Goal: Task Accomplishment & Management: Use online tool/utility

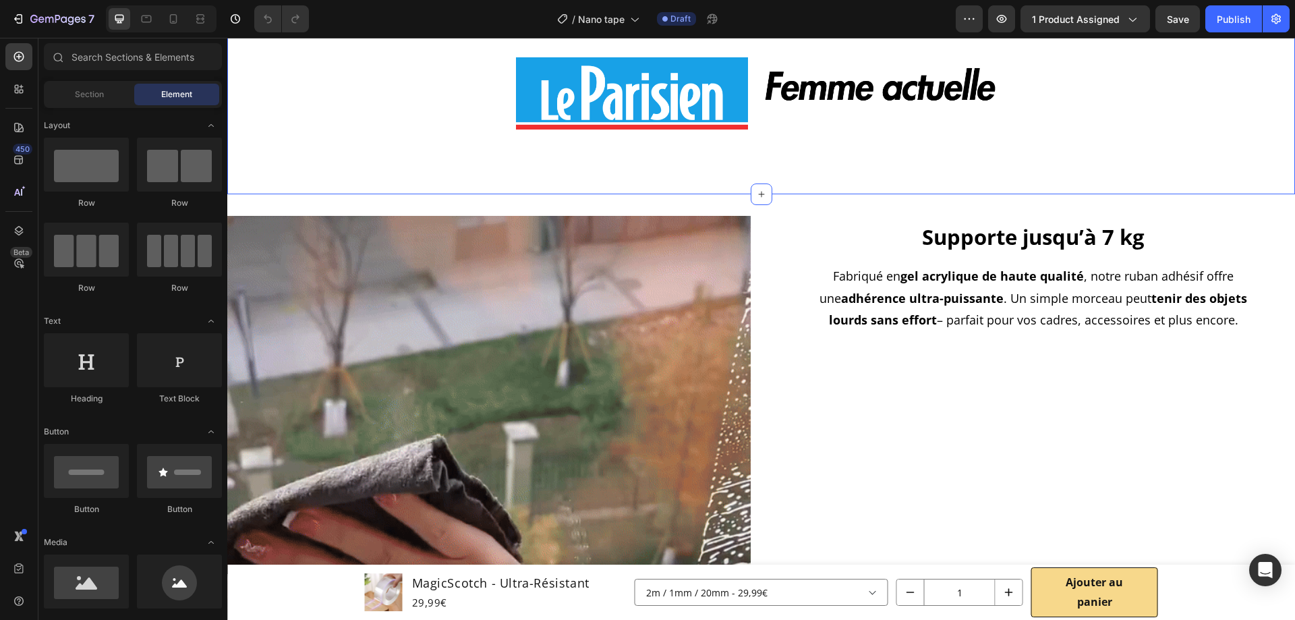
scroll to position [944, 0]
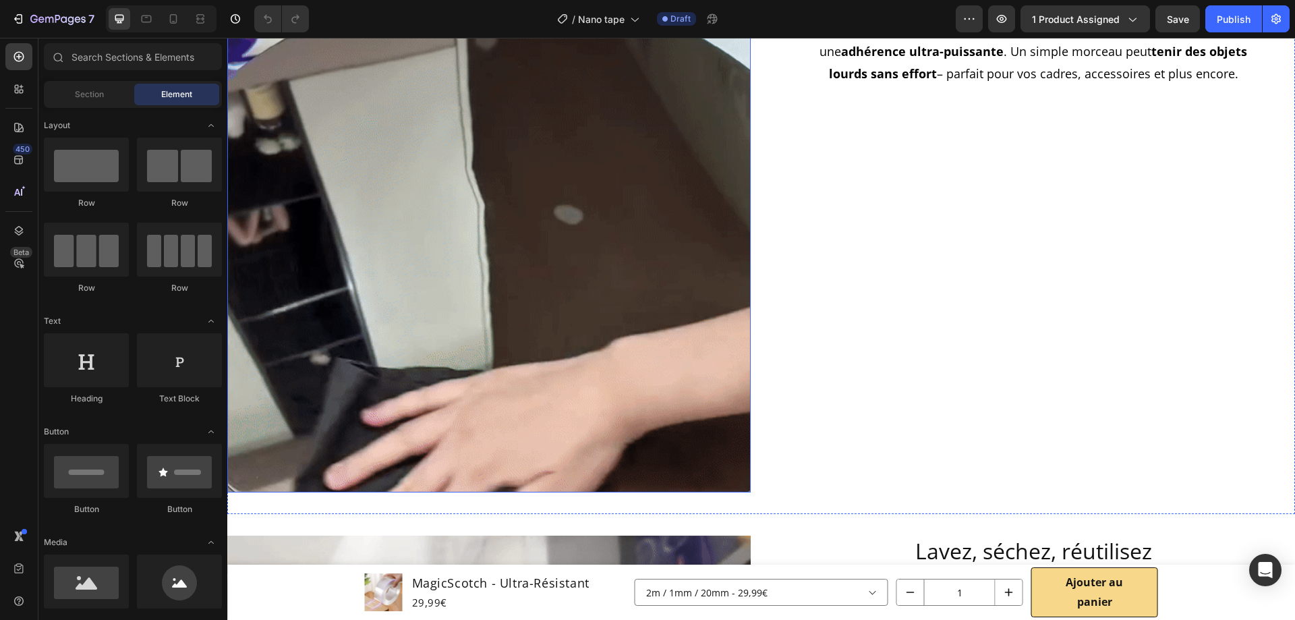
click at [506, 259] on img at bounding box center [488, 231] width 523 height 523
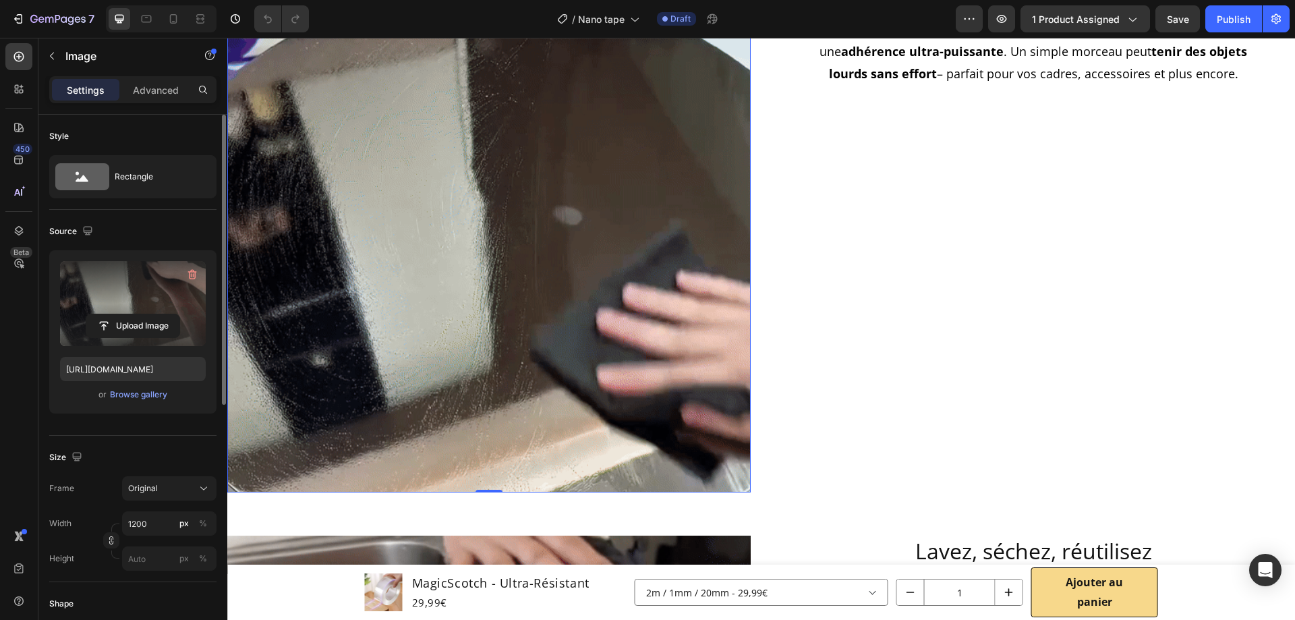
click at [134, 301] on label at bounding box center [133, 303] width 146 height 85
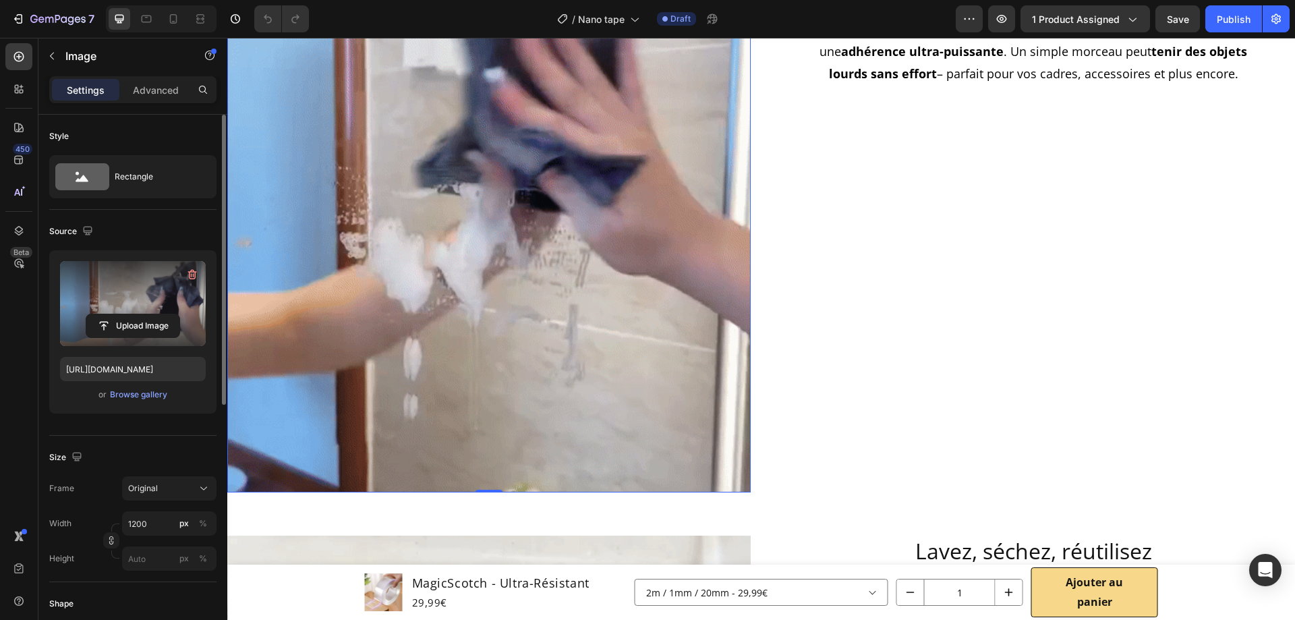
click at [134, 314] on input "file" at bounding box center [132, 325] width 93 height 23
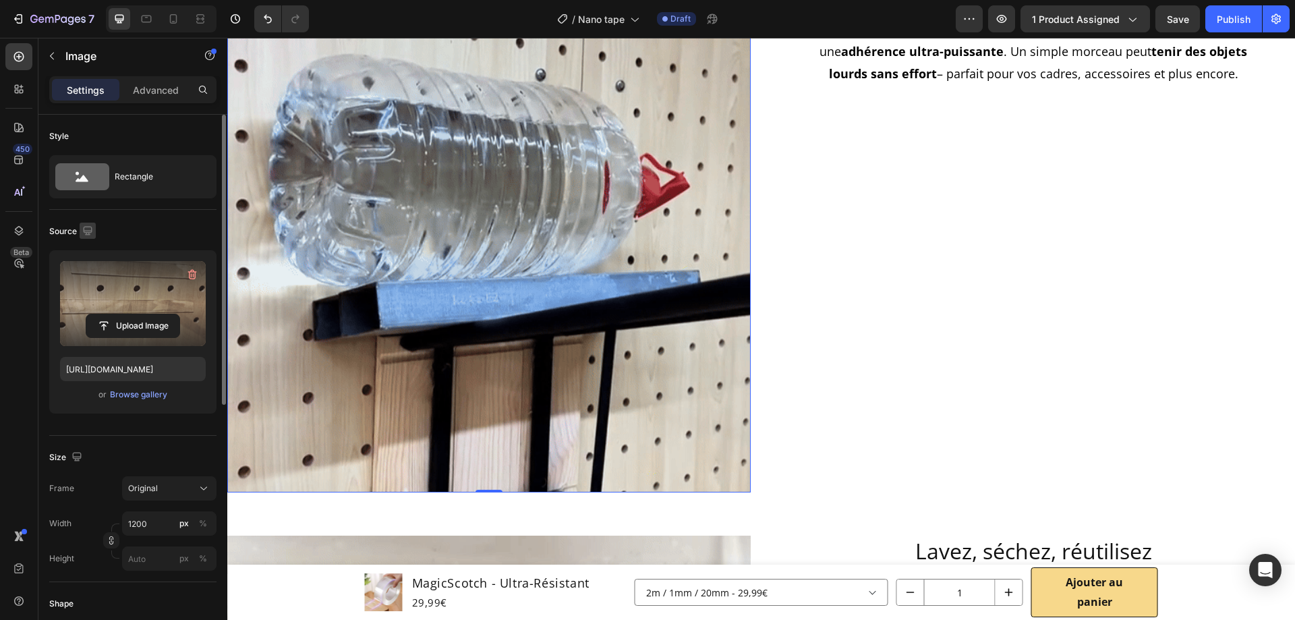
click at [90, 230] on icon "button" at bounding box center [87, 230] width 9 height 9
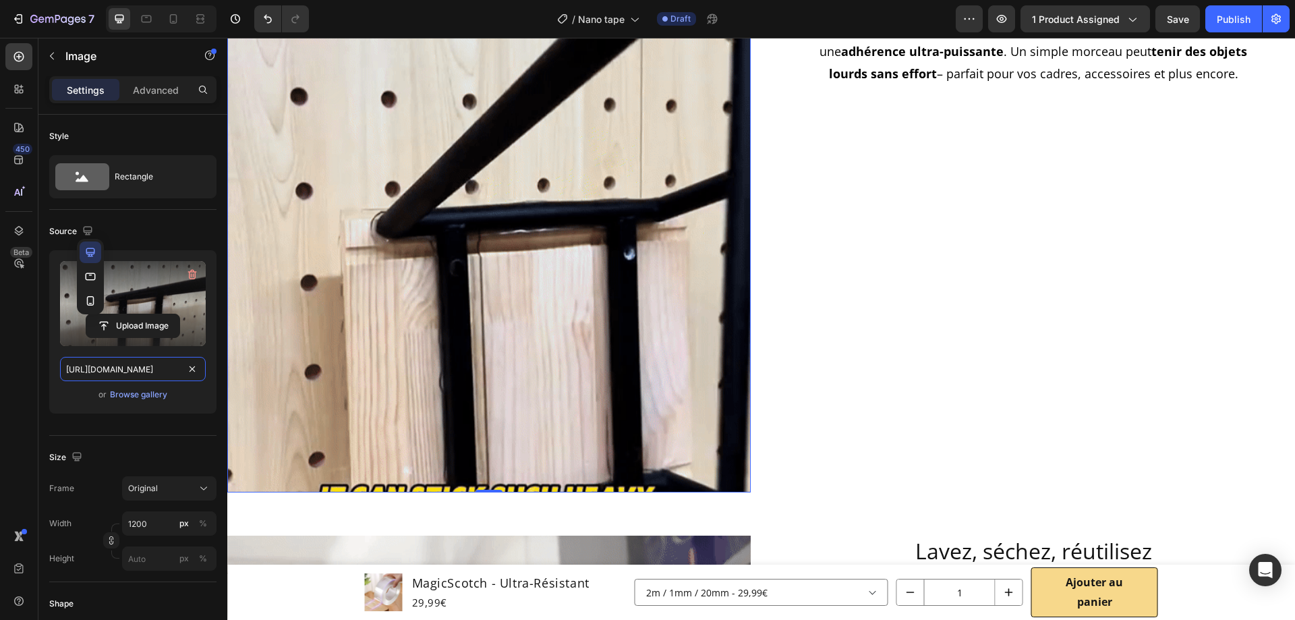
click at [138, 372] on input "[URL][DOMAIN_NAME]" at bounding box center [133, 369] width 146 height 24
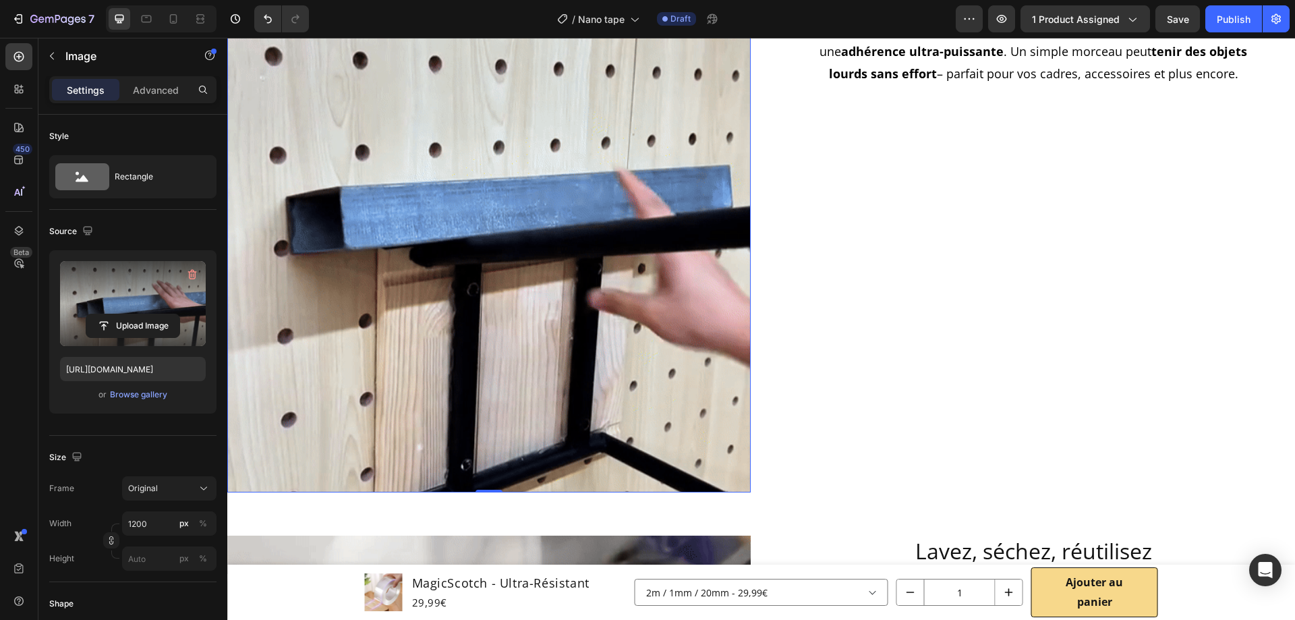
click at [165, 223] on div "Source" at bounding box center [132, 232] width 167 height 22
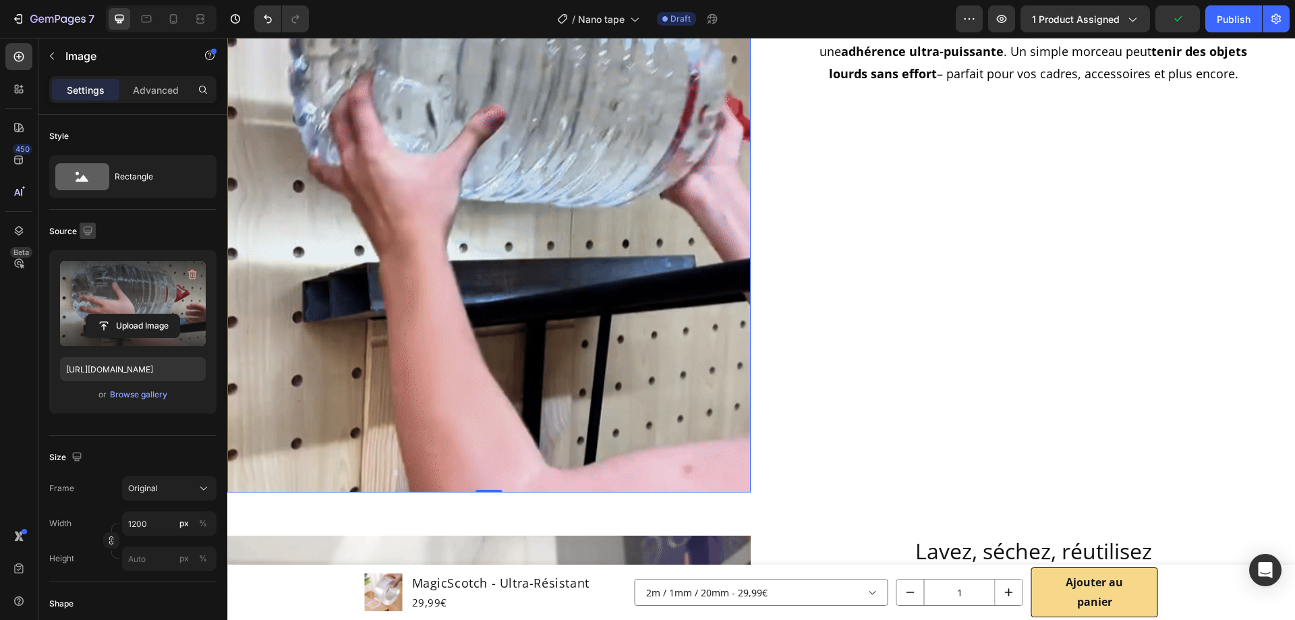
click at [86, 228] on icon "button" at bounding box center [87, 230] width 13 height 13
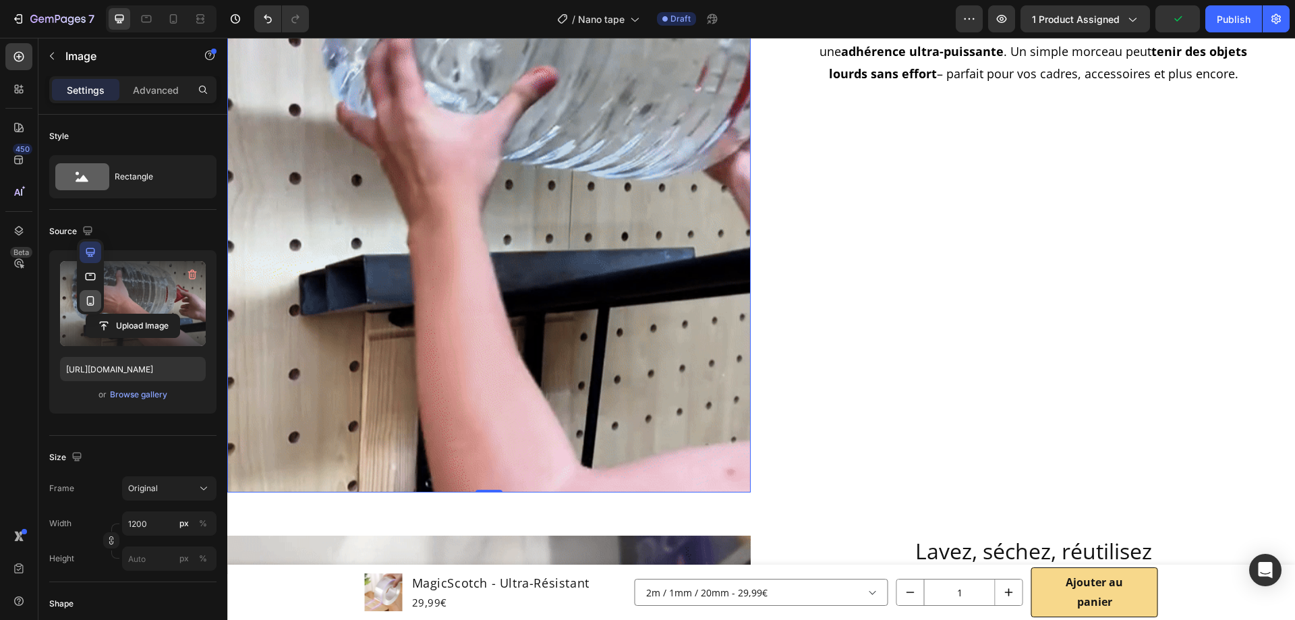
click at [94, 299] on icon "button" at bounding box center [90, 300] width 13 height 13
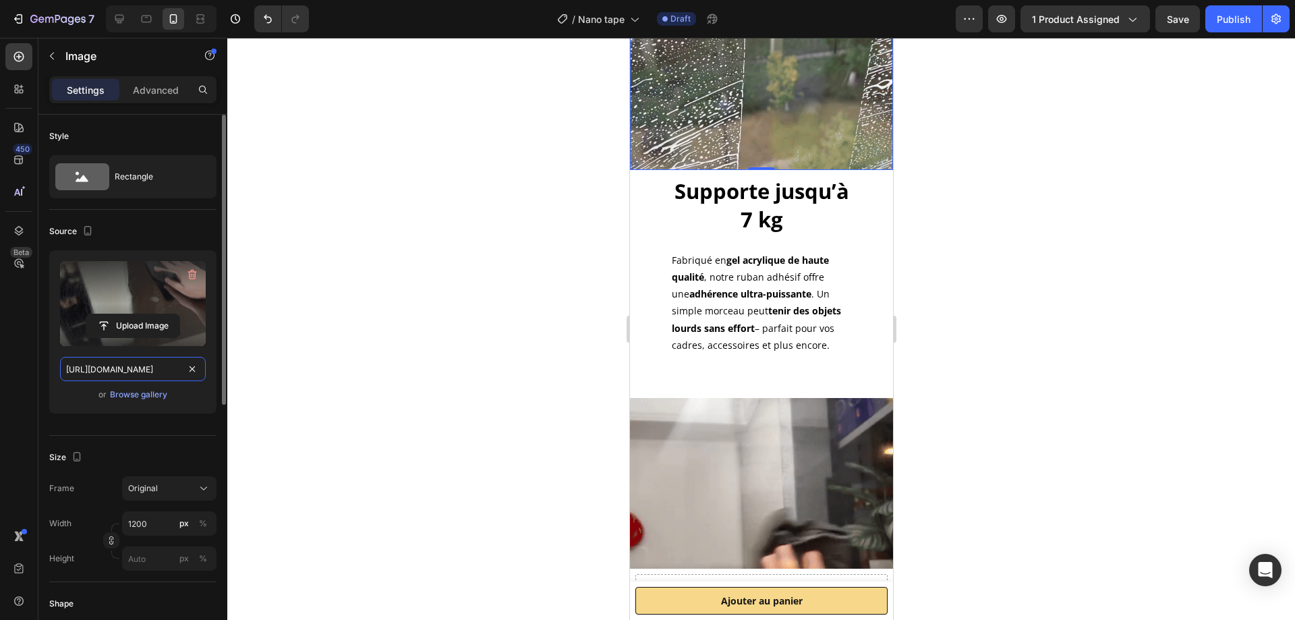
scroll to position [751, 0]
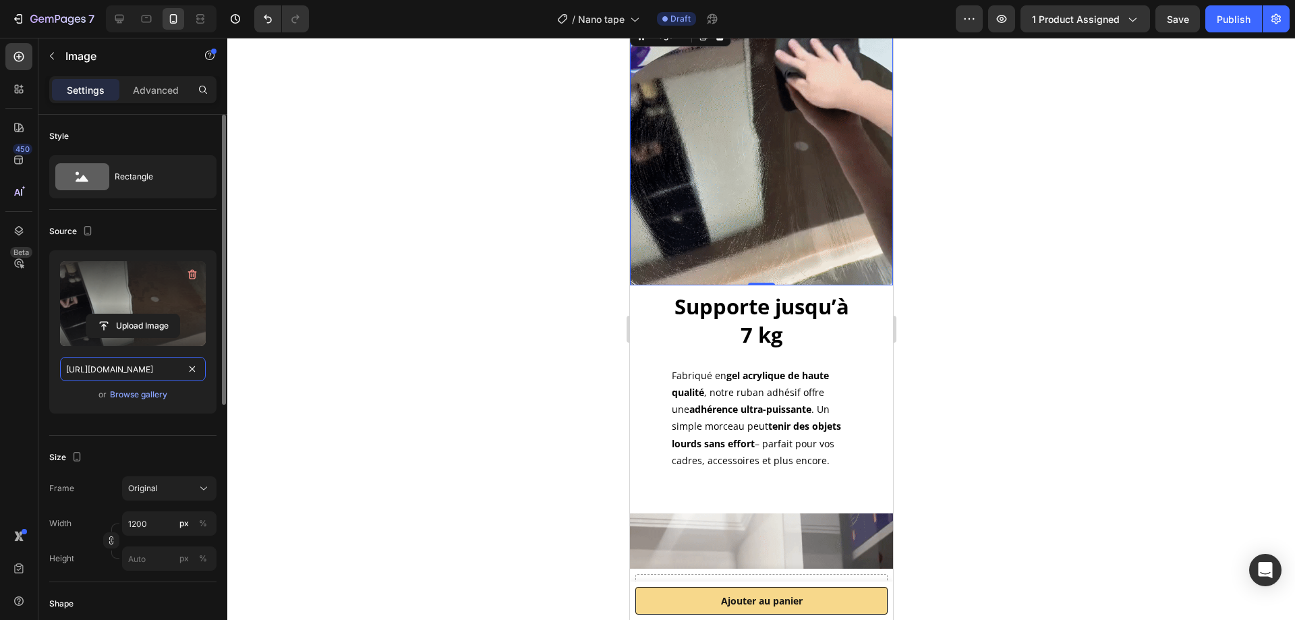
click at [131, 374] on input "[URL][DOMAIN_NAME]" at bounding box center [133, 369] width 146 height 24
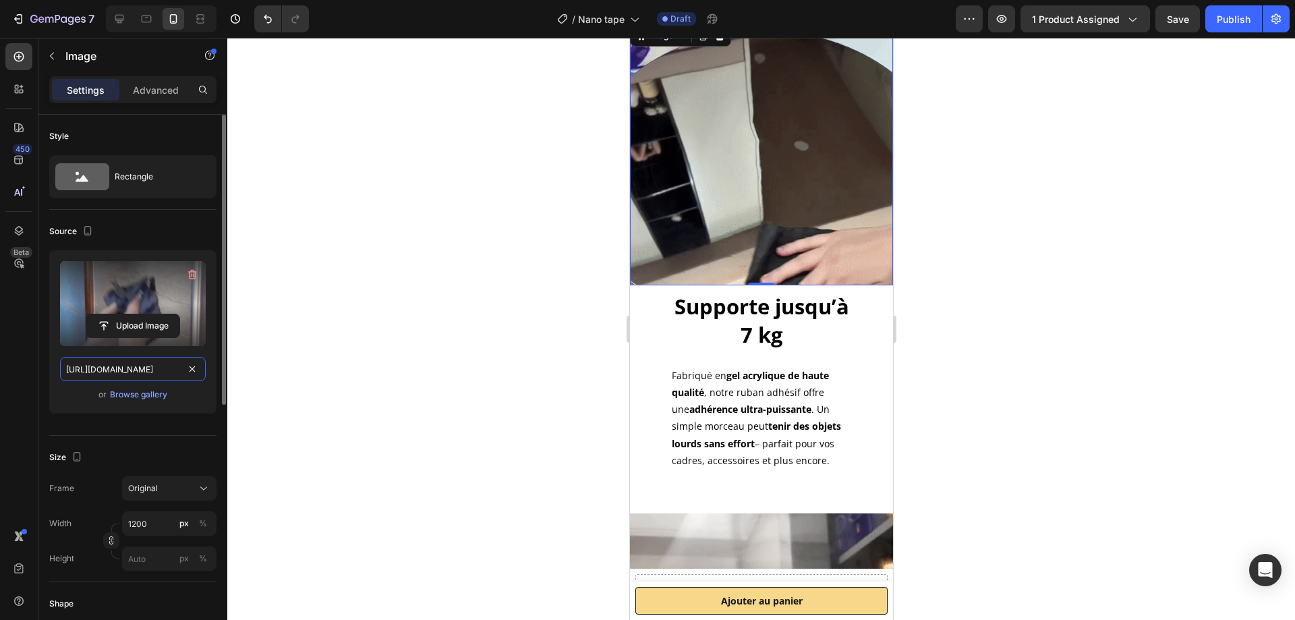
paste input "8441ae79-a495-416a-bf13-a42b3f97e3a2"
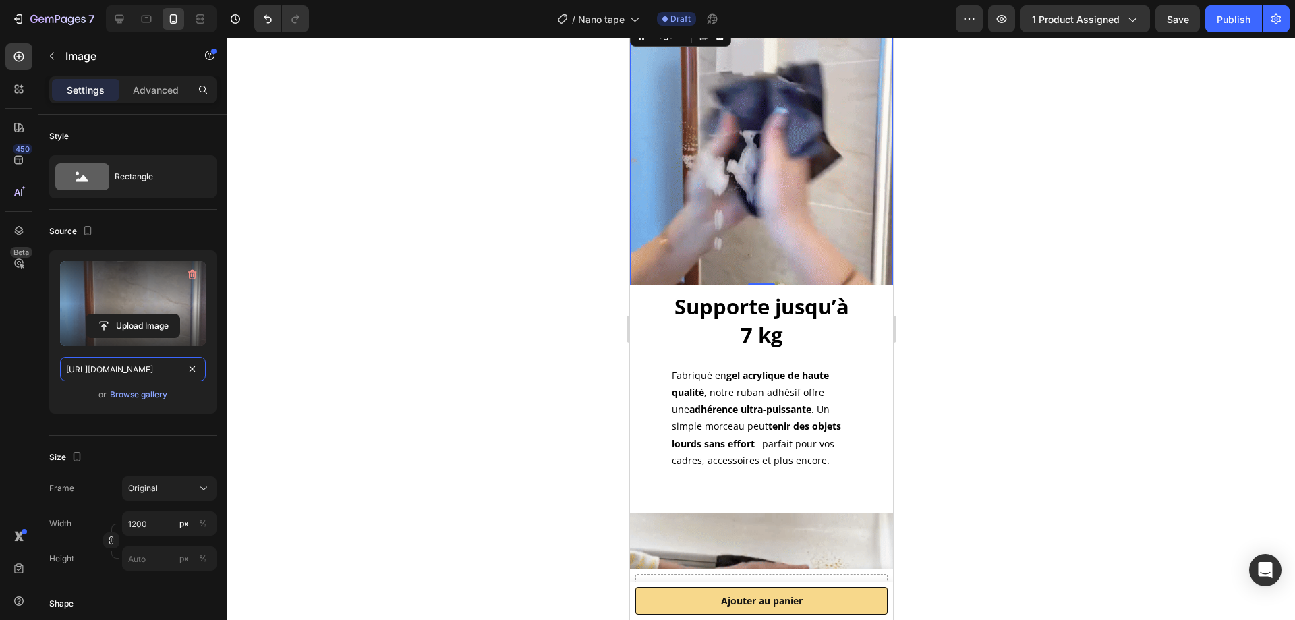
scroll to position [0, 409]
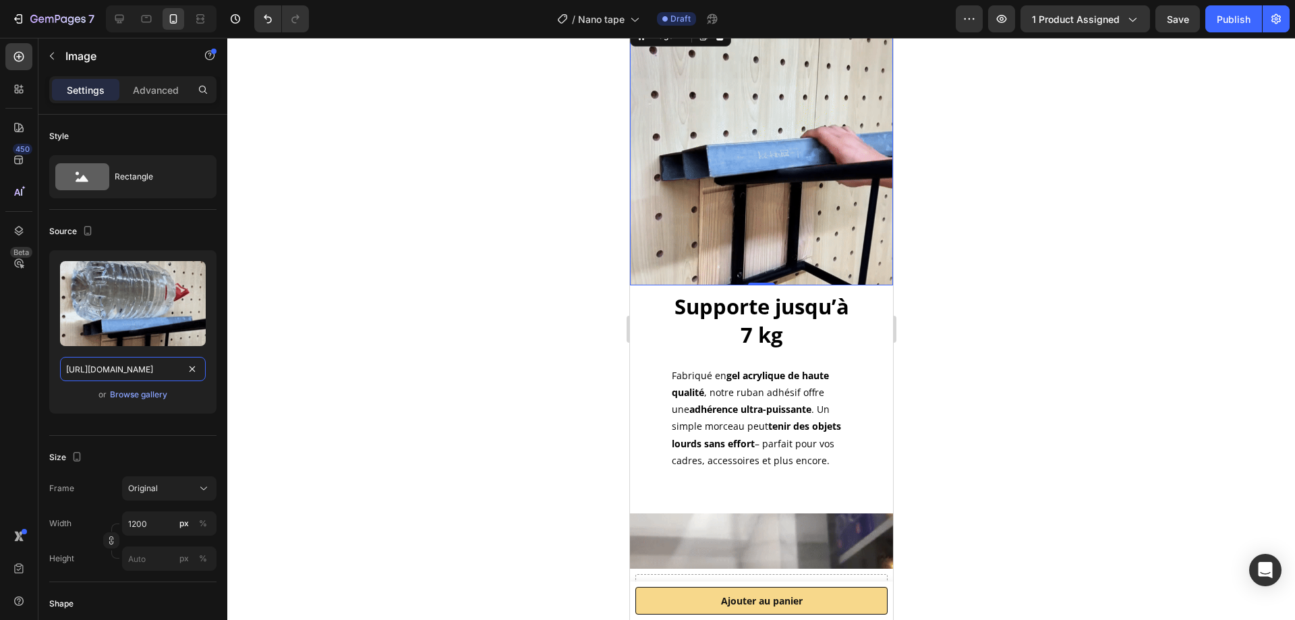
type input "[URL][DOMAIN_NAME]"
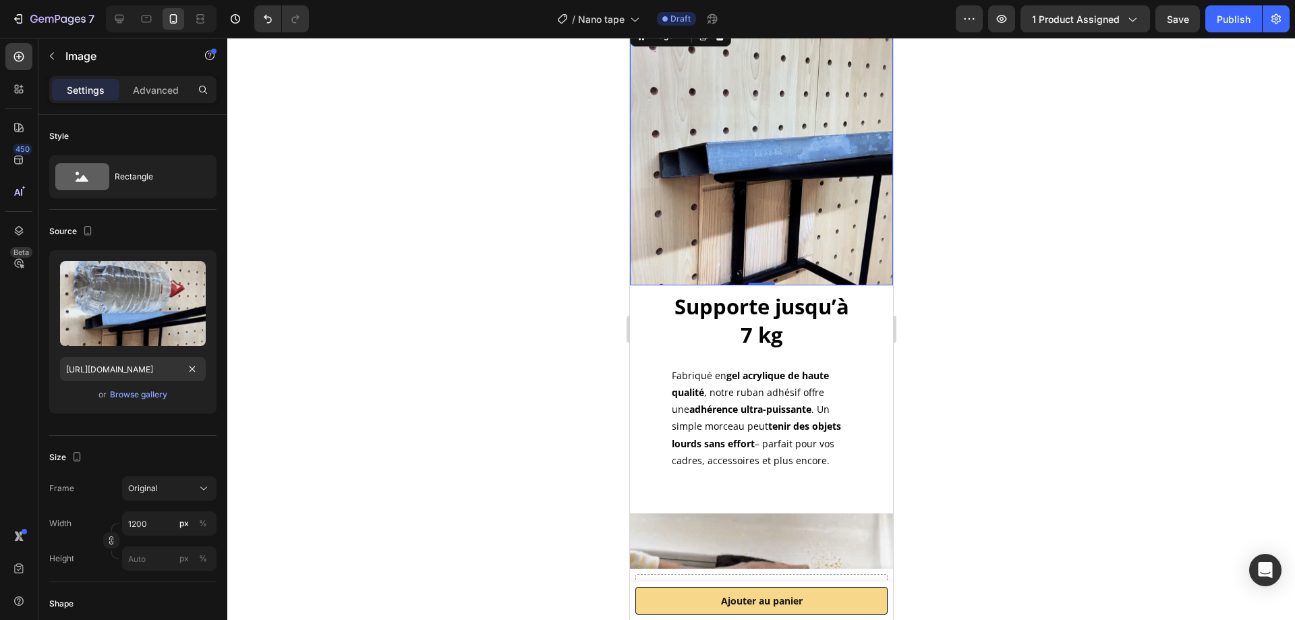
scroll to position [0, 0]
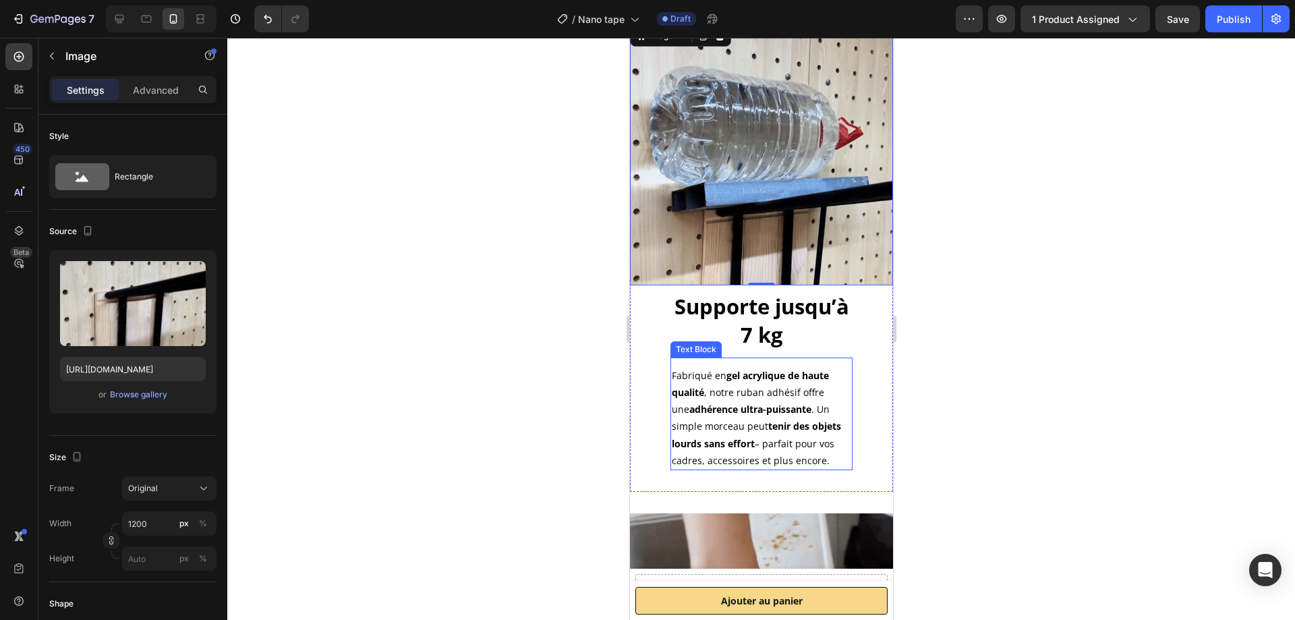
scroll to position [616, 0]
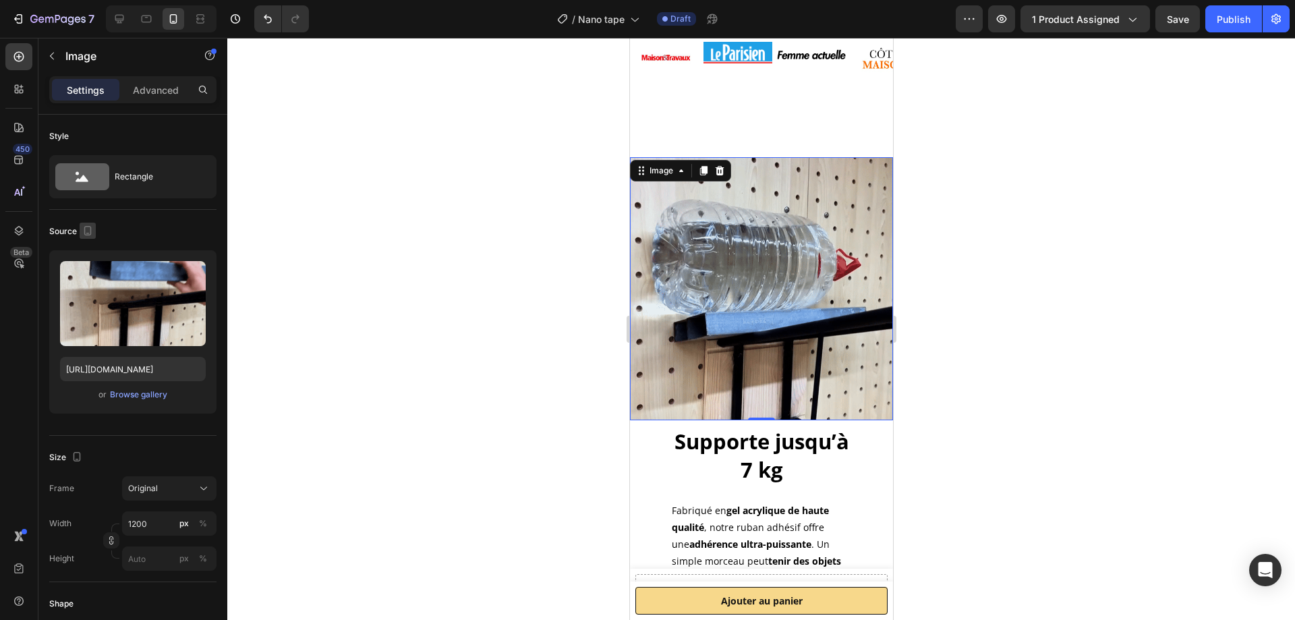
click at [91, 233] on icon "button" at bounding box center [87, 230] width 13 height 13
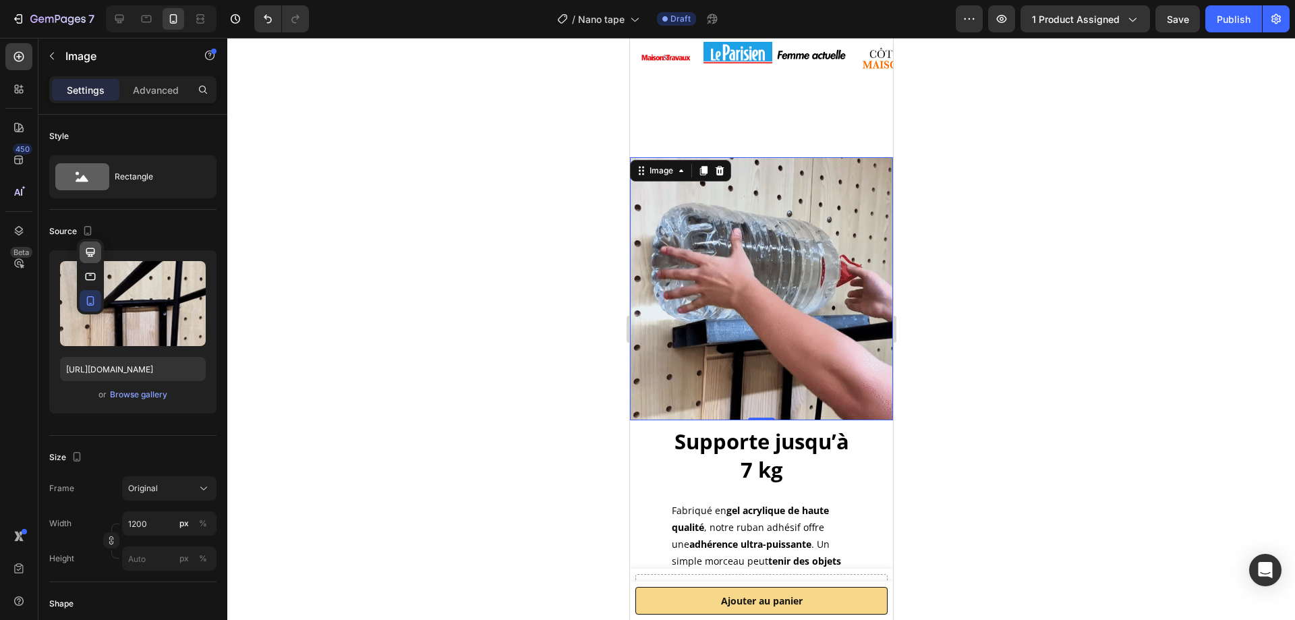
click at [86, 256] on icon "button" at bounding box center [90, 252] width 13 height 13
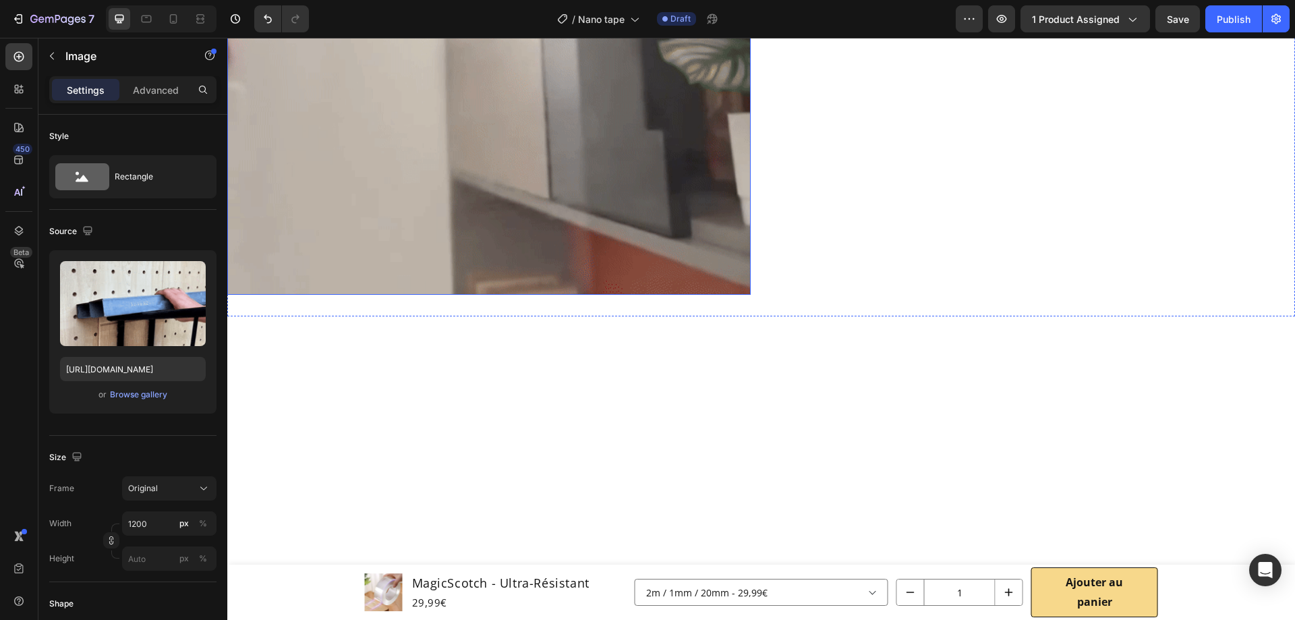
scroll to position [1436, 0]
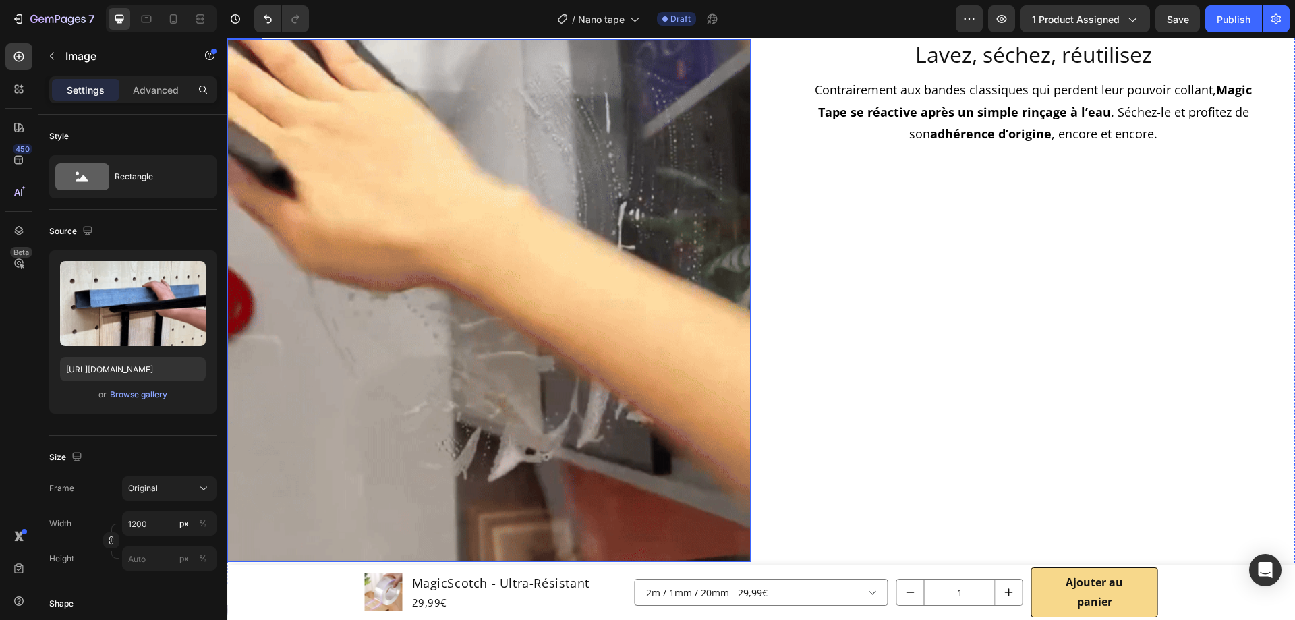
click at [497, 315] on img at bounding box center [488, 300] width 523 height 523
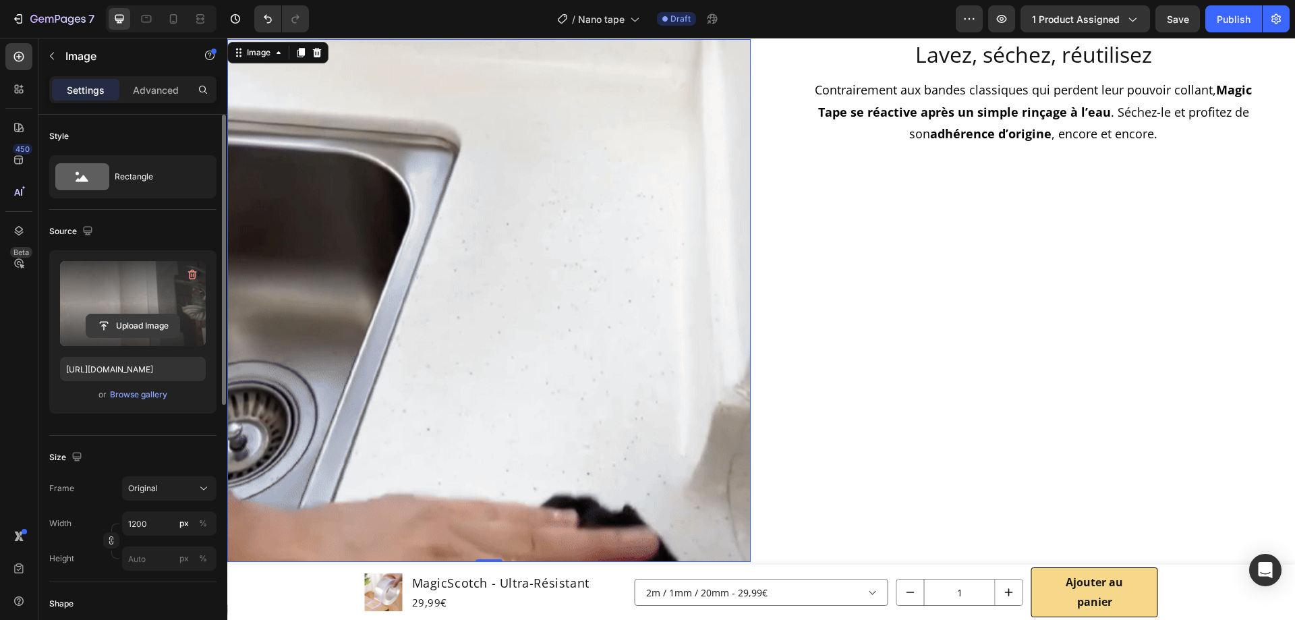
click at [156, 331] on input "file" at bounding box center [132, 325] width 93 height 23
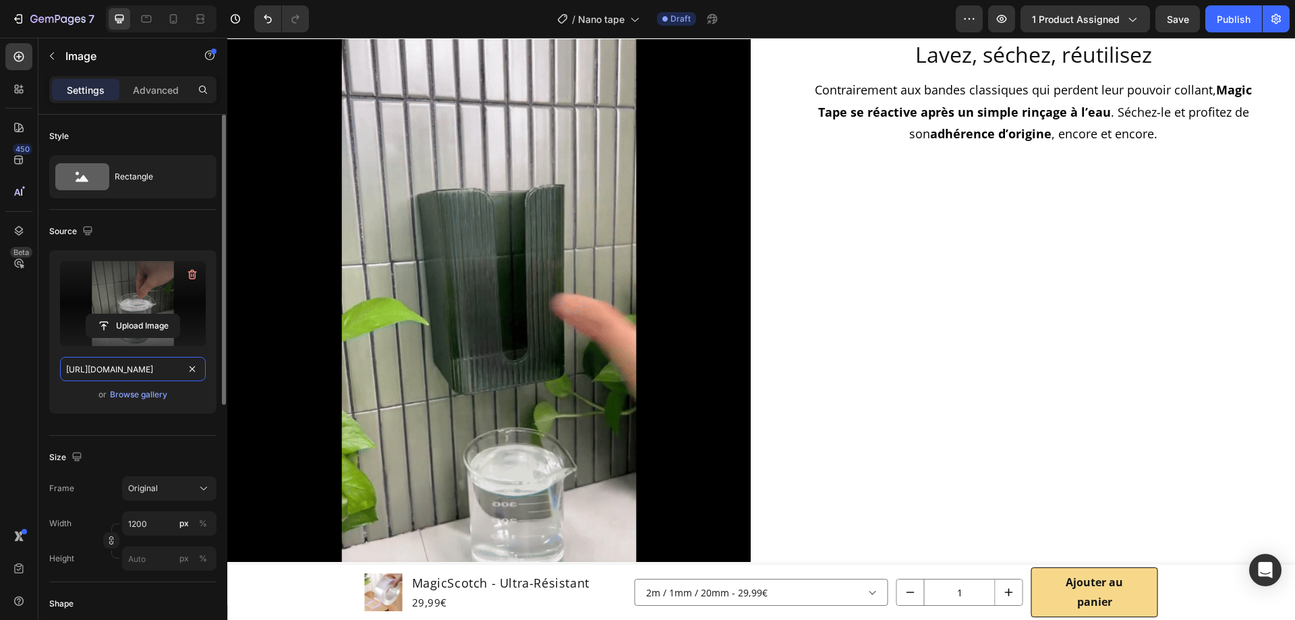
click at [128, 371] on input "[URL][DOMAIN_NAME]" at bounding box center [133, 369] width 146 height 24
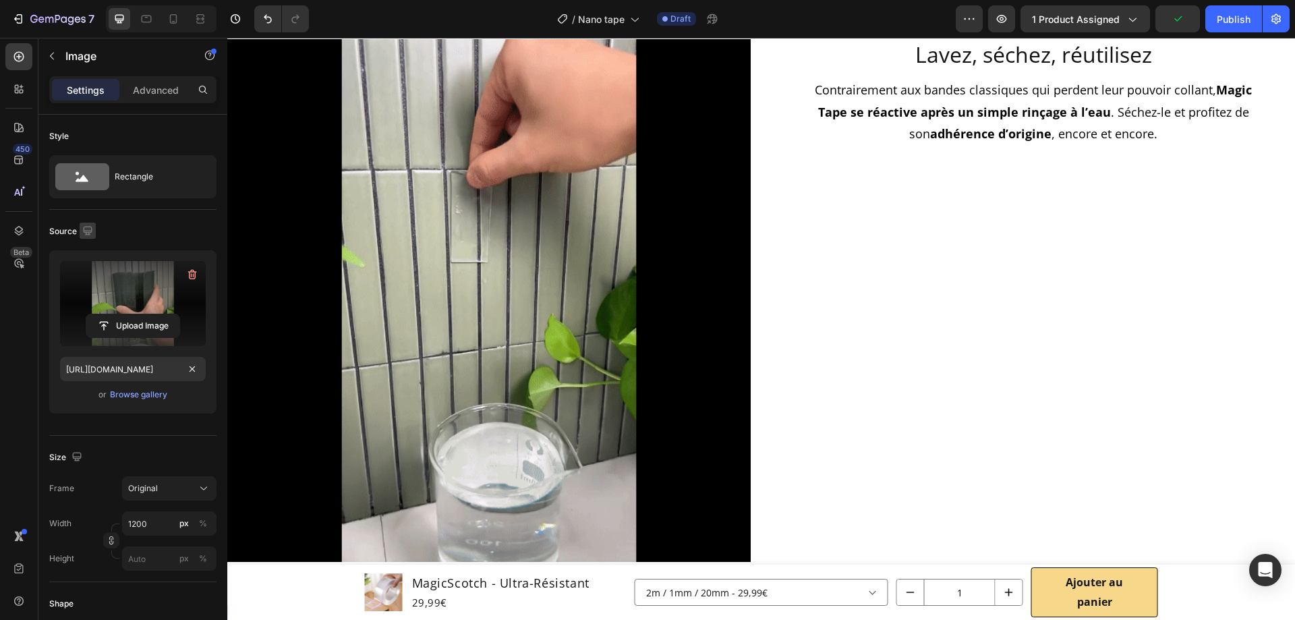
click at [83, 229] on icon "button" at bounding box center [87, 230] width 13 height 13
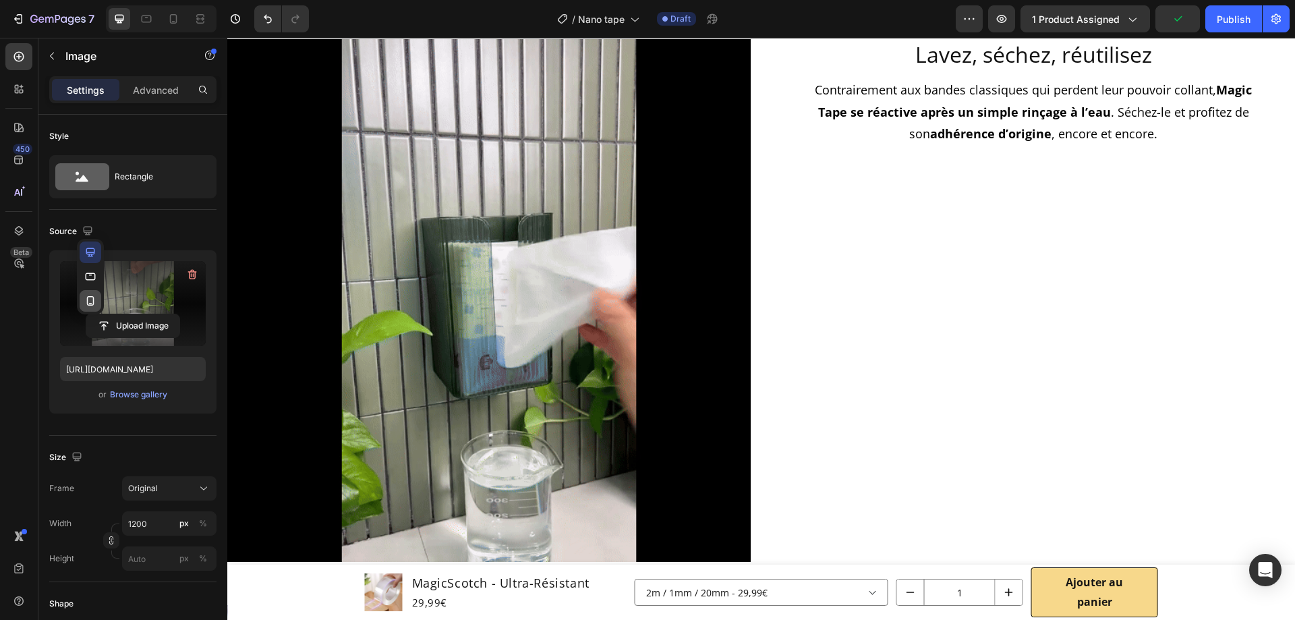
click at [94, 309] on button "button" at bounding box center [91, 301] width 22 height 22
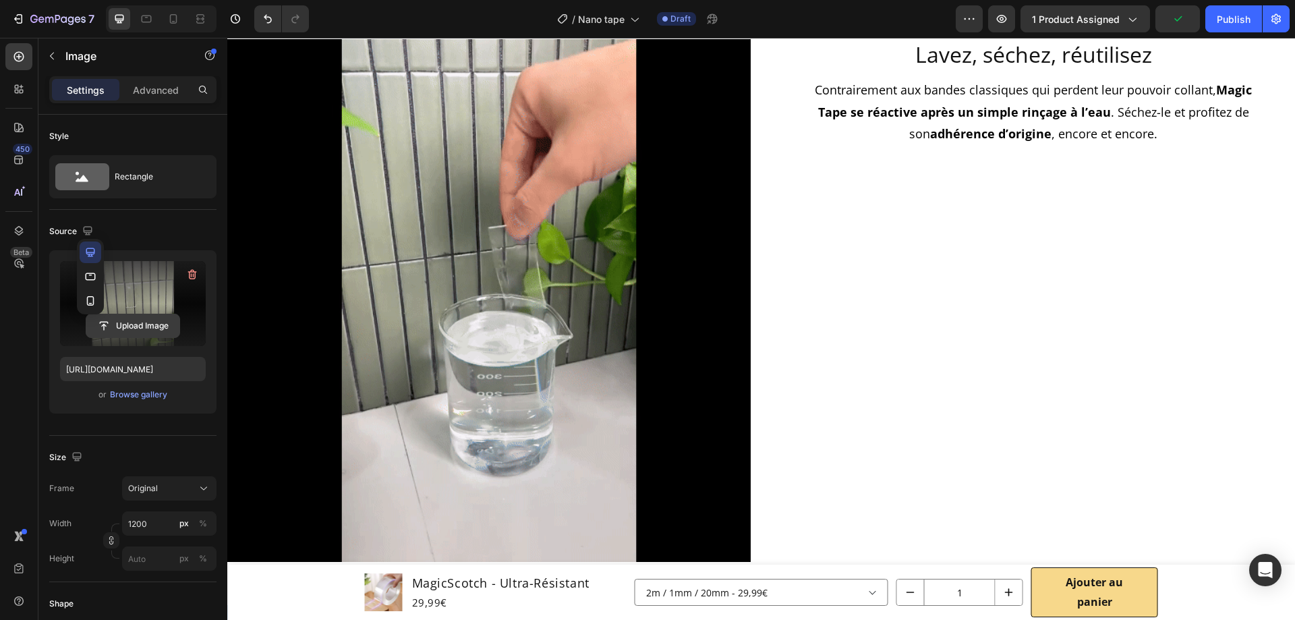
type input "[URL][DOMAIN_NAME]"
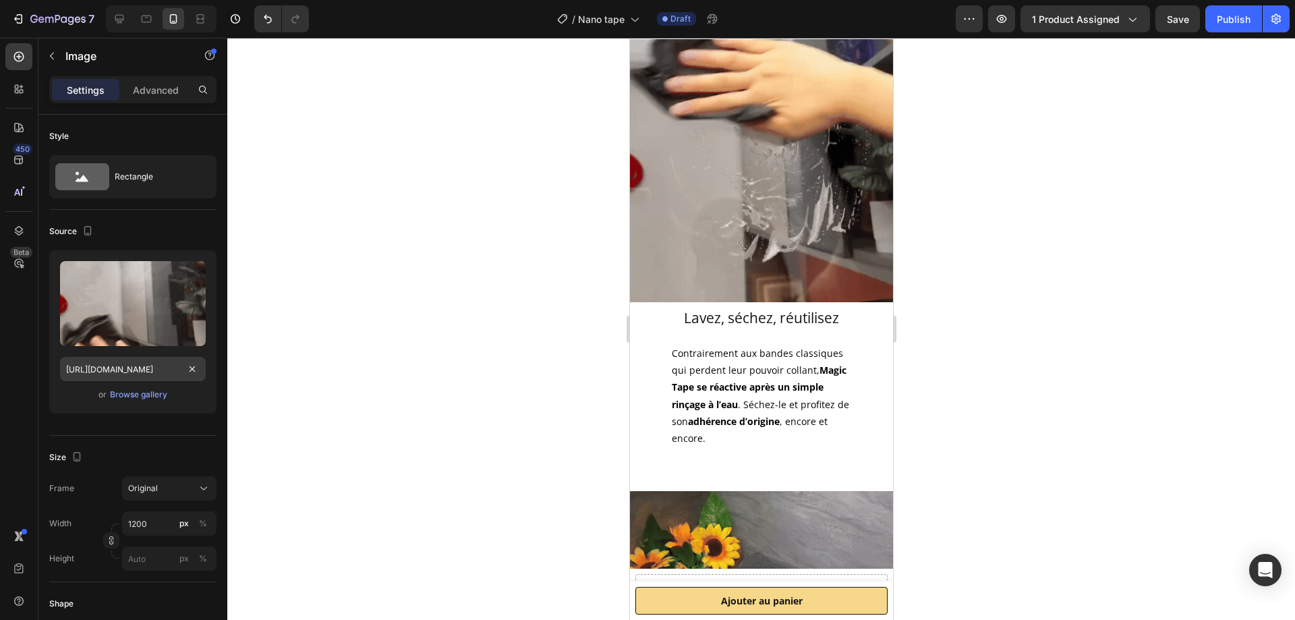
scroll to position [1312, 0]
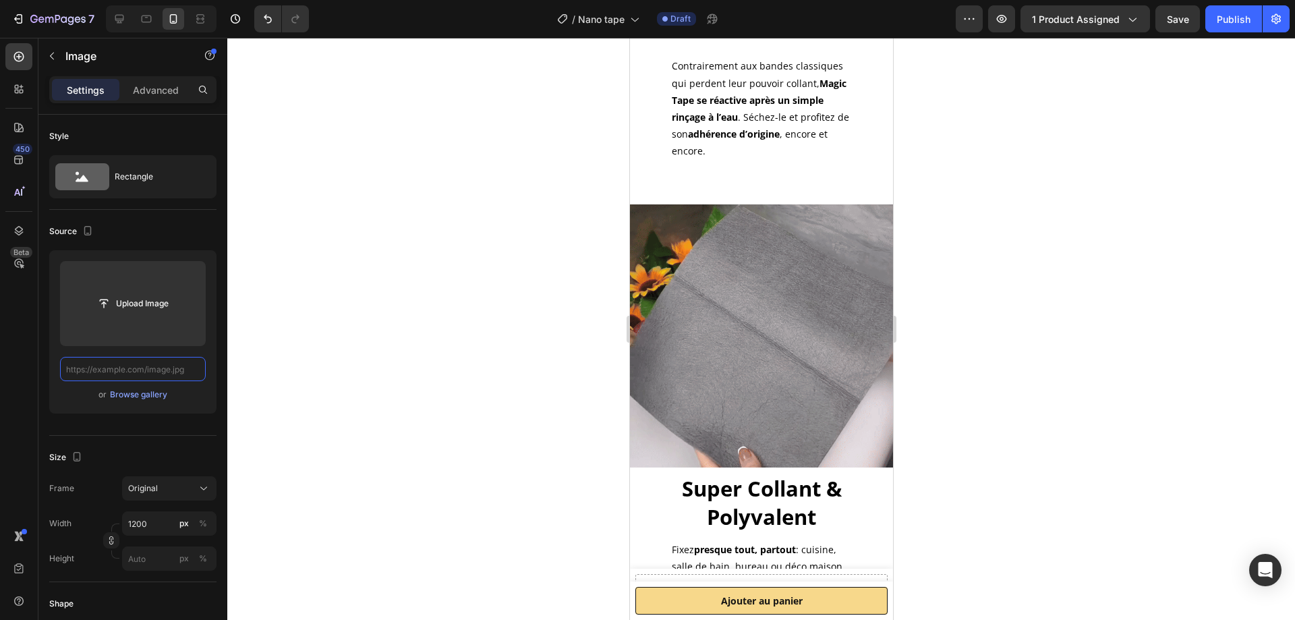
paste input "[URL][DOMAIN_NAME]"
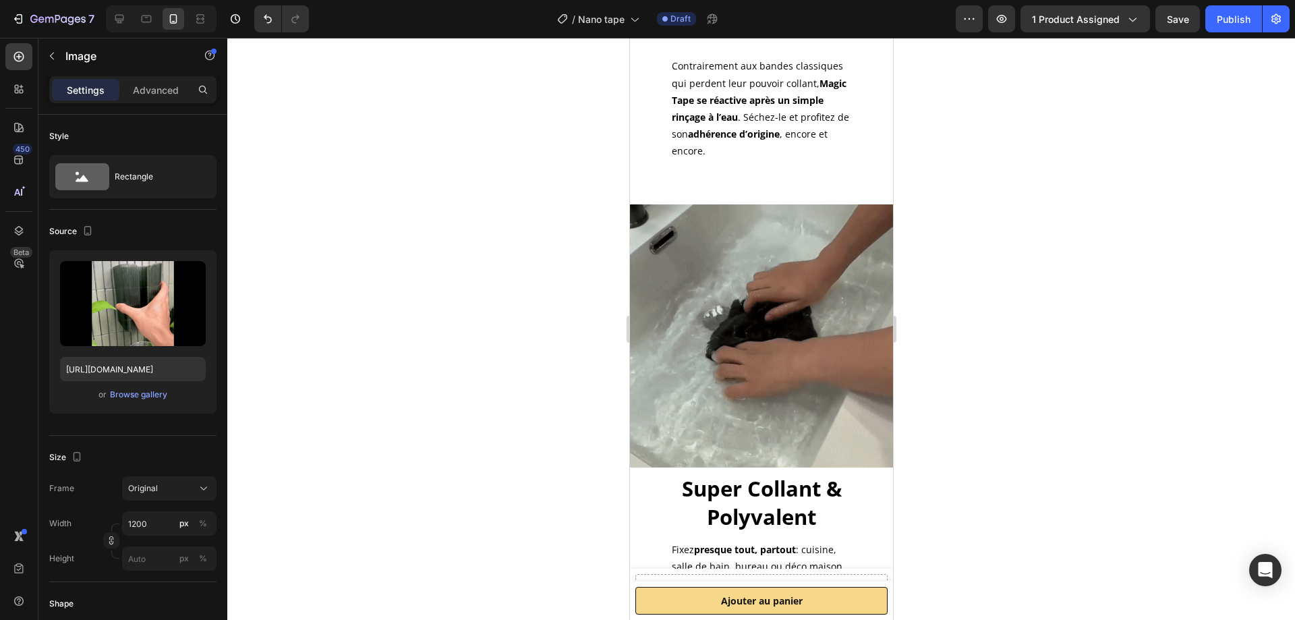
scroll to position [0, 0]
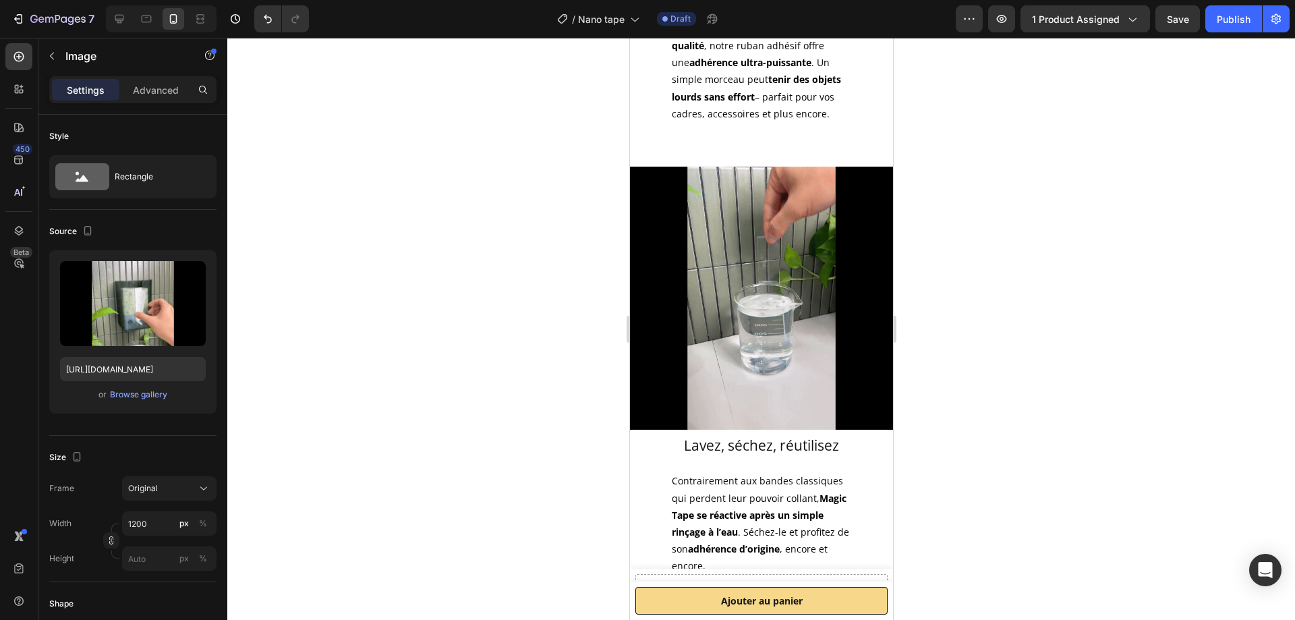
scroll to position [1093, 0]
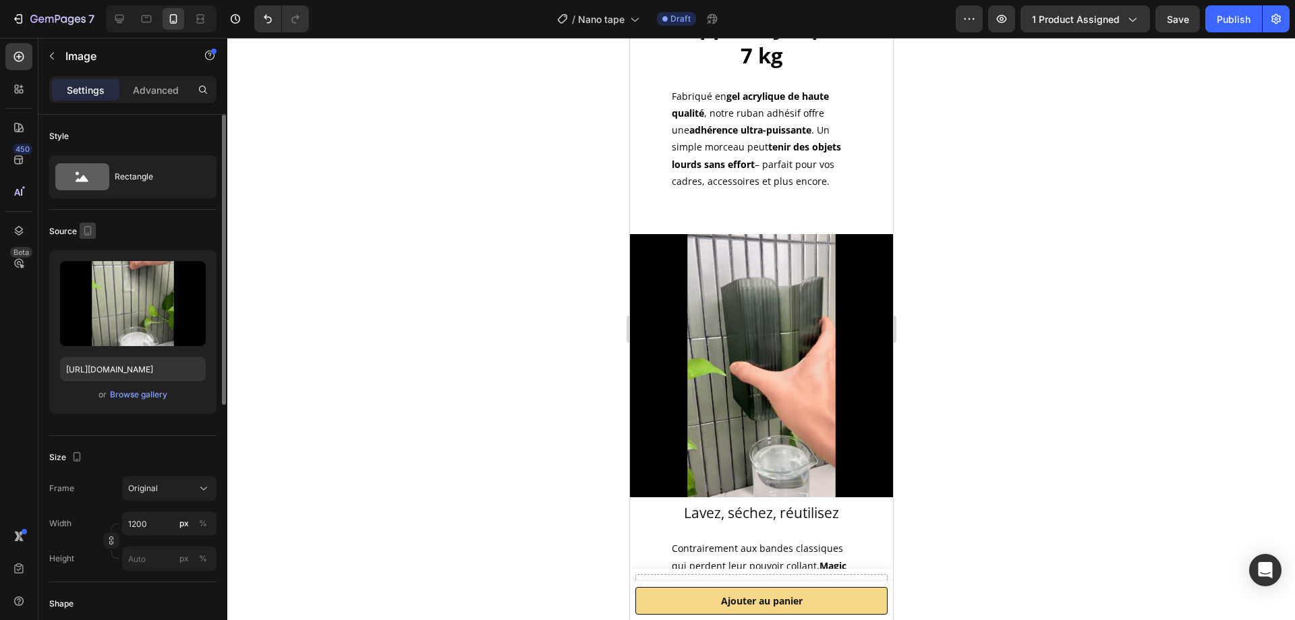
click at [92, 224] on icon "button" at bounding box center [87, 230] width 13 height 13
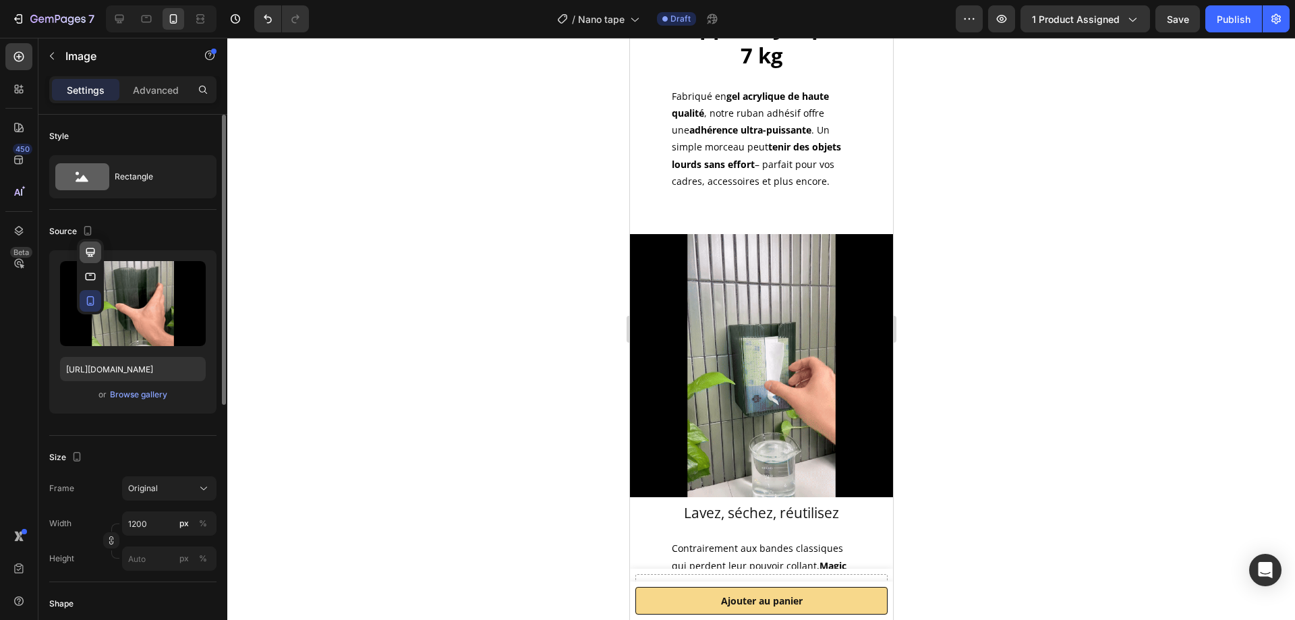
click at [94, 260] on button "button" at bounding box center [91, 252] width 22 height 22
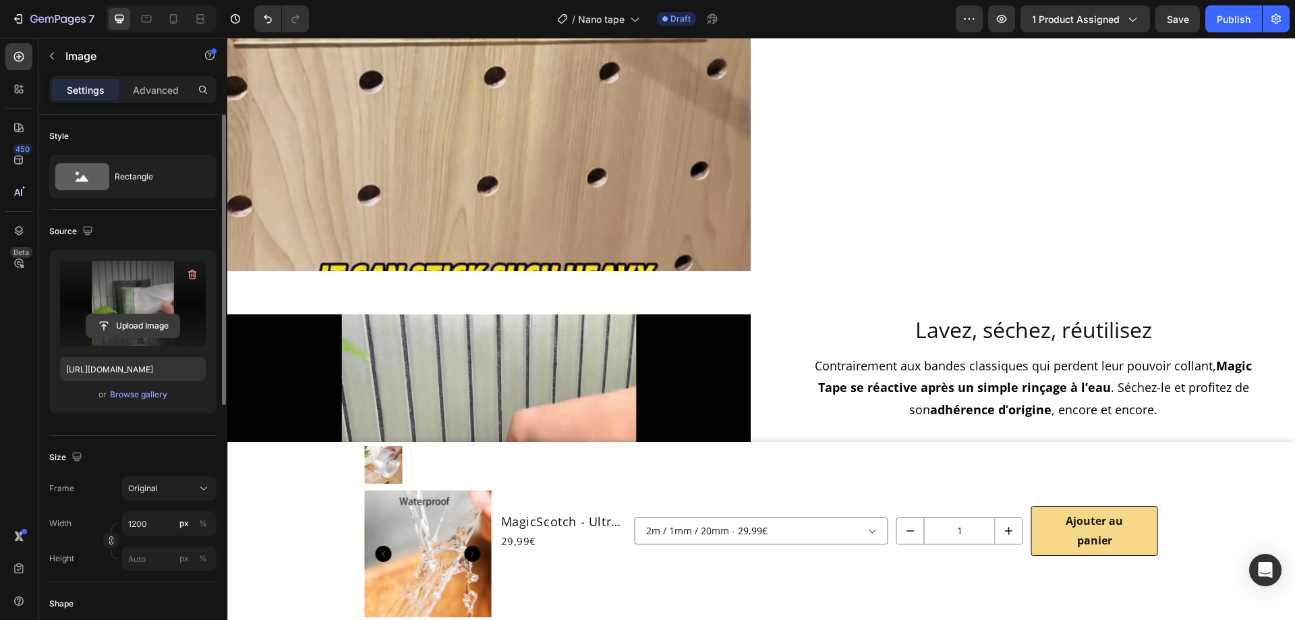
scroll to position [1390, 0]
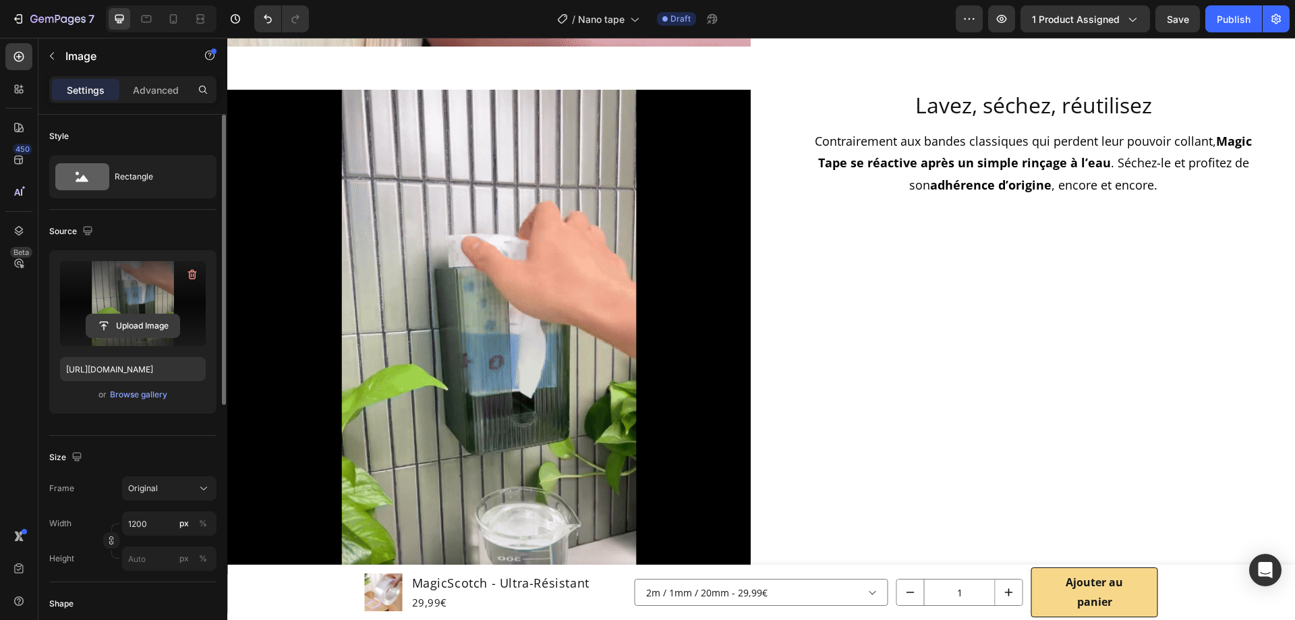
click at [138, 326] on input "file" at bounding box center [132, 325] width 93 height 23
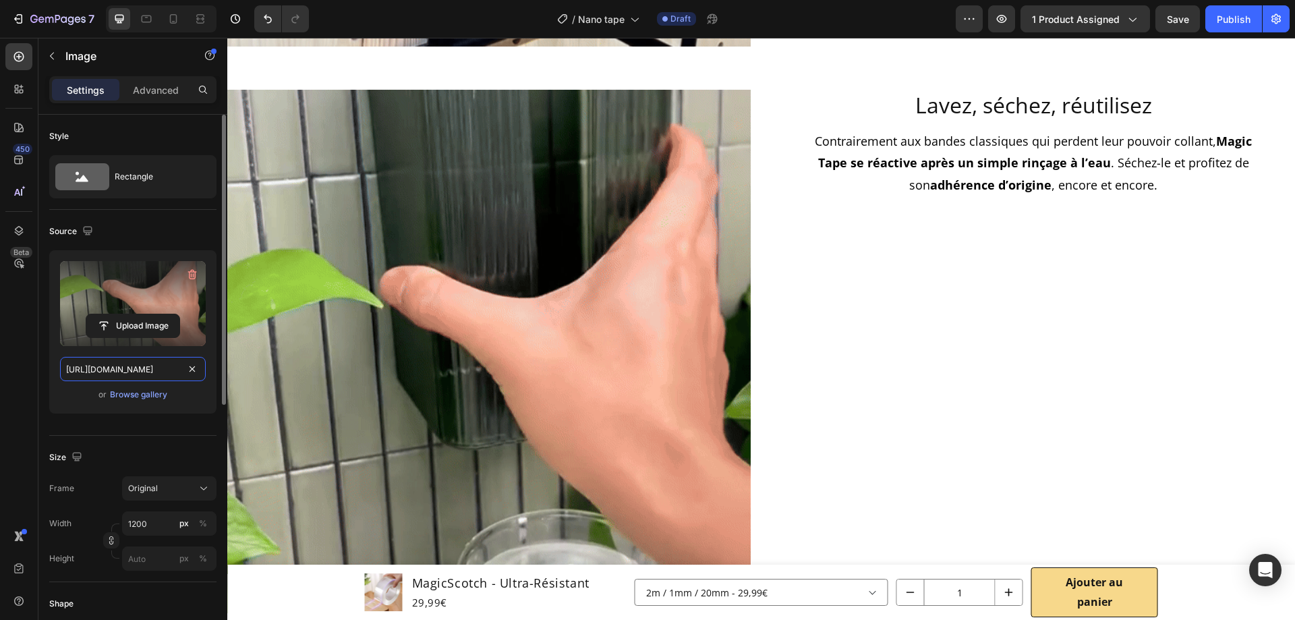
click at [148, 379] on input "[URL][DOMAIN_NAME]" at bounding box center [133, 369] width 146 height 24
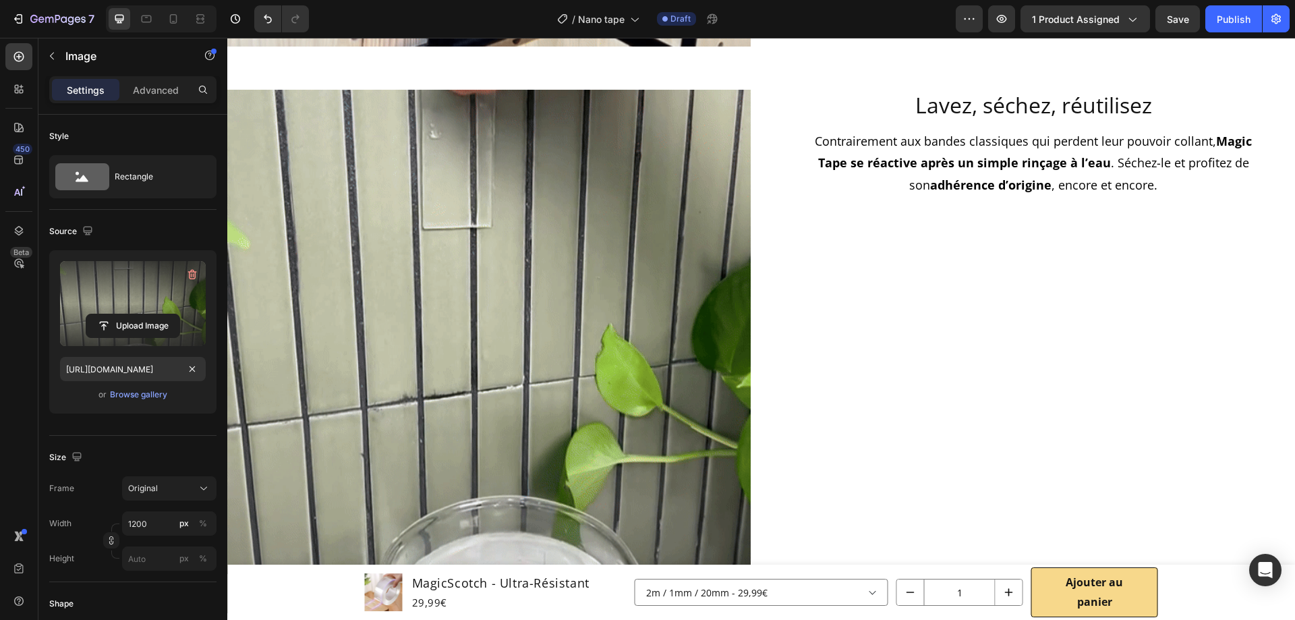
click at [158, 230] on div "Source" at bounding box center [132, 232] width 167 height 22
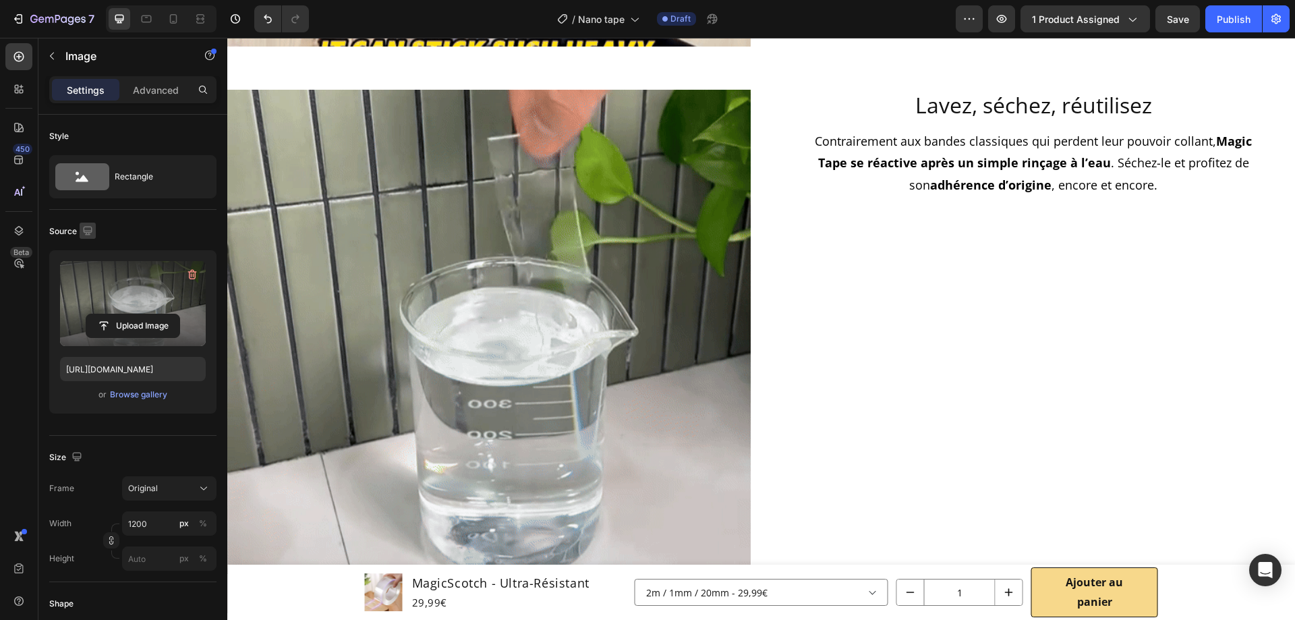
click at [93, 227] on icon "button" at bounding box center [87, 230] width 13 height 13
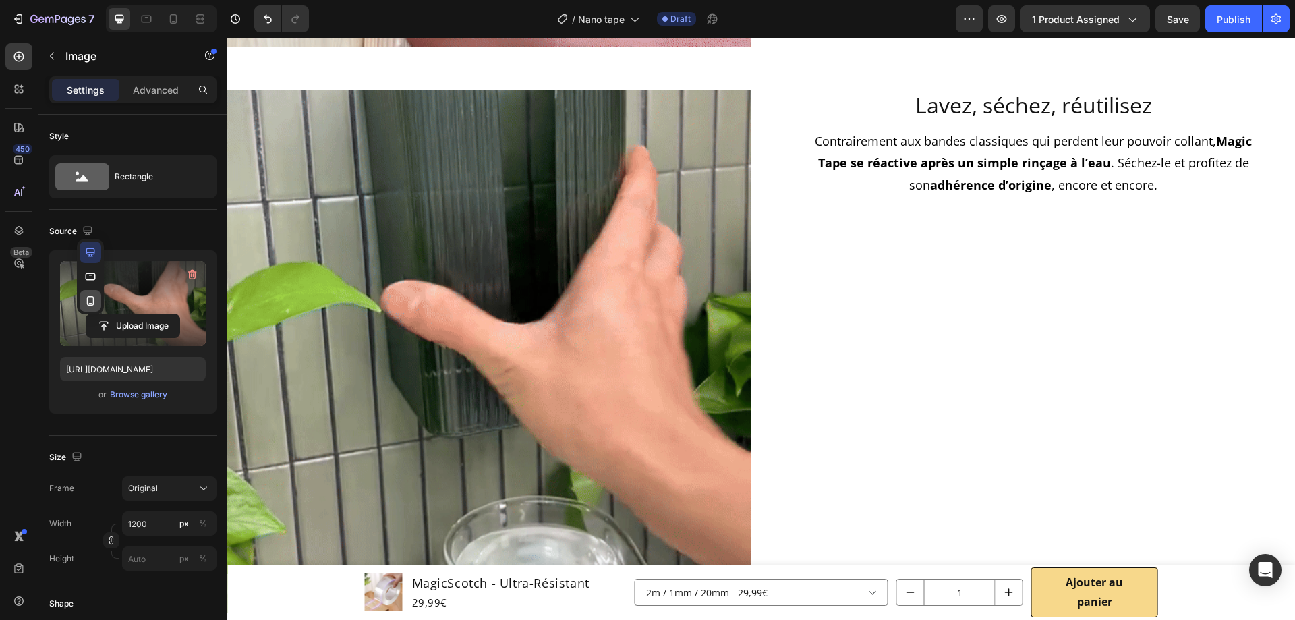
click at [91, 304] on icon "button" at bounding box center [90, 300] width 7 height 9
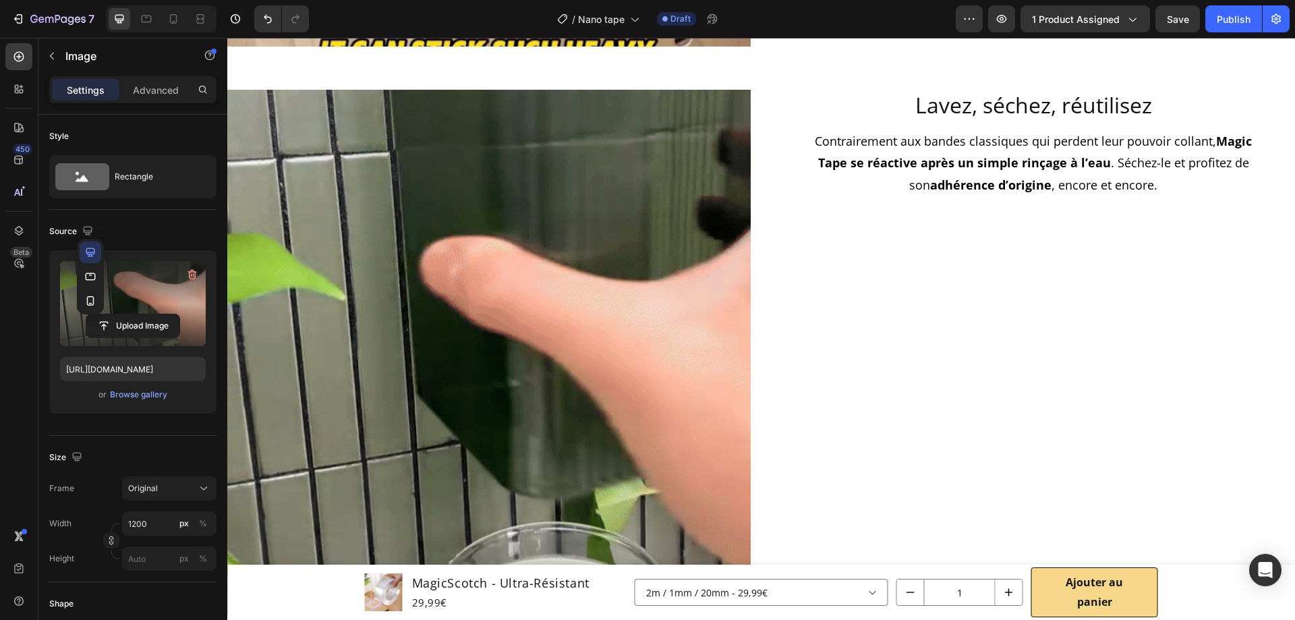
type input "[URL][DOMAIN_NAME]"
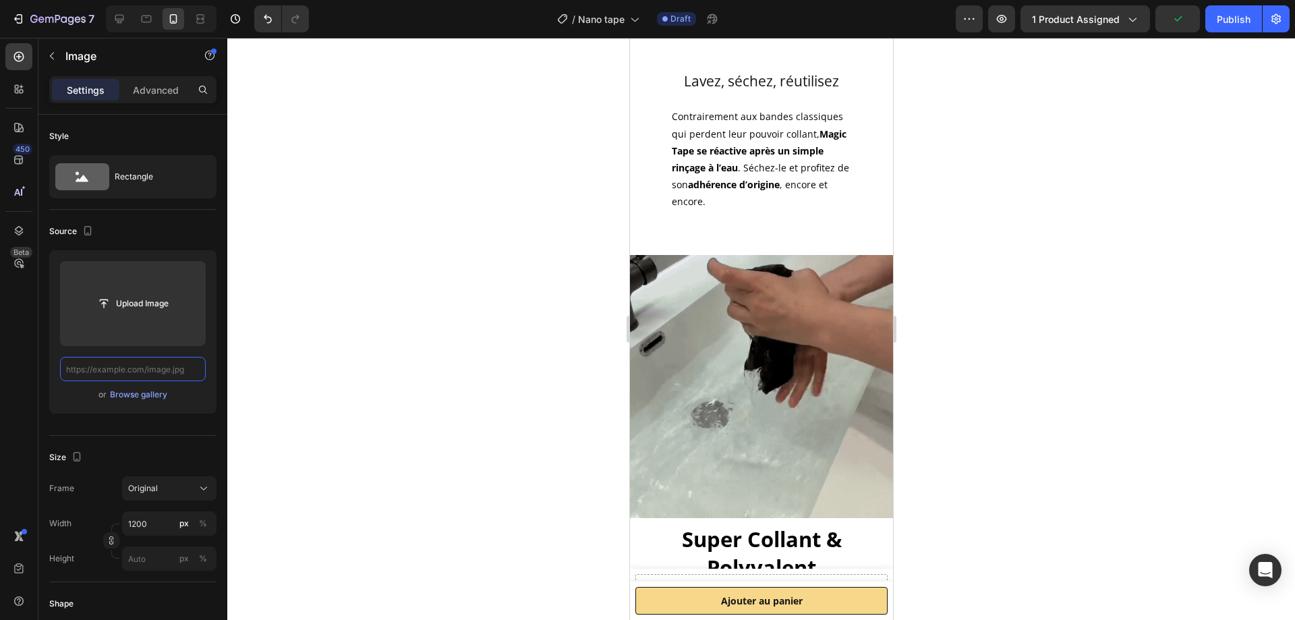
scroll to position [0, 0]
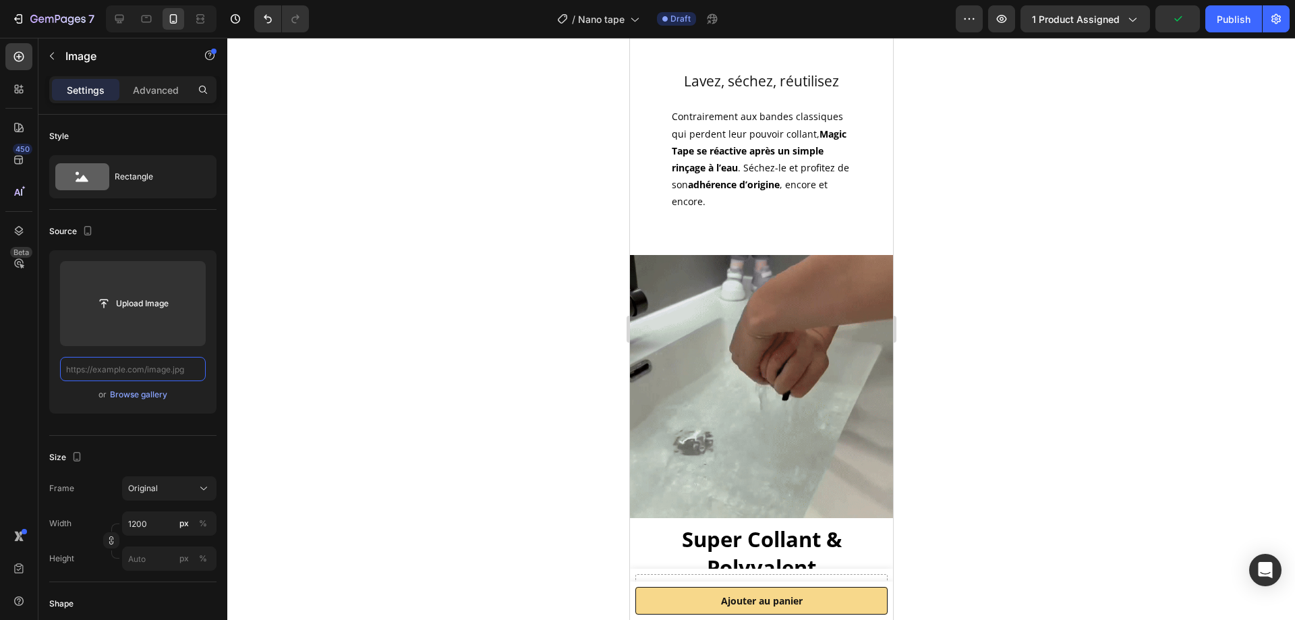
paste input "[URL][DOMAIN_NAME]"
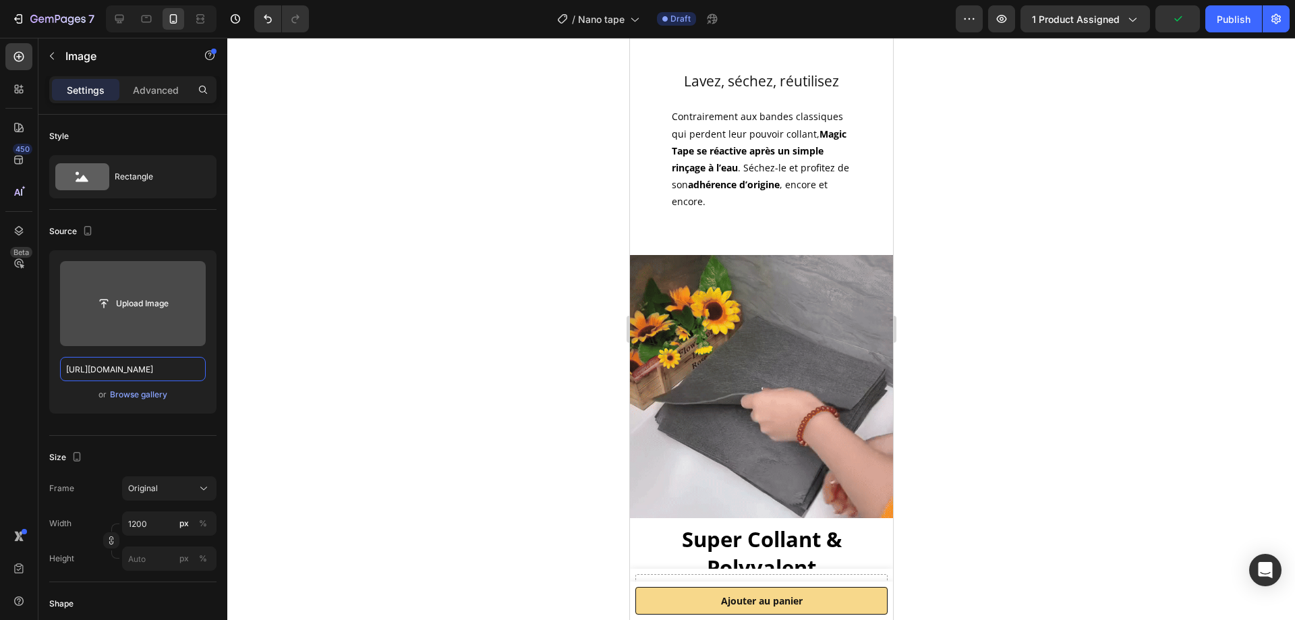
scroll to position [0, 411]
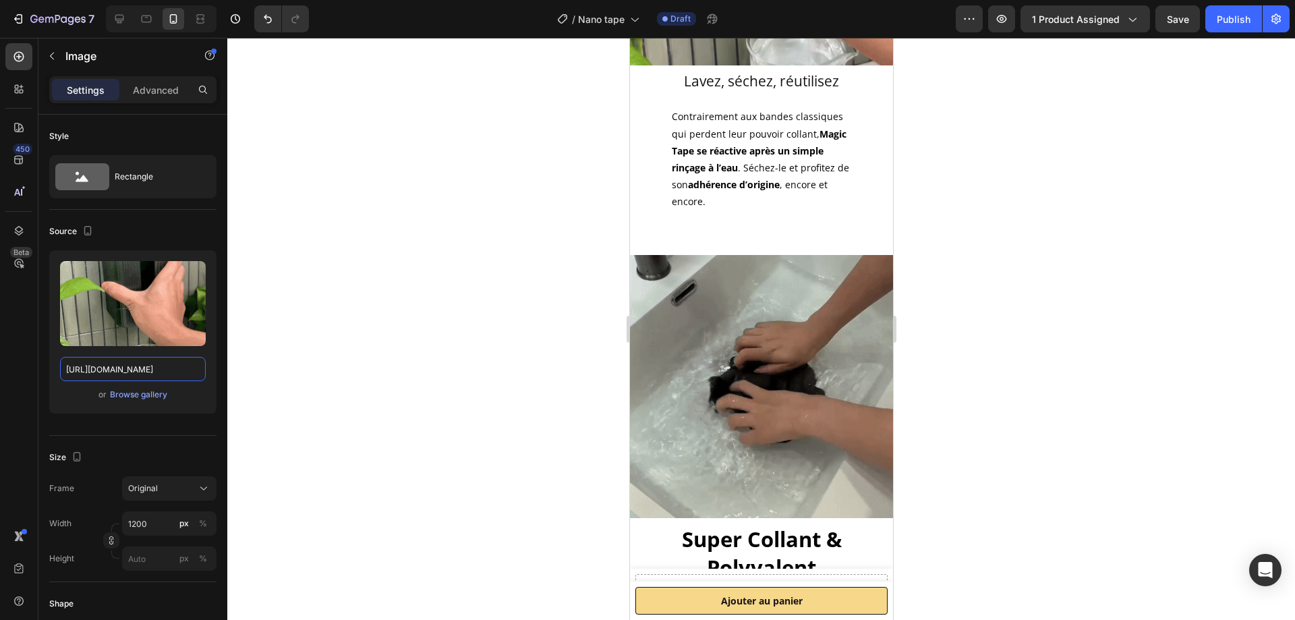
type input "[URL][DOMAIN_NAME]"
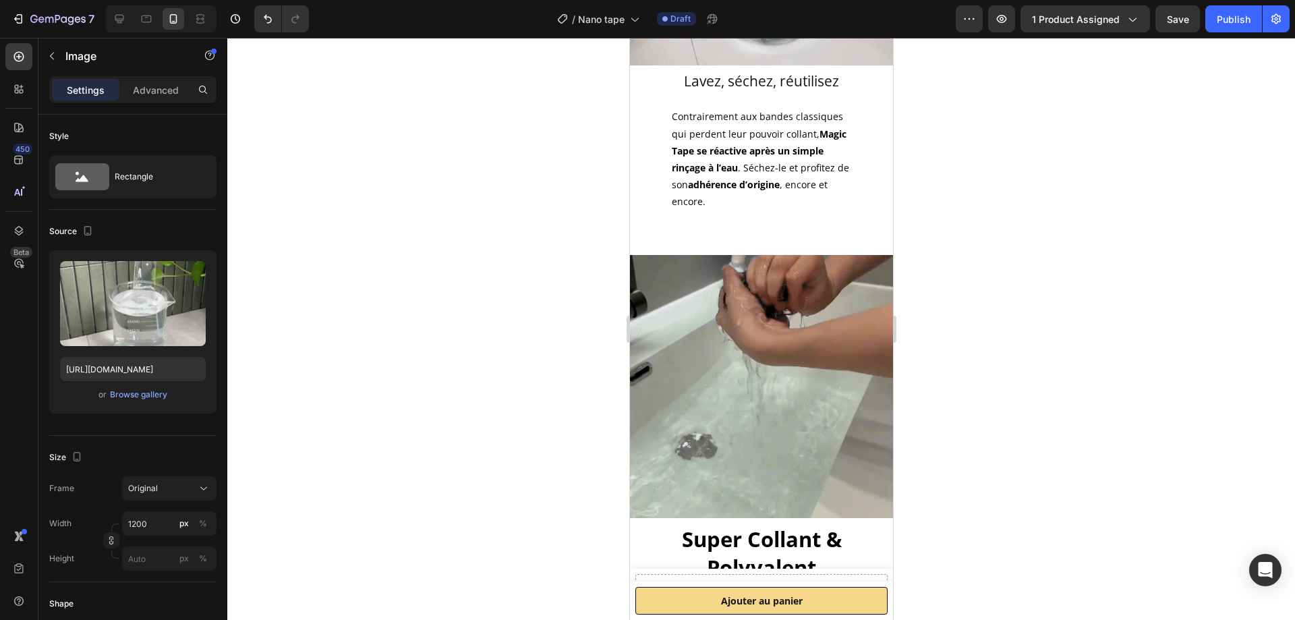
scroll to position [0, 0]
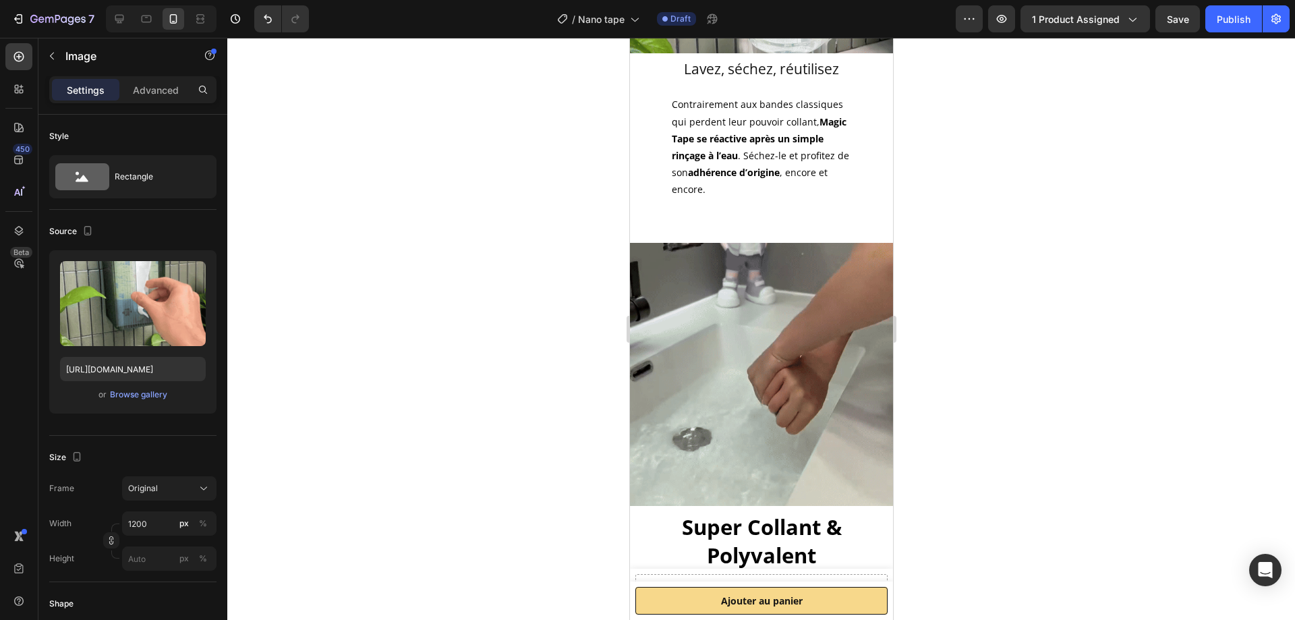
scroll to position [1531, 0]
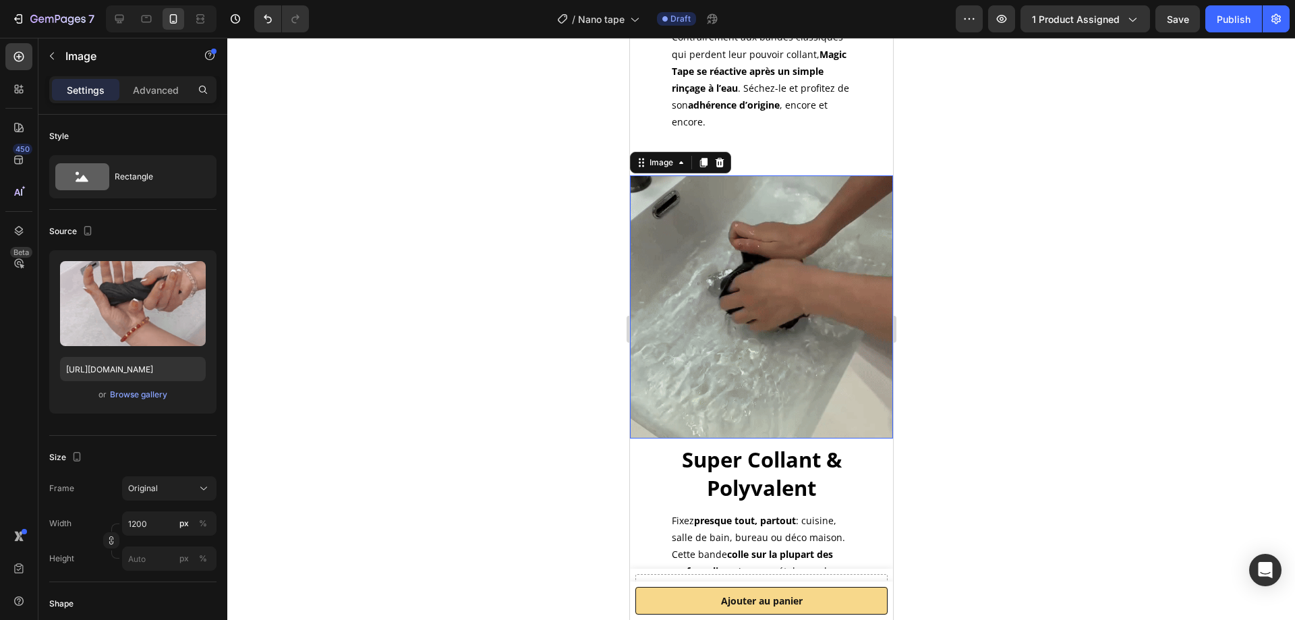
click at [801, 284] on img at bounding box center [760, 306] width 263 height 263
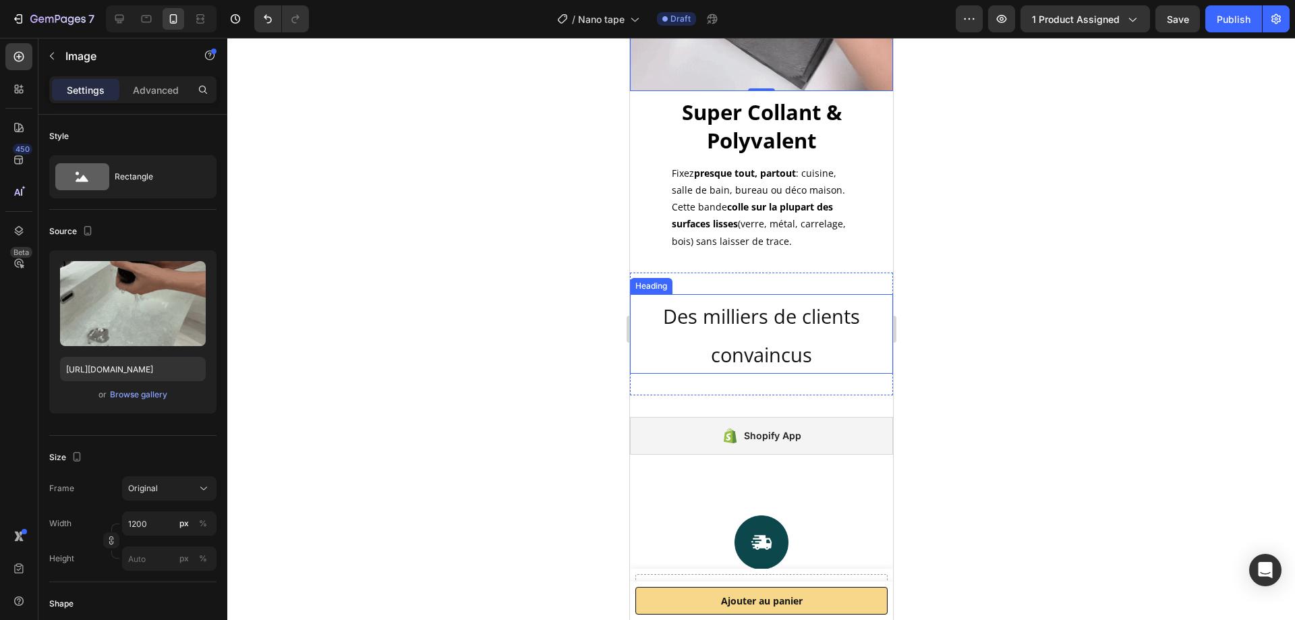
scroll to position [1666, 0]
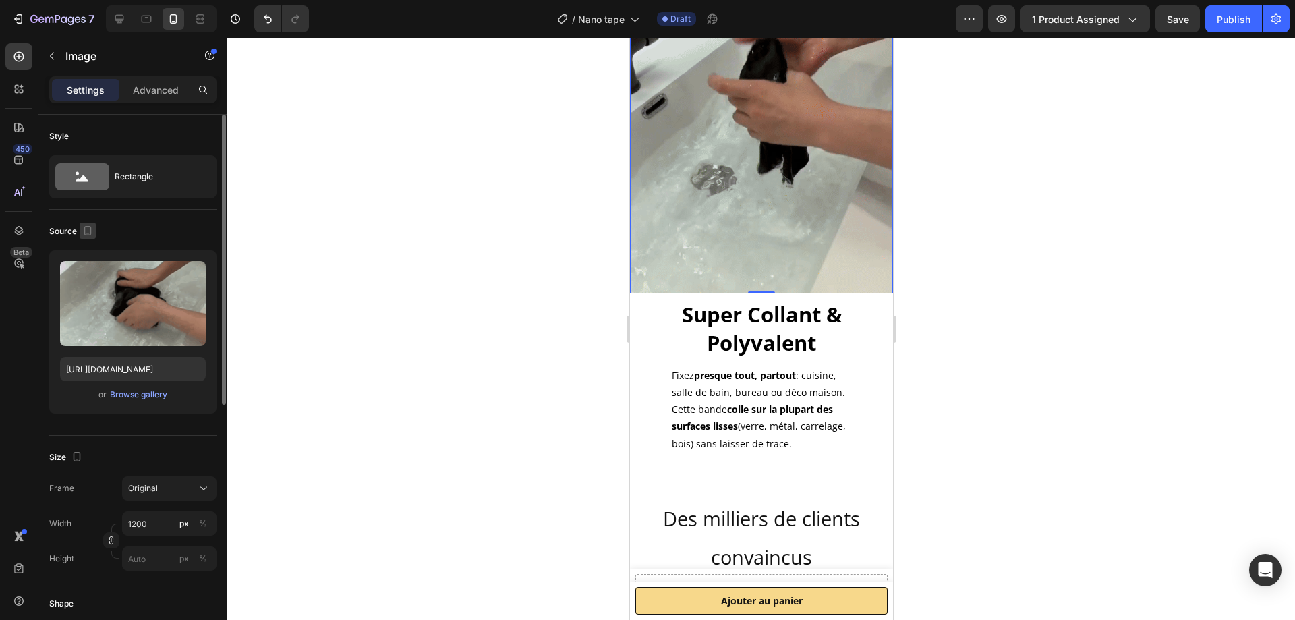
click at [91, 233] on icon "button" at bounding box center [87, 230] width 13 height 13
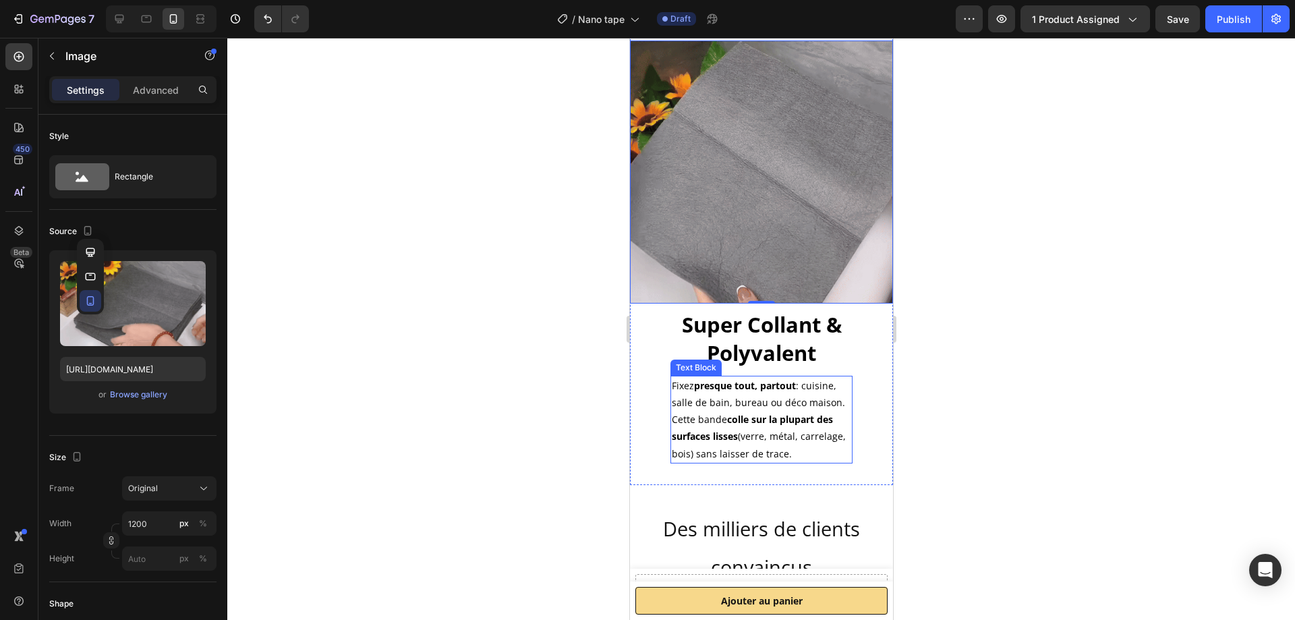
scroll to position [1531, 0]
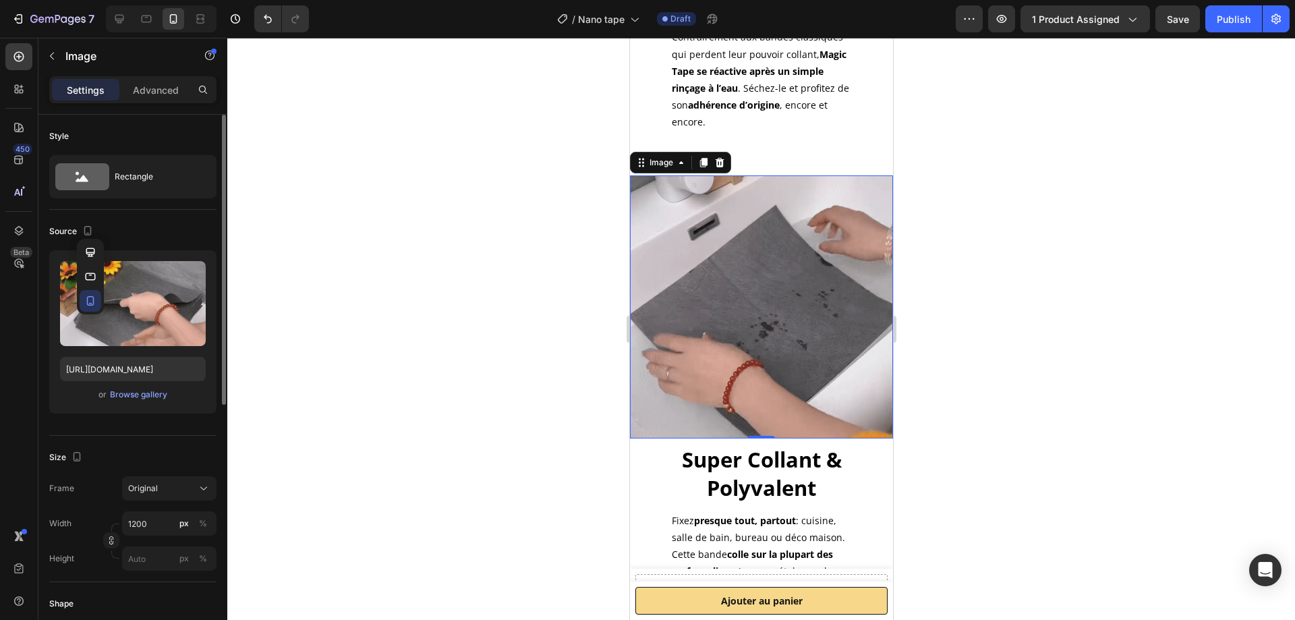
click at [90, 246] on icon "button" at bounding box center [90, 252] width 13 height 13
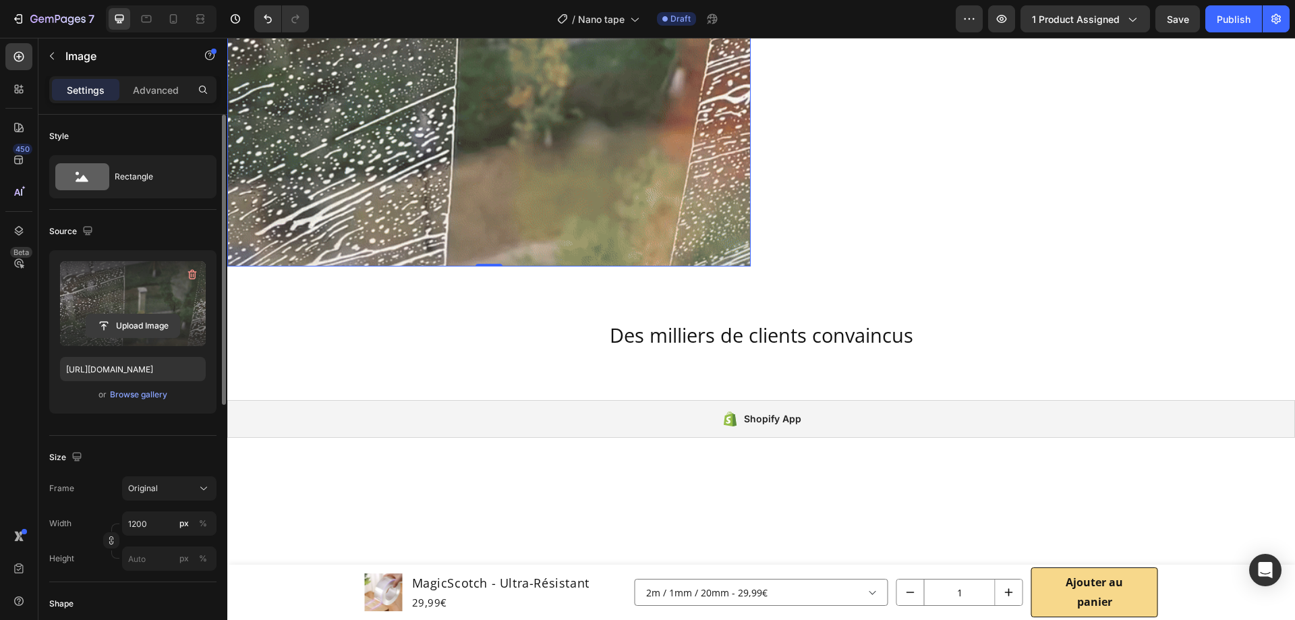
scroll to position [1539, 0]
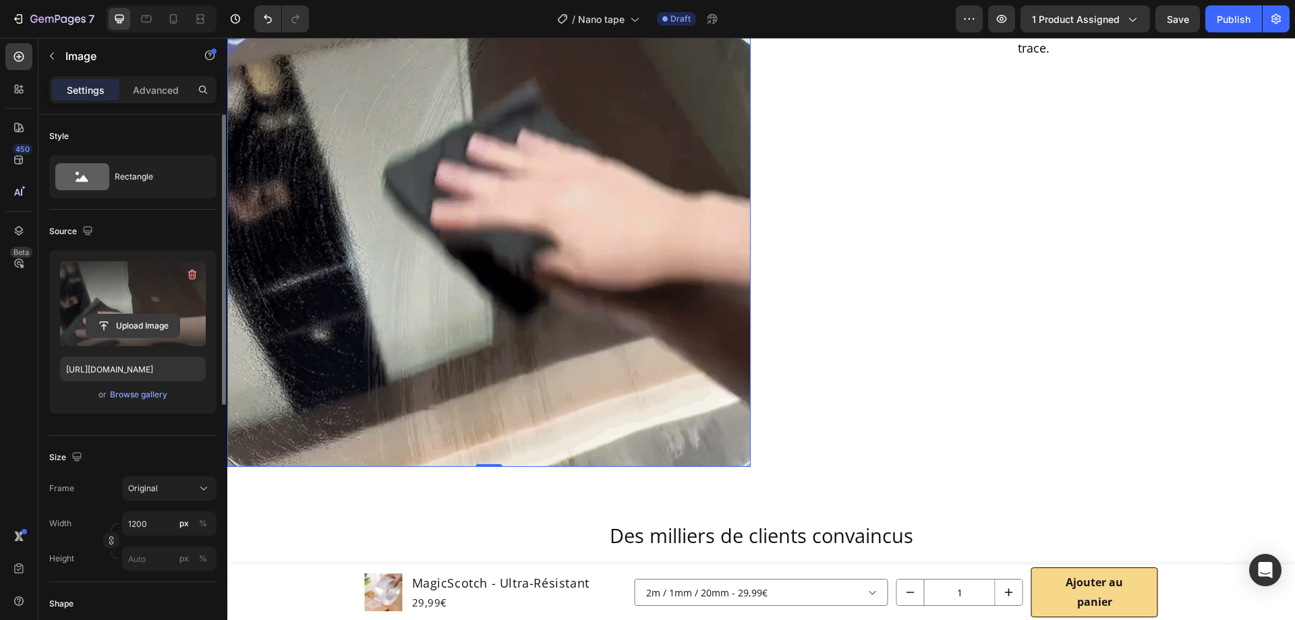
click at [137, 328] on input "file" at bounding box center [132, 325] width 93 height 23
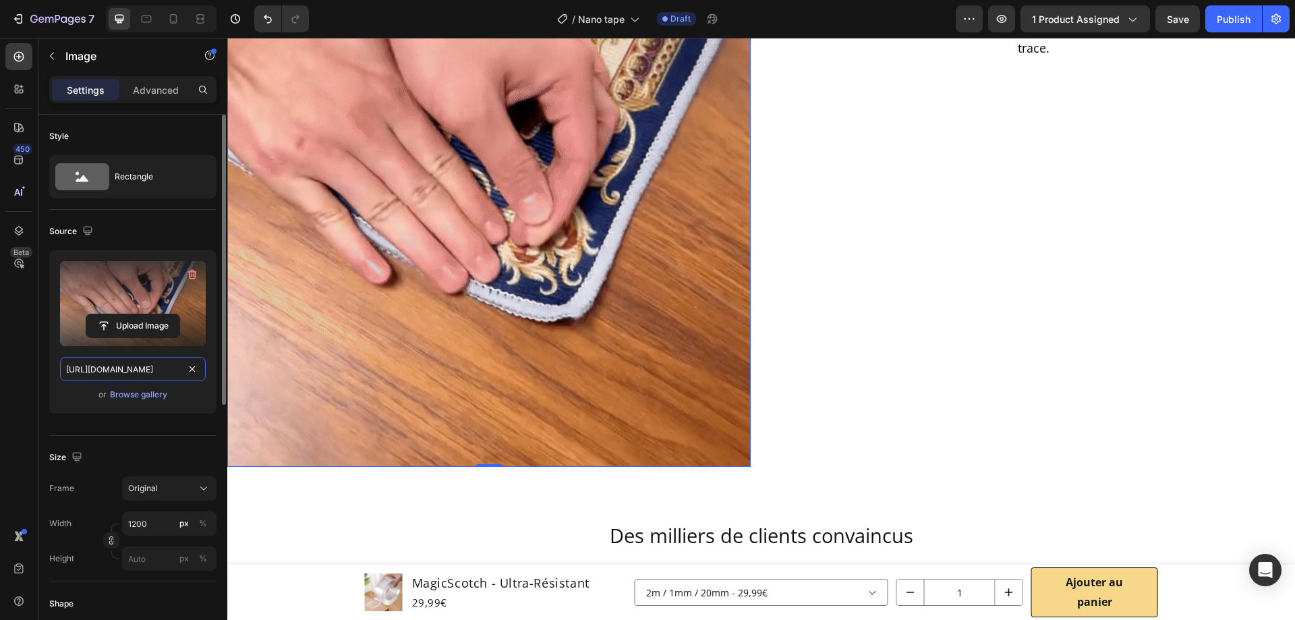
click at [134, 370] on input "[URL][DOMAIN_NAME]" at bounding box center [133, 369] width 146 height 24
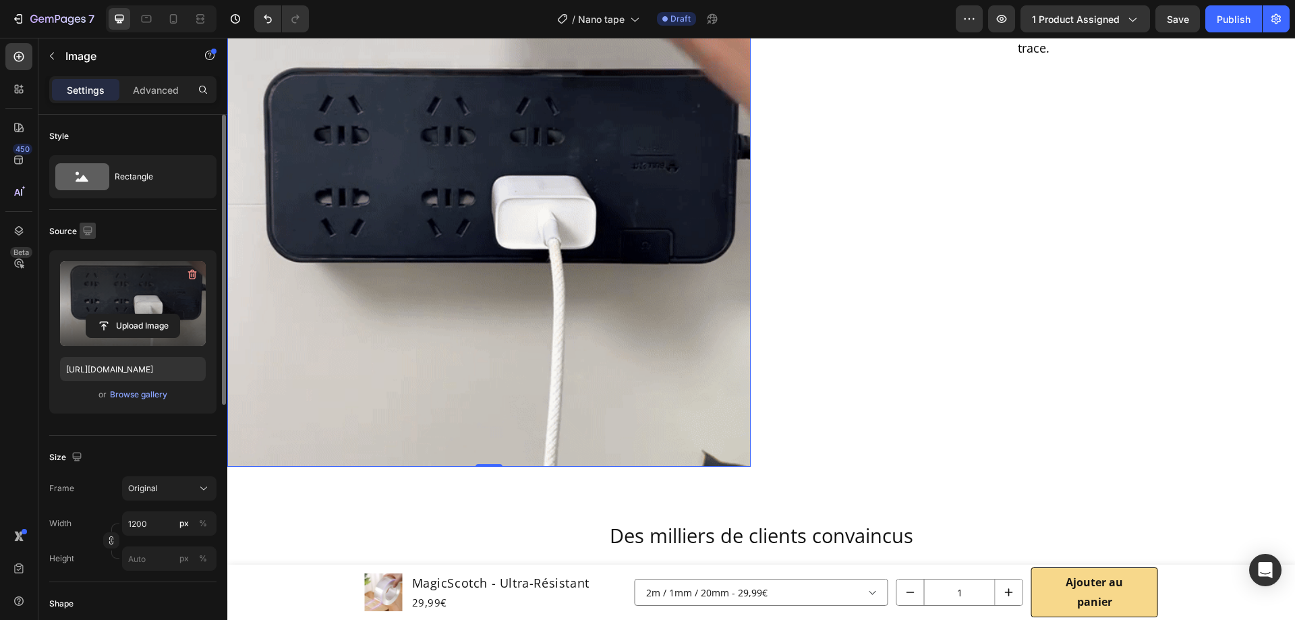
click at [86, 232] on icon "button" at bounding box center [87, 230] width 9 height 9
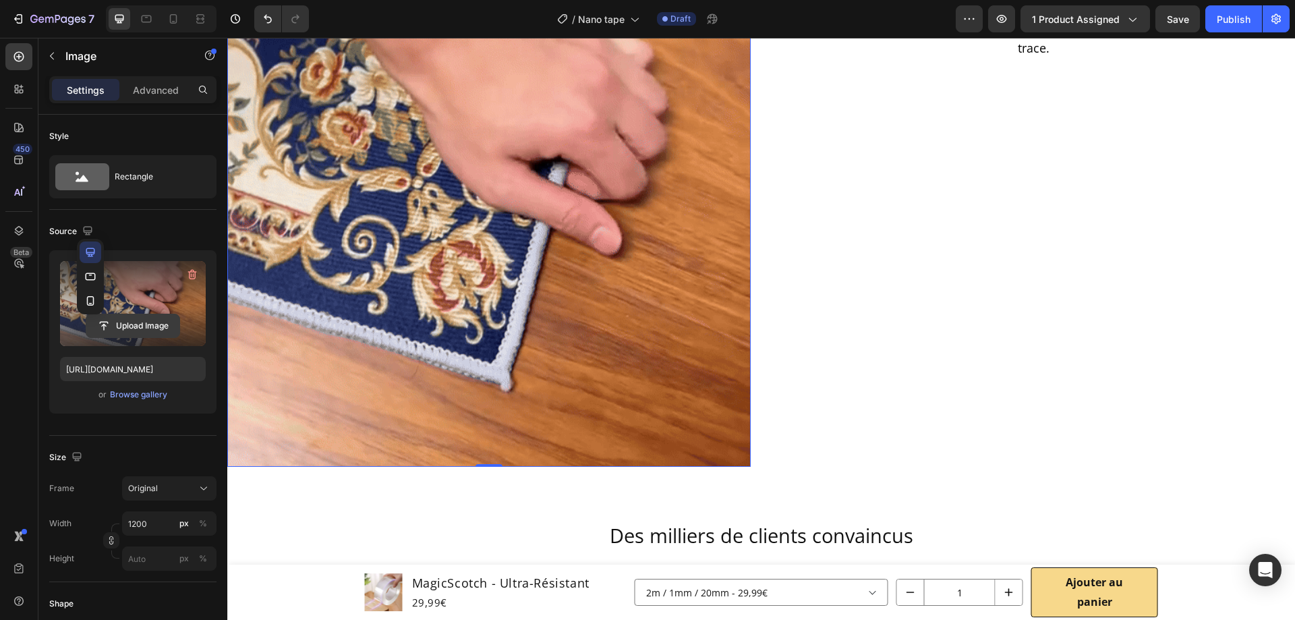
drag, startPoint x: 92, startPoint y: 299, endPoint x: 122, endPoint y: 327, distance: 41.5
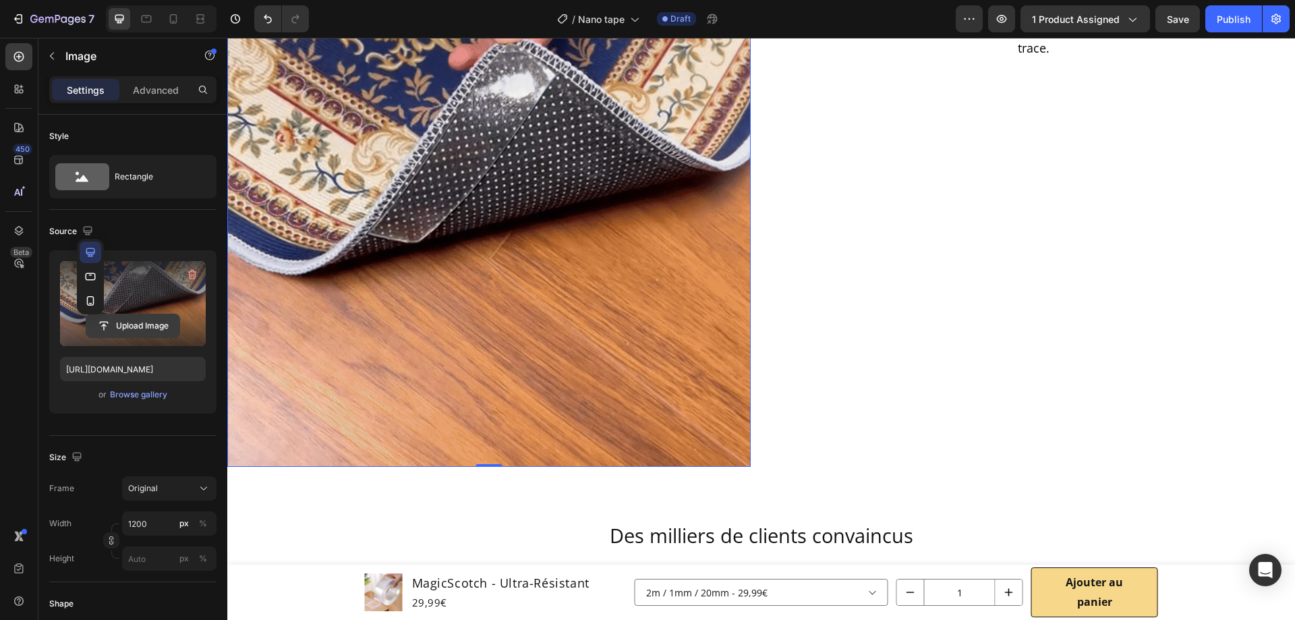
click at [92, 299] on icon "button" at bounding box center [90, 300] width 13 height 13
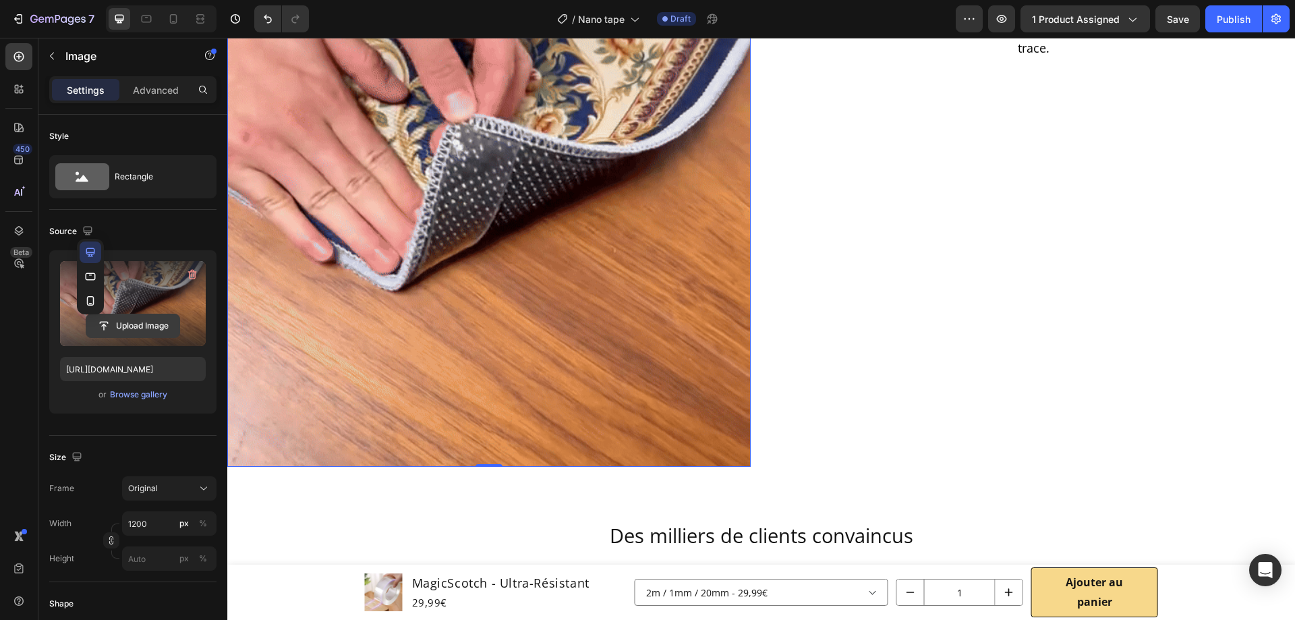
type input "[URL][DOMAIN_NAME]"
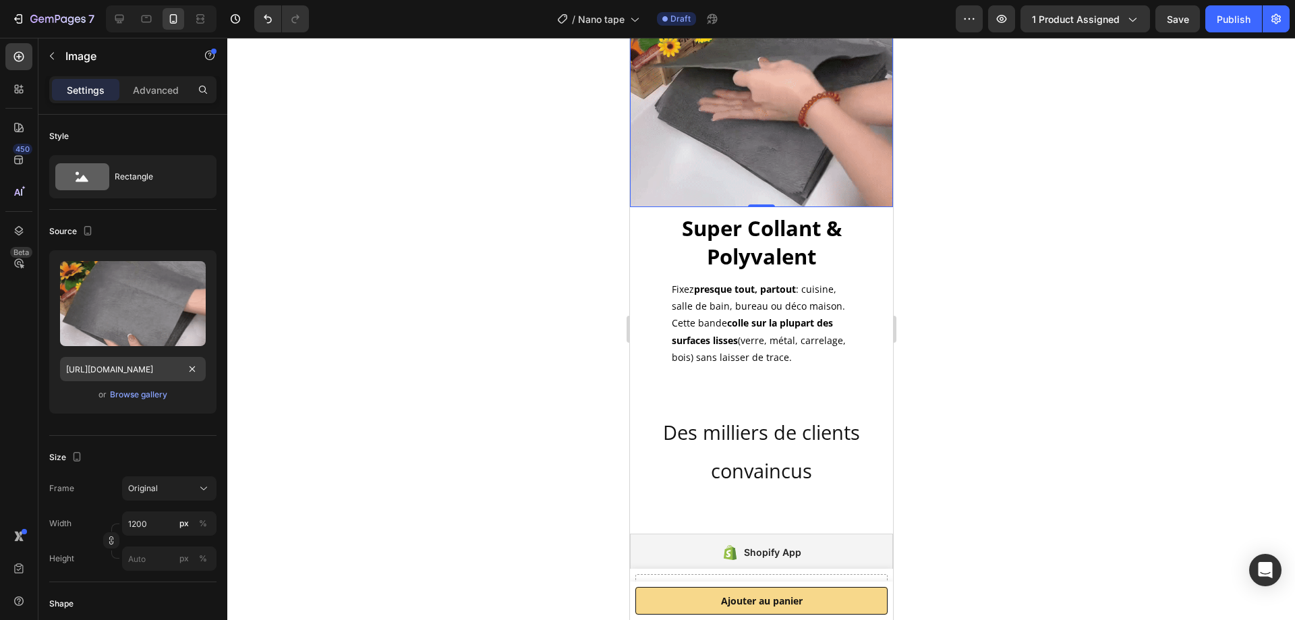
scroll to position [1319, 0]
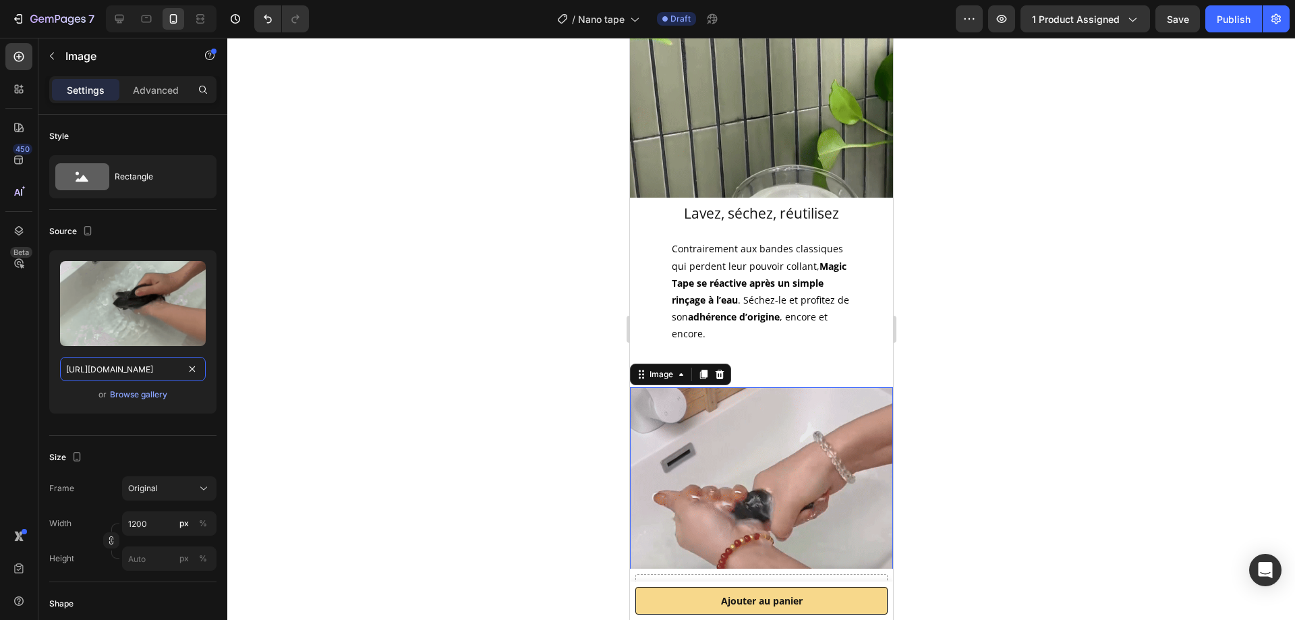
drag, startPoint x: 194, startPoint y: 375, endPoint x: 152, endPoint y: 373, distance: 41.2
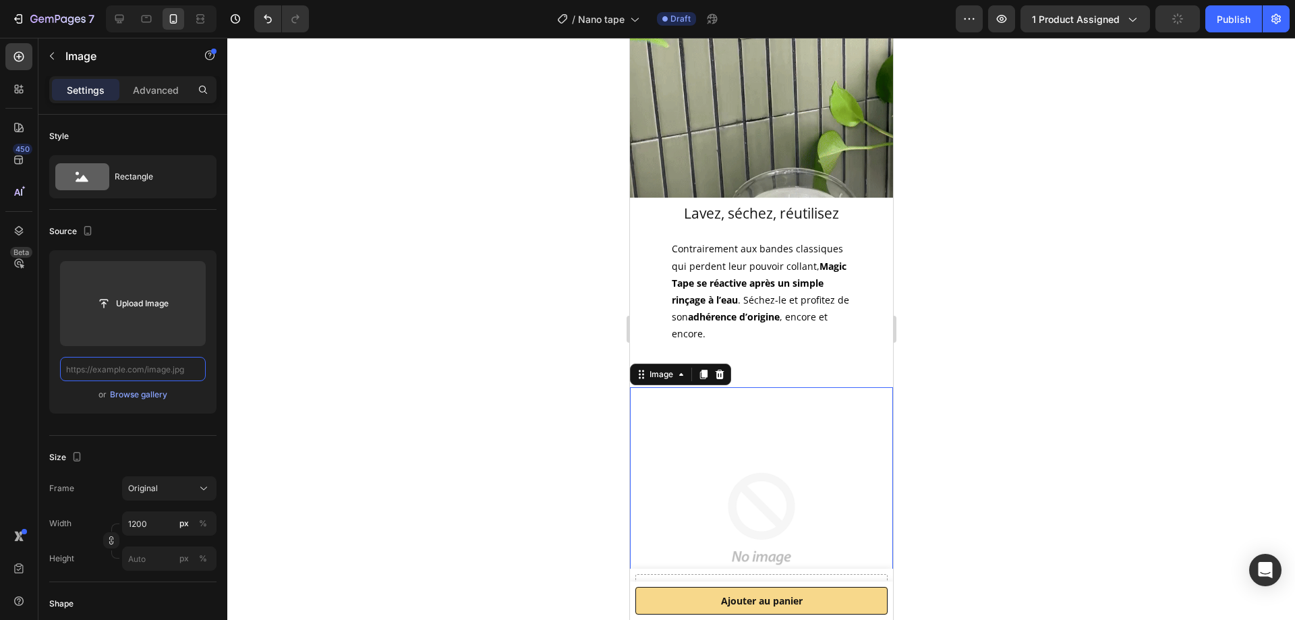
paste input "[URL][DOMAIN_NAME]"
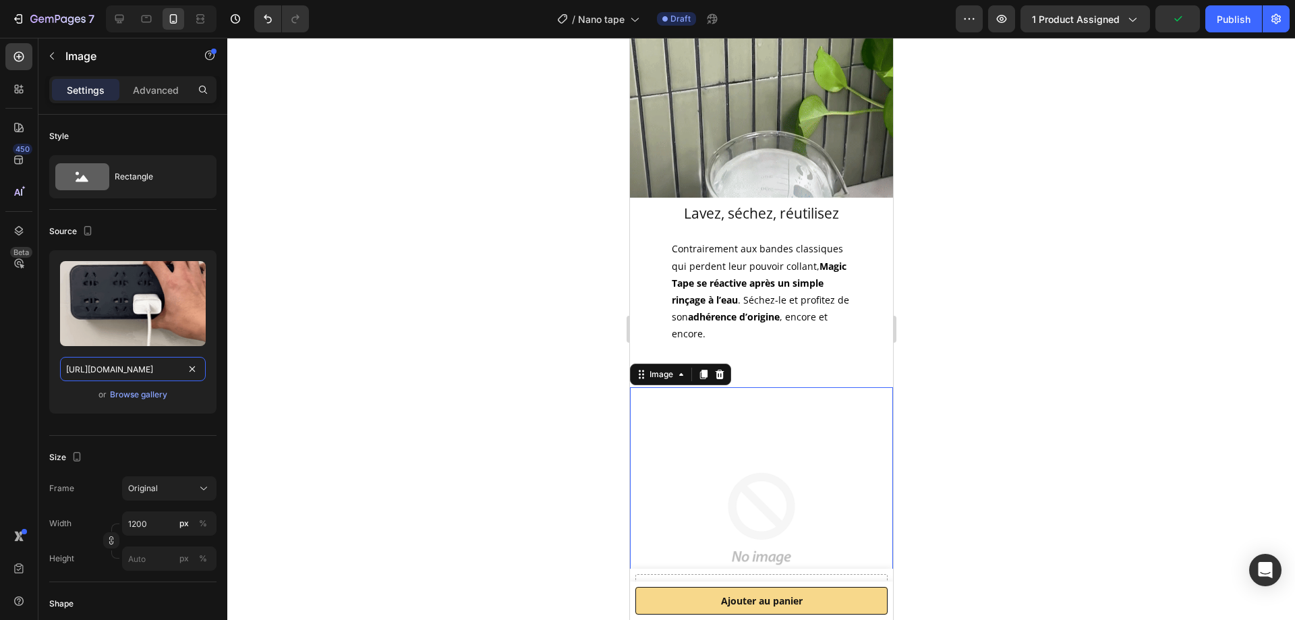
scroll to position [0, 413]
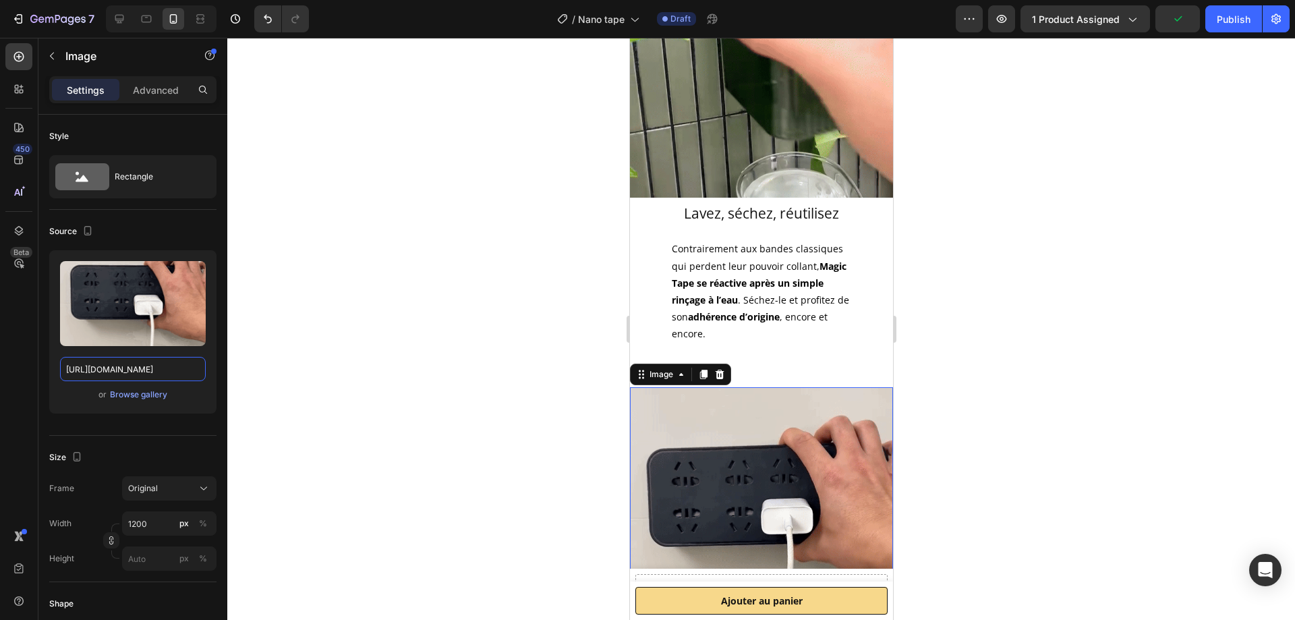
type input "[URL][DOMAIN_NAME]"
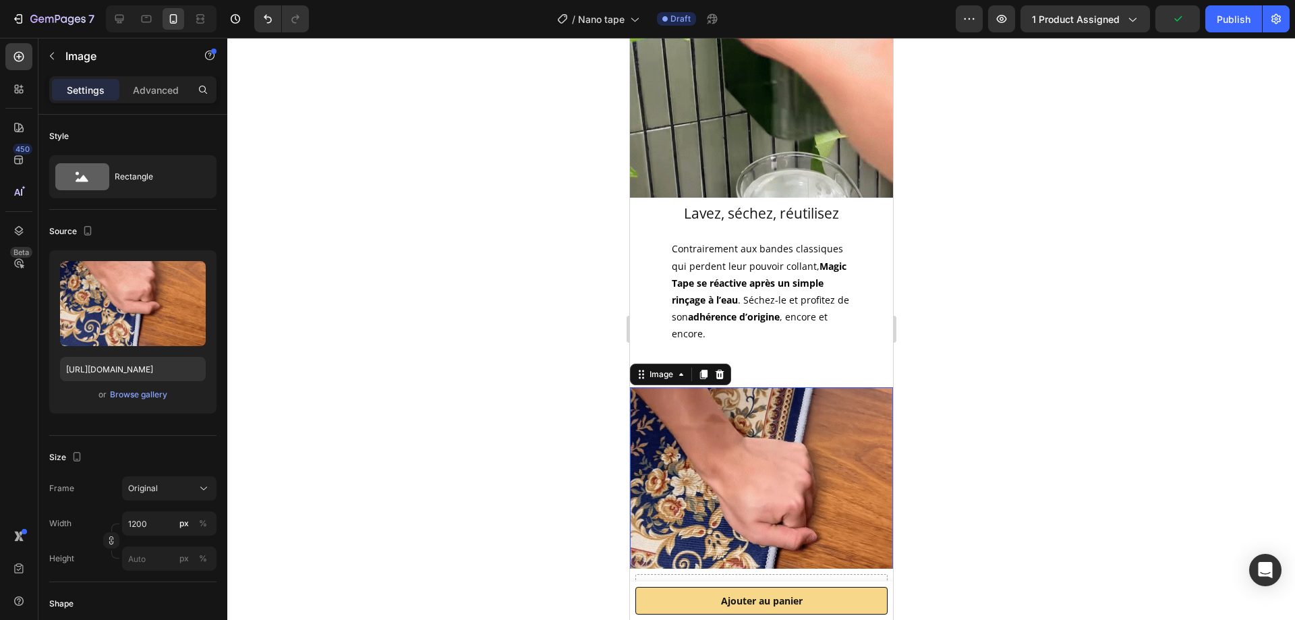
click at [158, 235] on div "Source" at bounding box center [132, 232] width 167 height 22
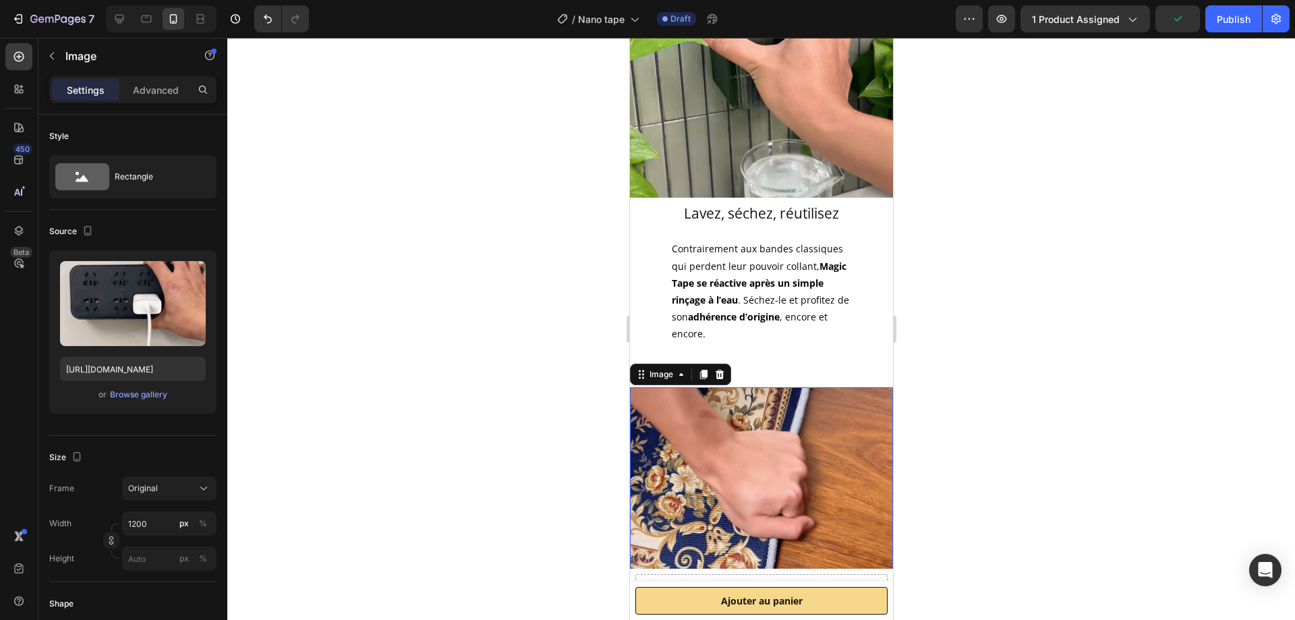
scroll to position [0, 0]
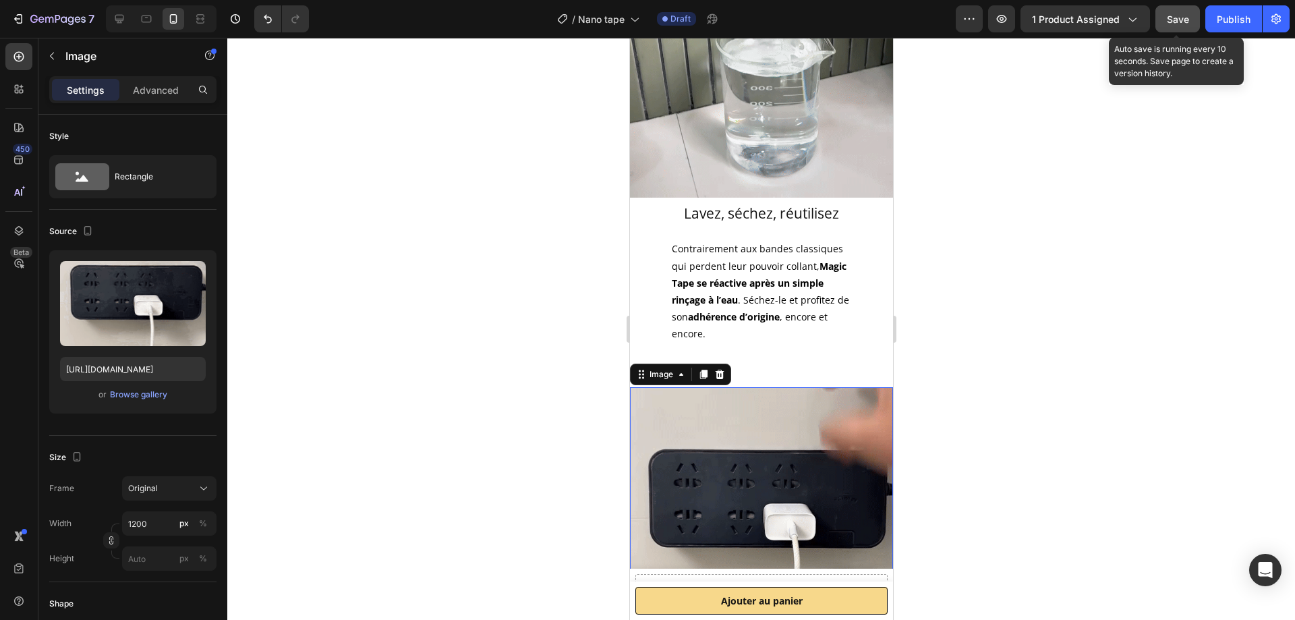
click at [1183, 13] on span "Save" at bounding box center [1178, 18] width 22 height 11
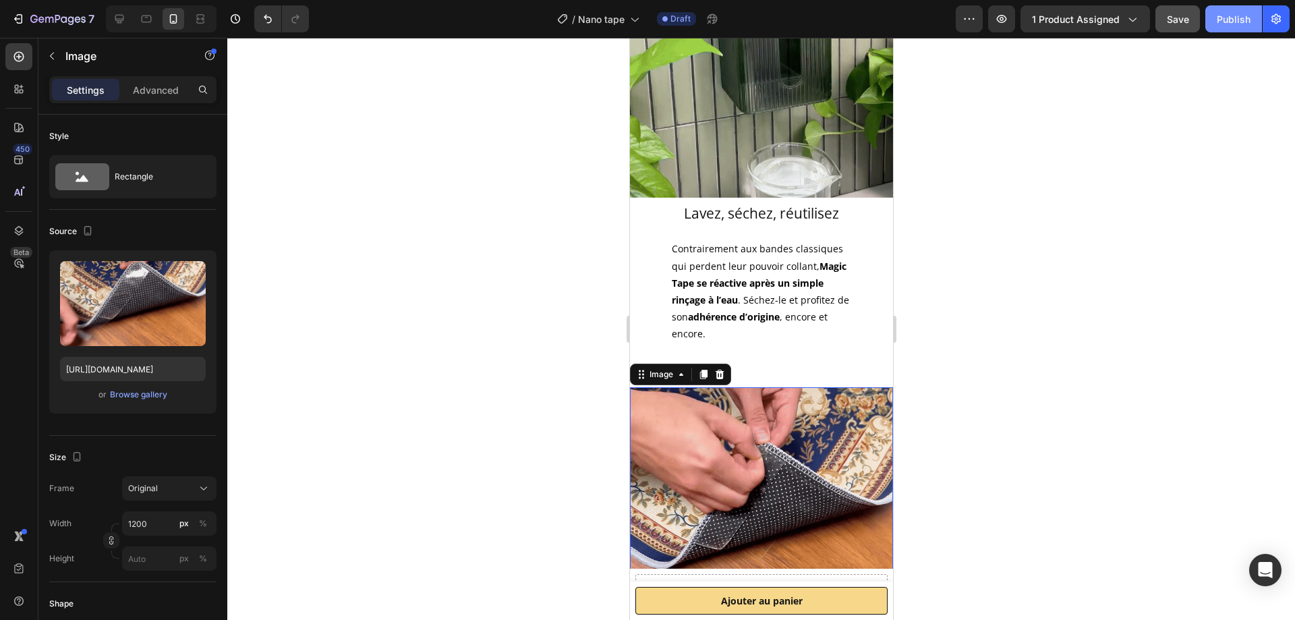
click at [1224, 22] on div "Publish" at bounding box center [1234, 19] width 34 height 14
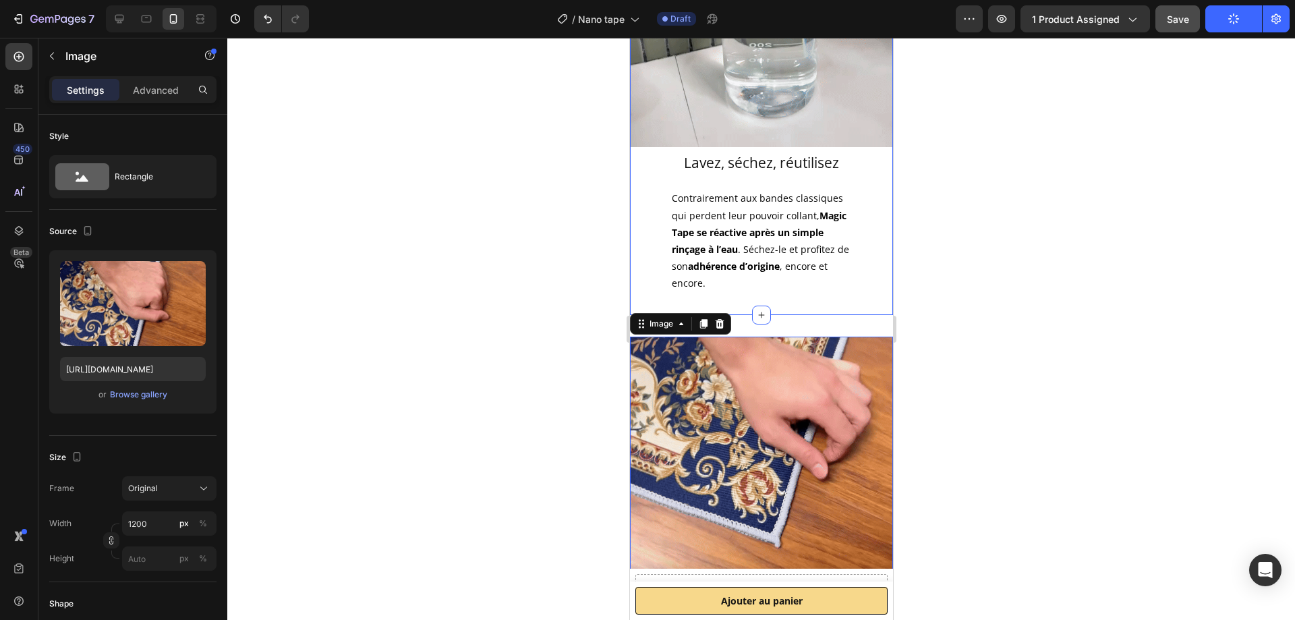
scroll to position [1050, 0]
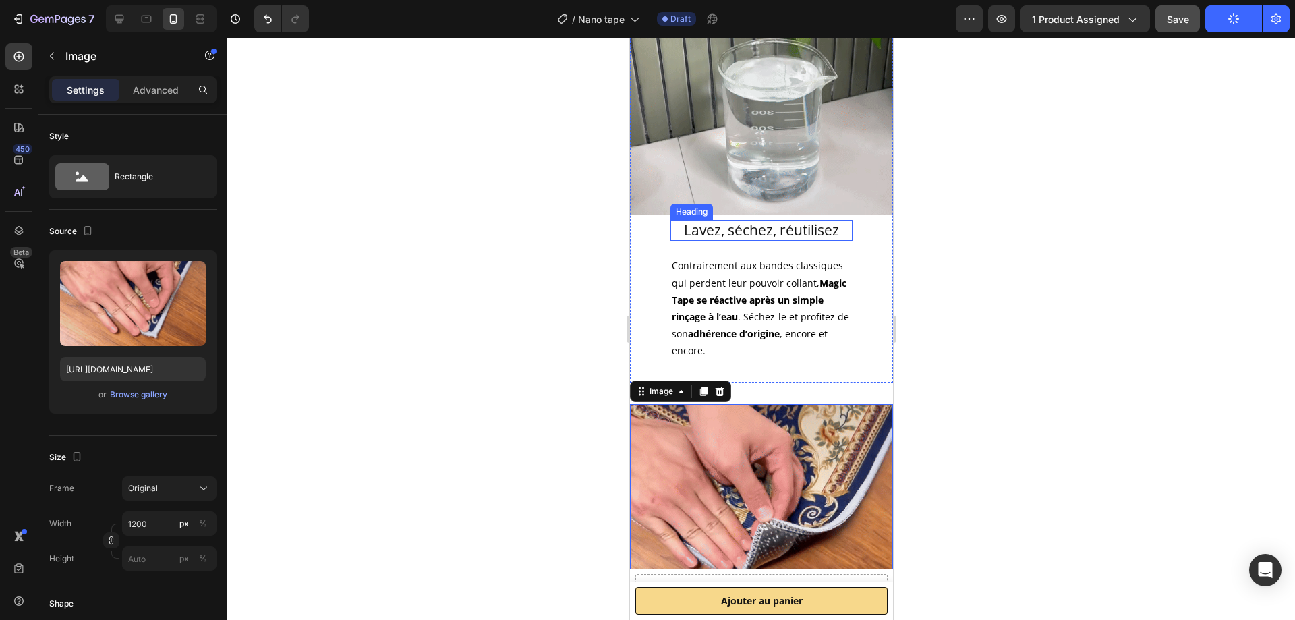
click at [824, 220] on h2 "Lavez, séchez, réutilisez" at bounding box center [761, 230] width 182 height 21
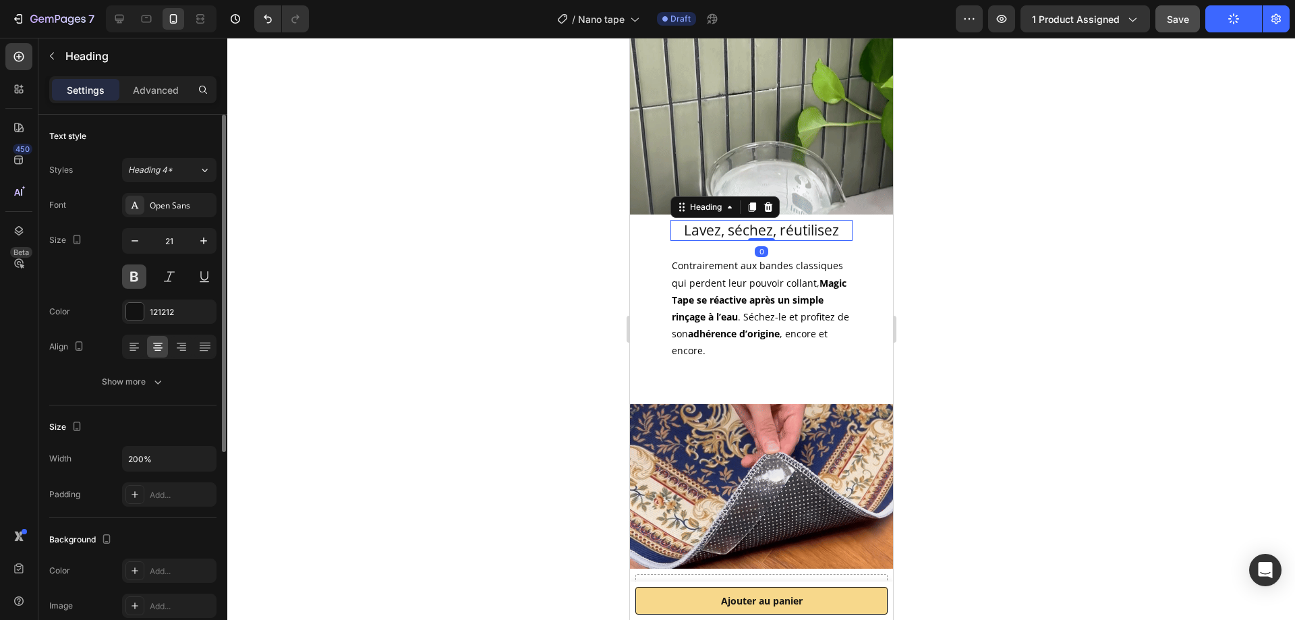
click at [138, 275] on button at bounding box center [134, 276] width 24 height 24
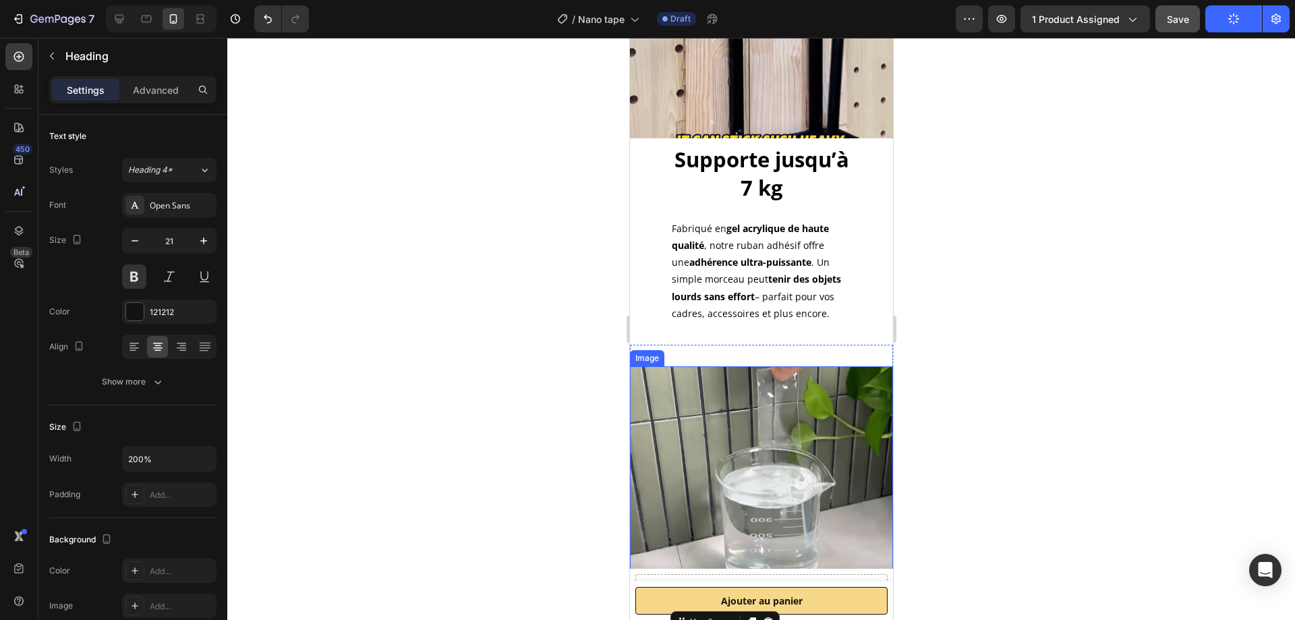
scroll to position [830, 0]
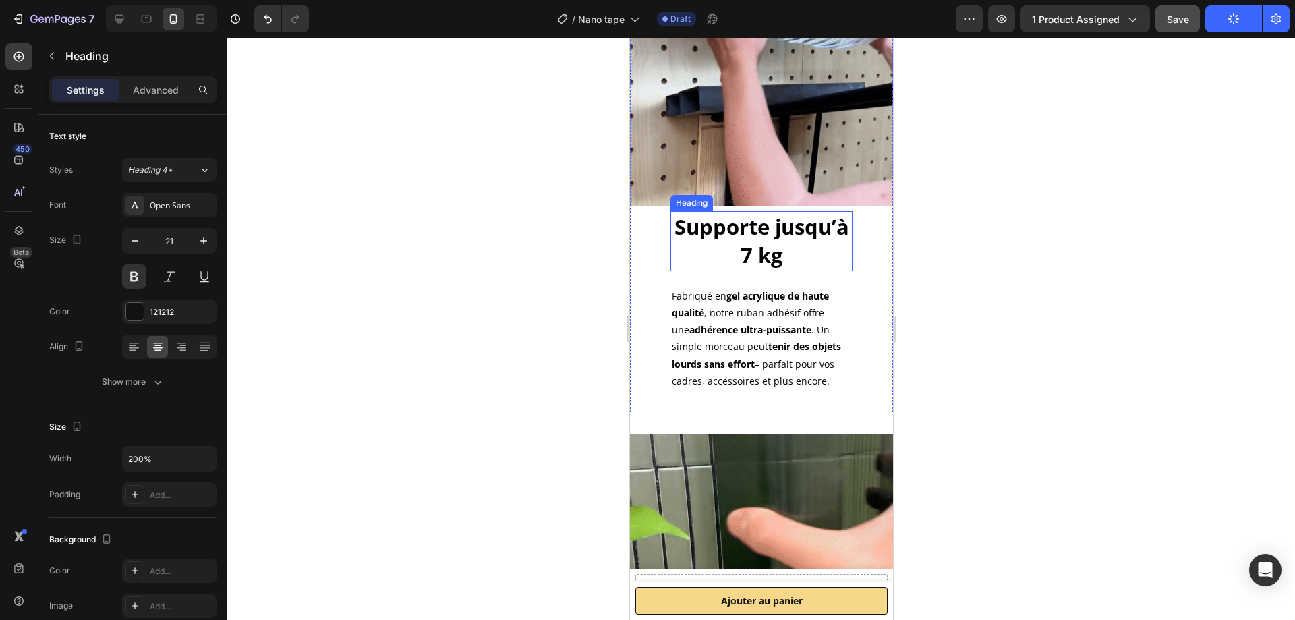
click at [793, 239] on strong "Supporte jusqu’à 7 kg" at bounding box center [761, 240] width 175 height 57
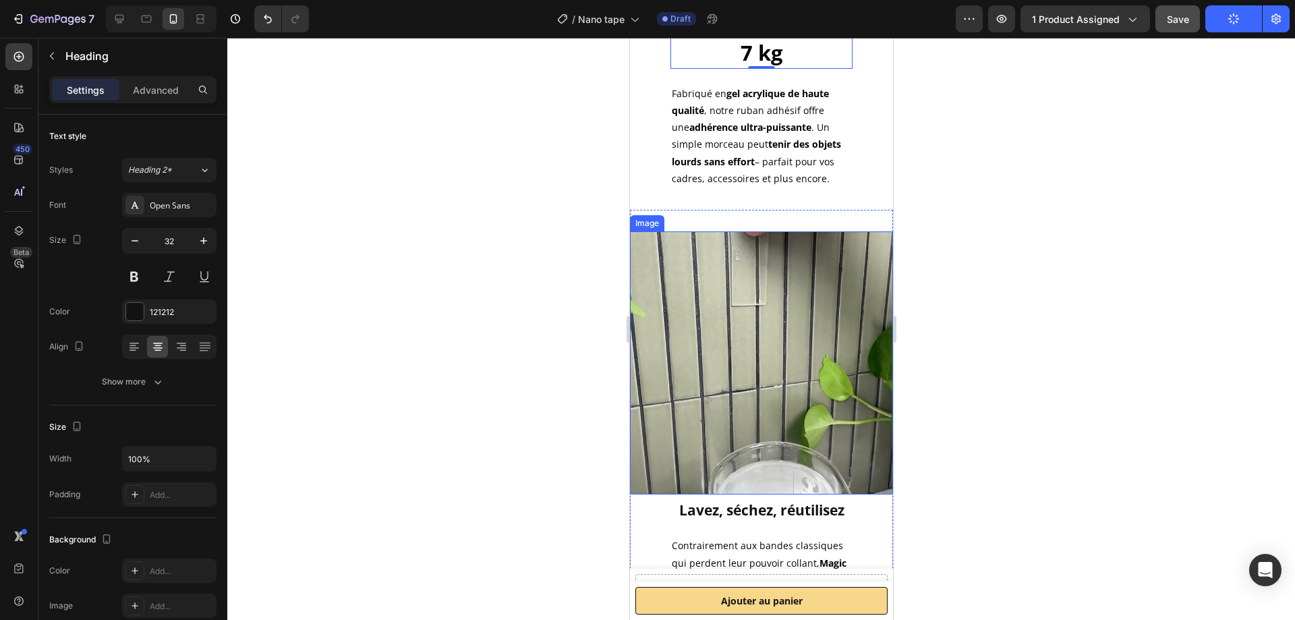
scroll to position [898, 0]
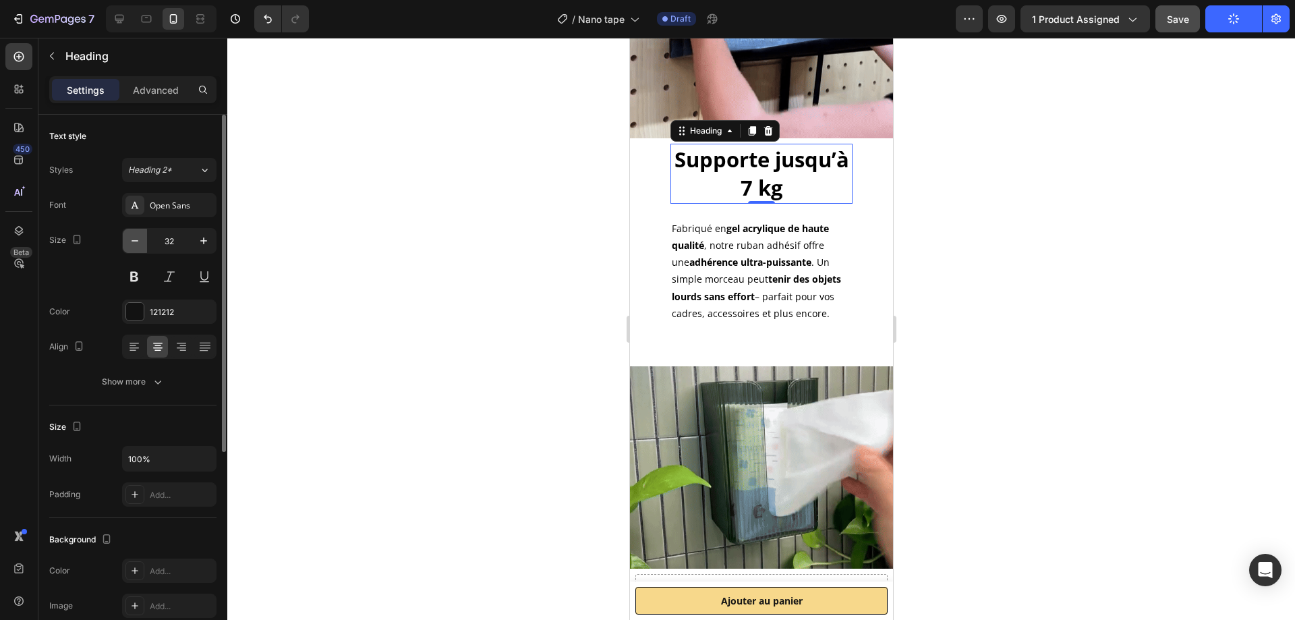
click at [136, 236] on icon "button" at bounding box center [134, 240] width 13 height 13
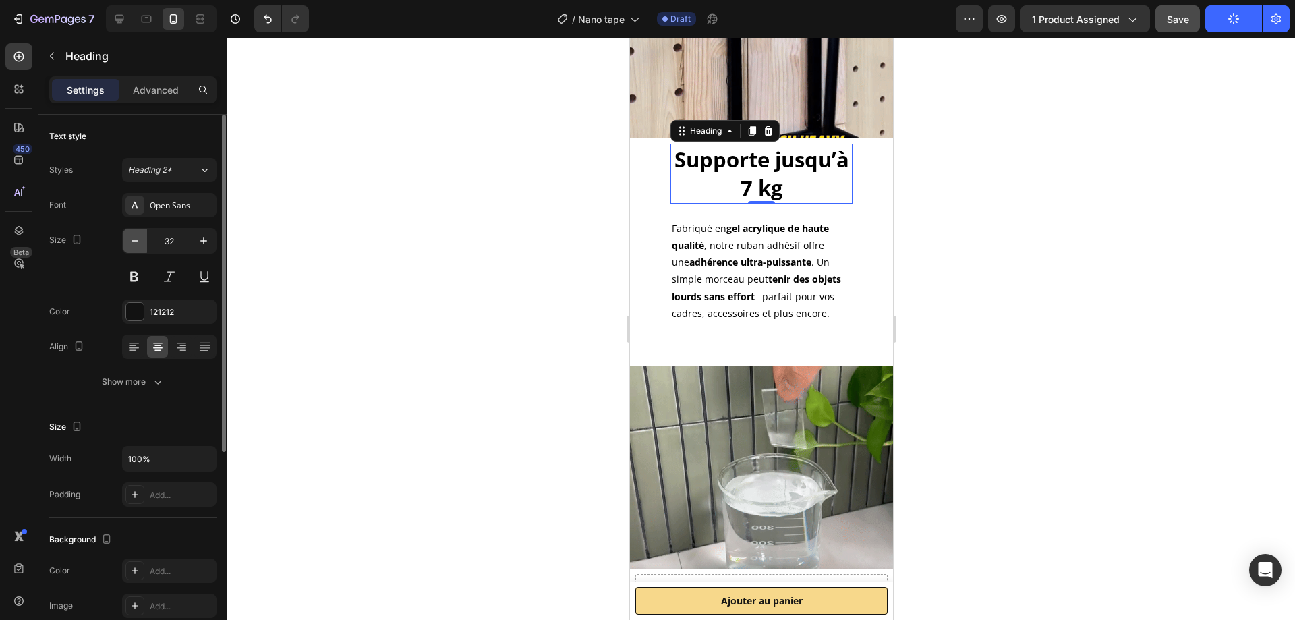
click at [136, 236] on icon "button" at bounding box center [134, 240] width 13 height 13
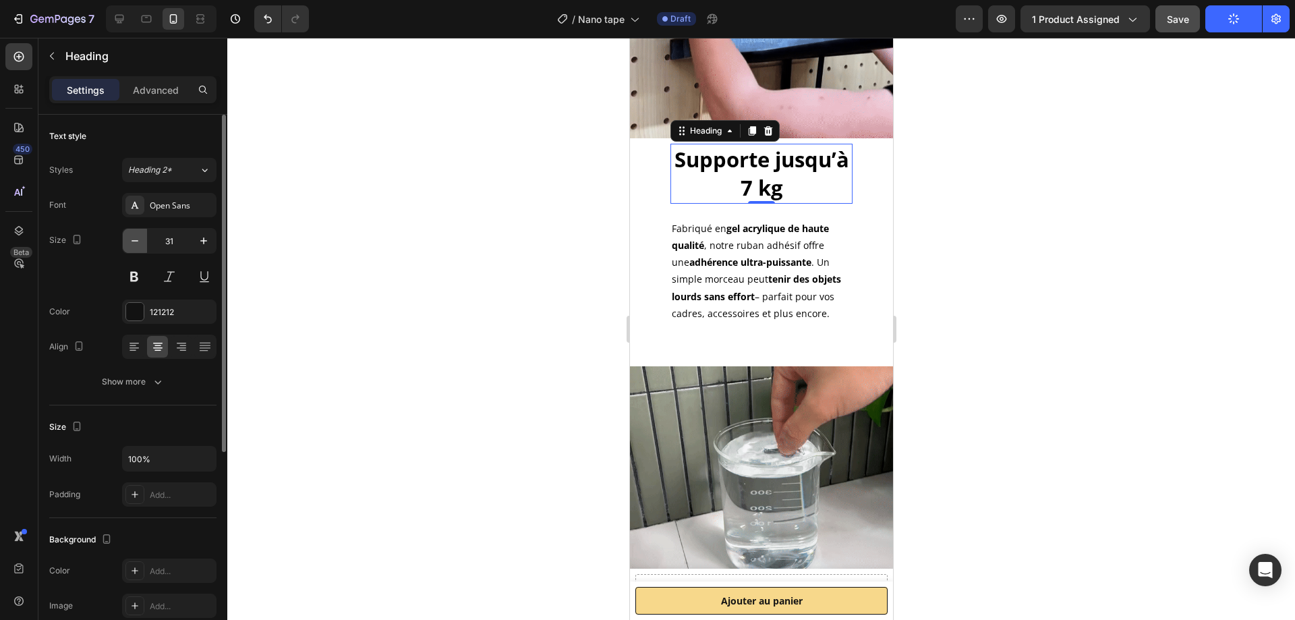
click at [136, 236] on icon "button" at bounding box center [134, 240] width 13 height 13
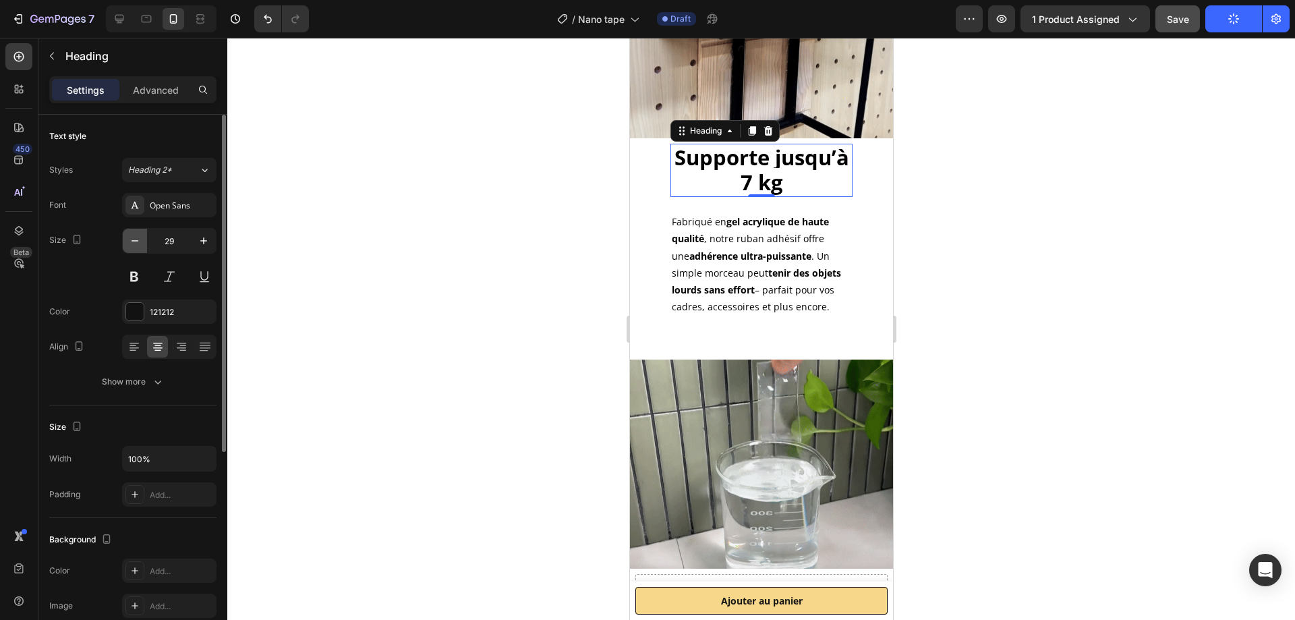
click at [136, 236] on icon "button" at bounding box center [134, 240] width 13 height 13
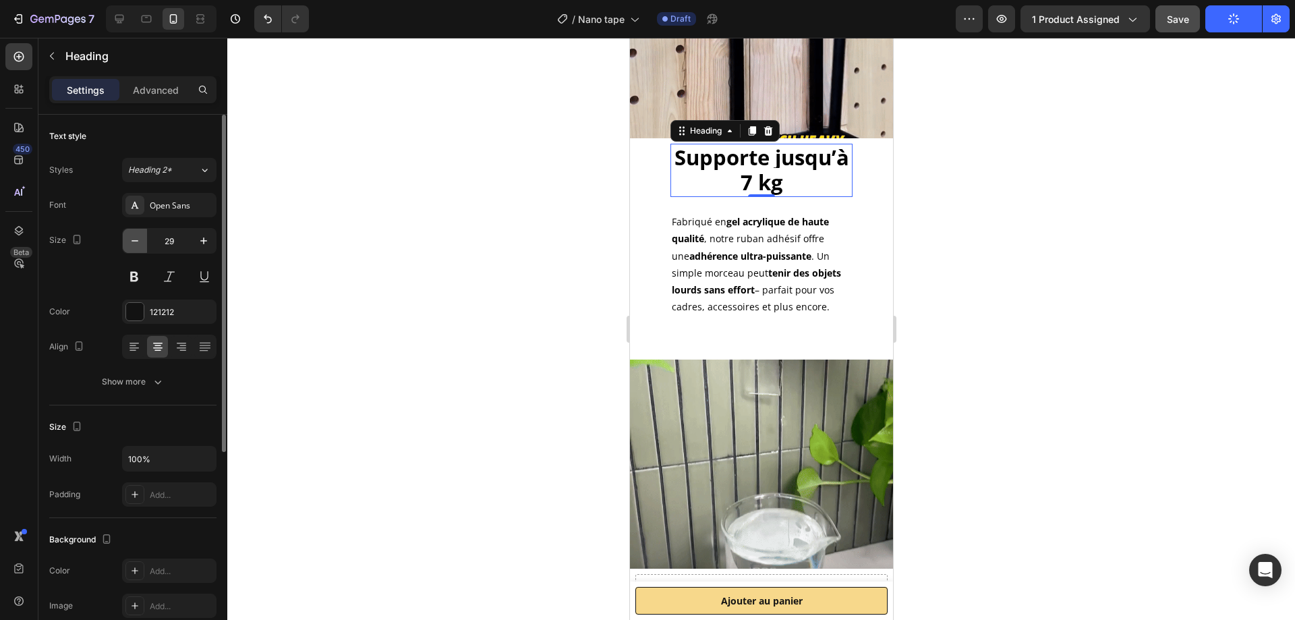
click at [136, 236] on icon "button" at bounding box center [134, 240] width 13 height 13
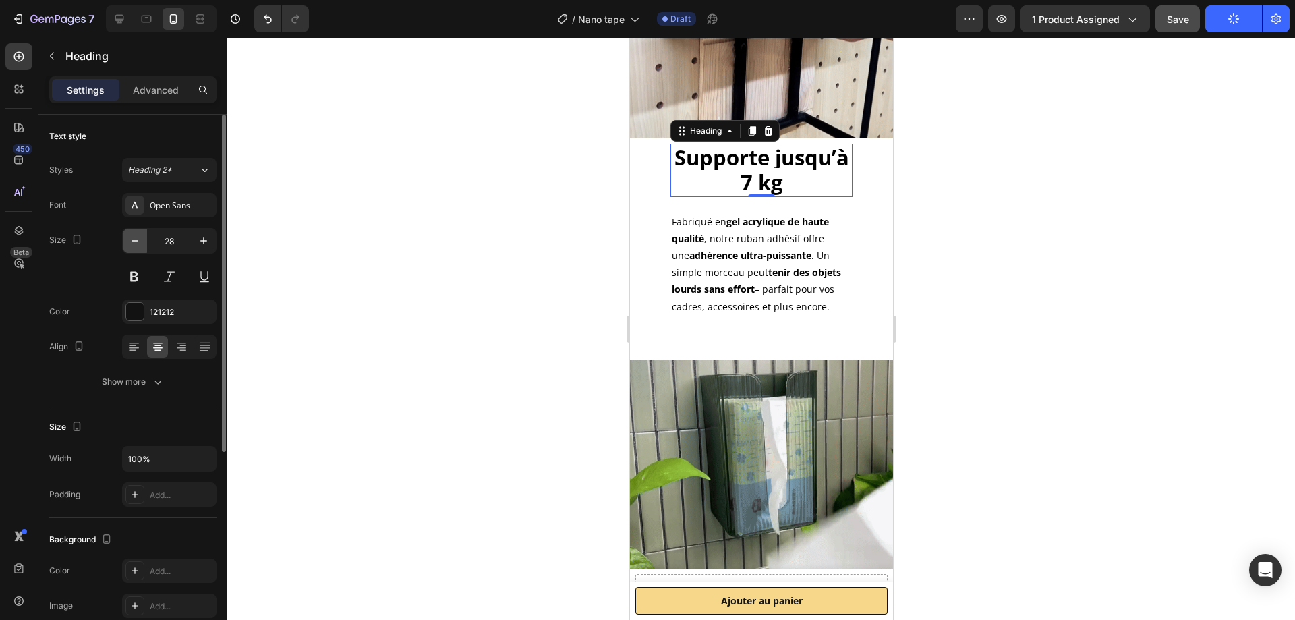
click at [136, 236] on icon "button" at bounding box center [134, 240] width 13 height 13
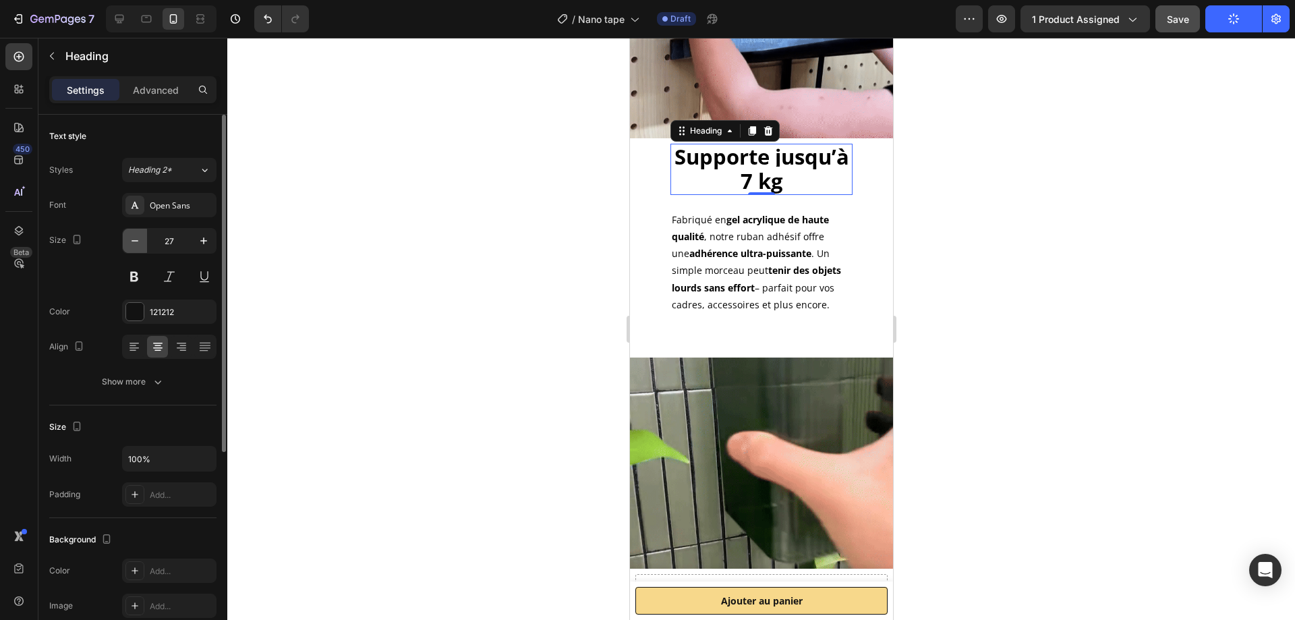
click at [136, 236] on icon "button" at bounding box center [134, 240] width 13 height 13
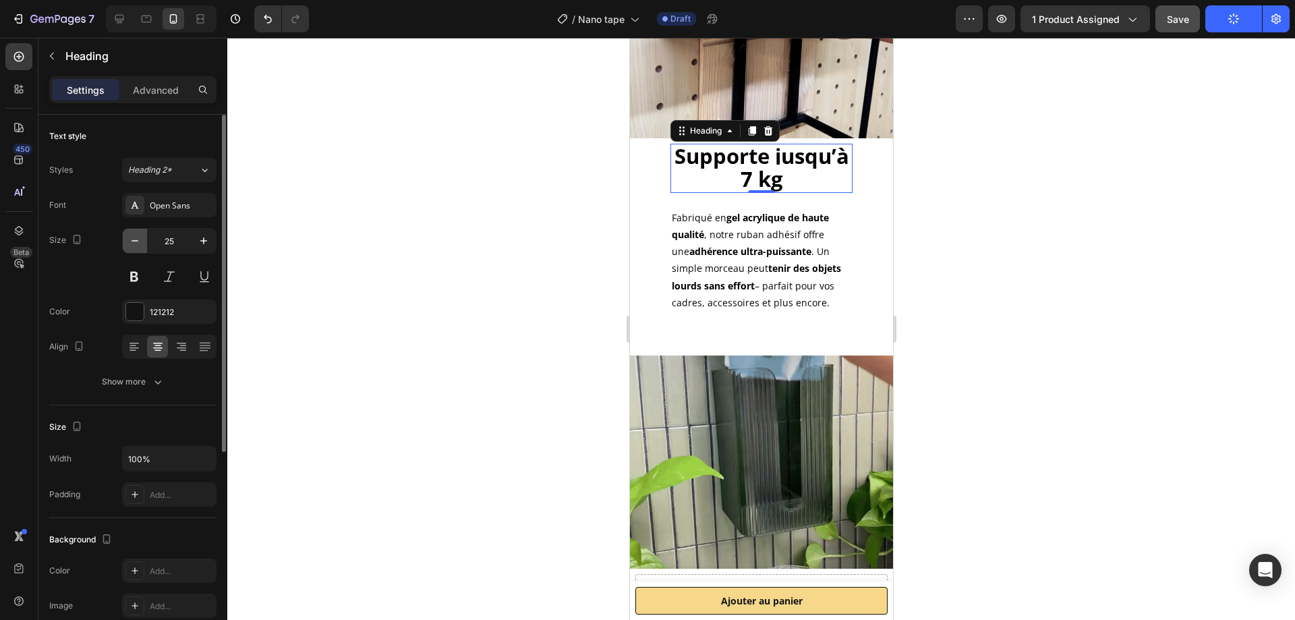
click at [136, 236] on icon "button" at bounding box center [134, 240] width 13 height 13
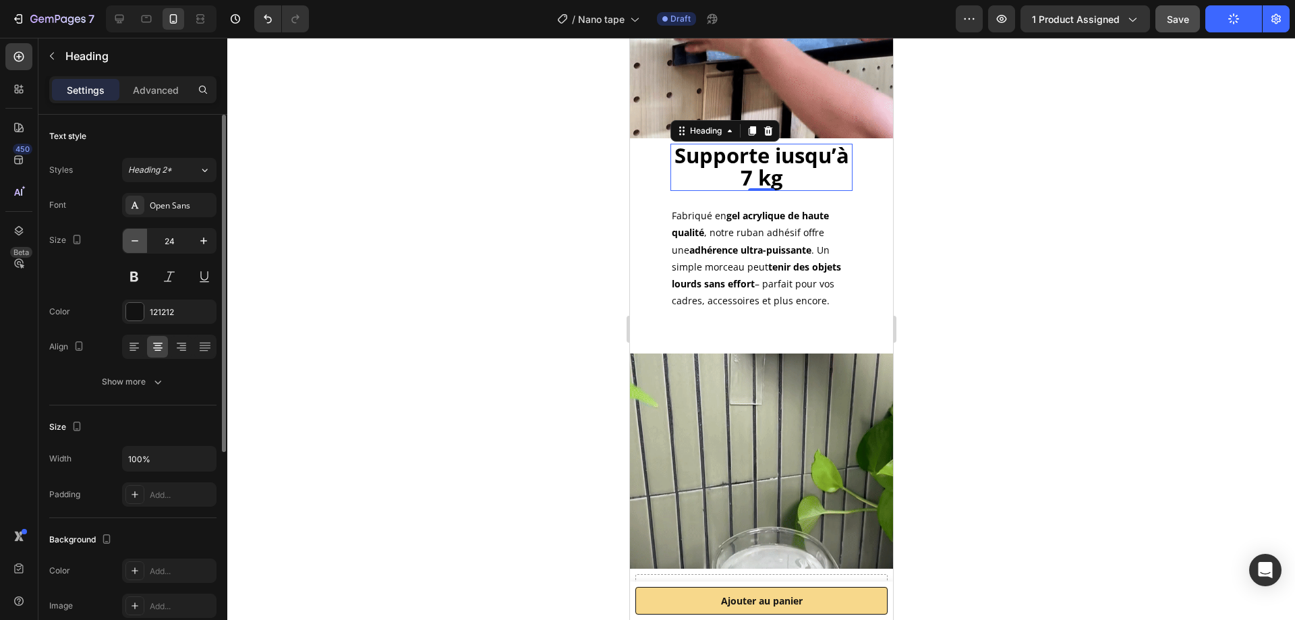
click at [136, 236] on icon "button" at bounding box center [134, 240] width 13 height 13
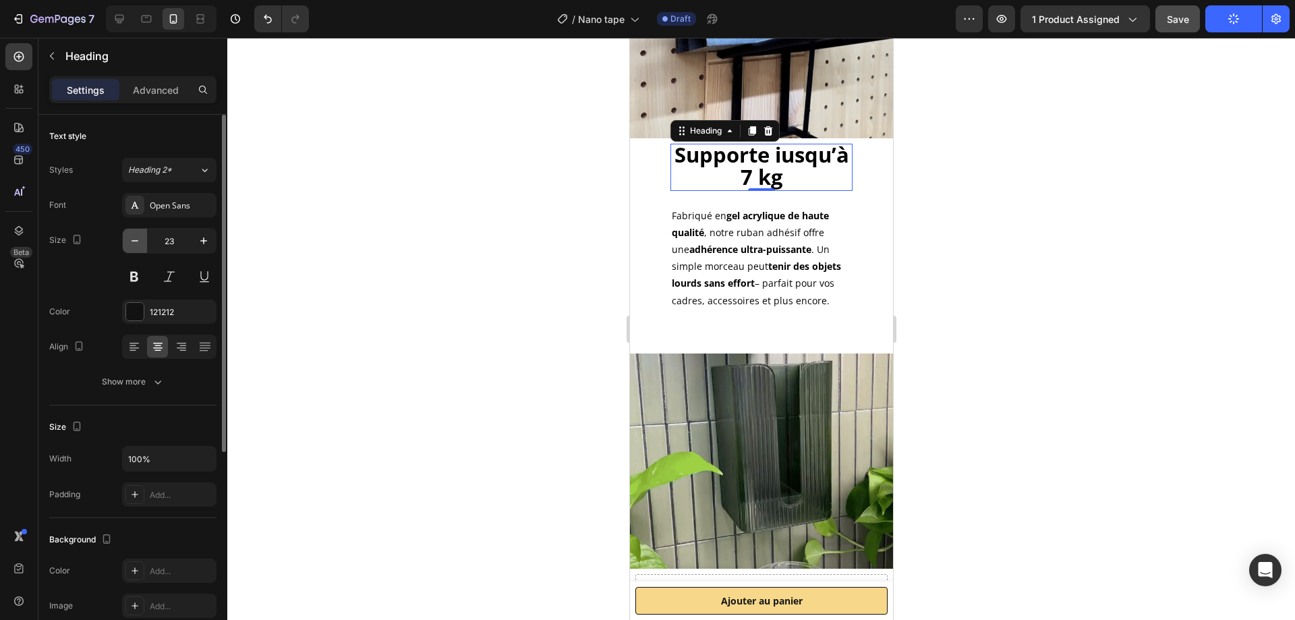
click at [136, 236] on icon "button" at bounding box center [134, 240] width 13 height 13
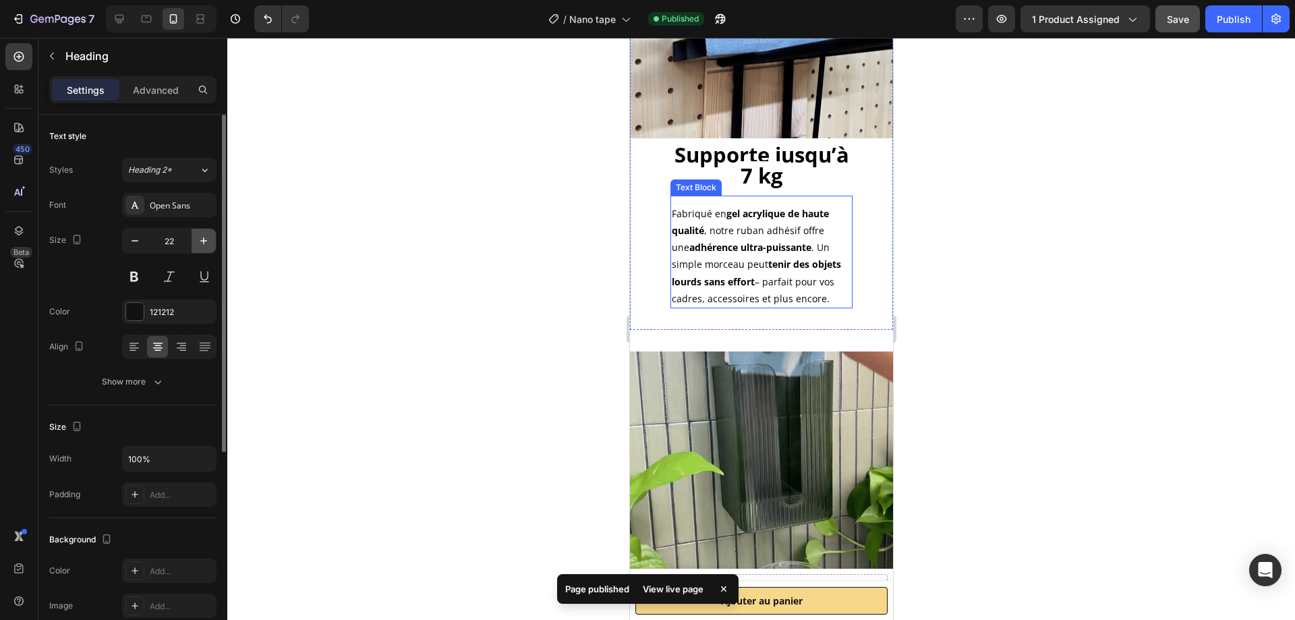
click at [204, 242] on icon "button" at bounding box center [203, 240] width 13 height 13
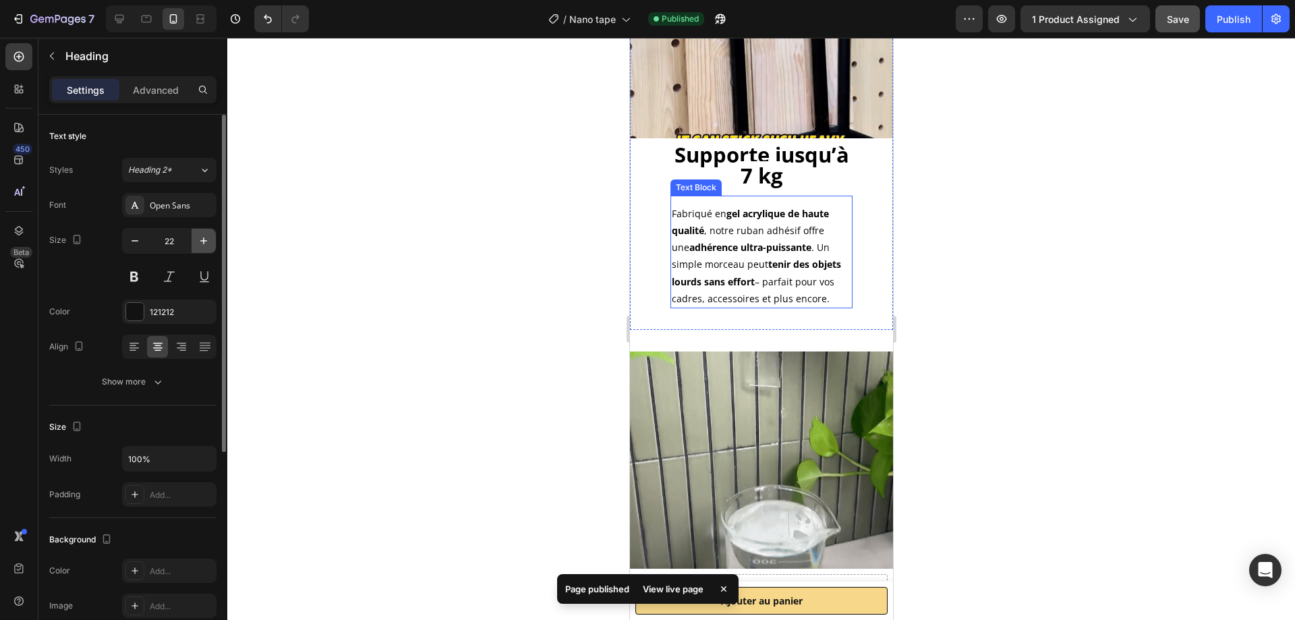
click at [203, 242] on icon "button" at bounding box center [203, 240] width 13 height 13
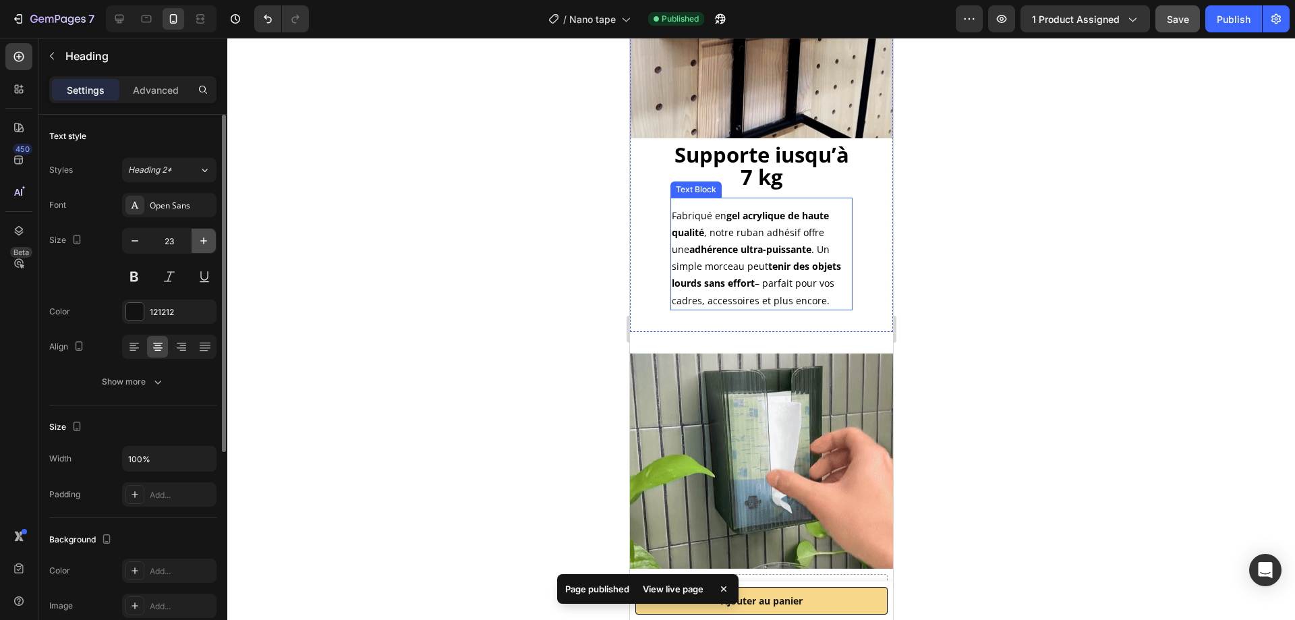
click at [202, 242] on icon "button" at bounding box center [203, 240] width 13 height 13
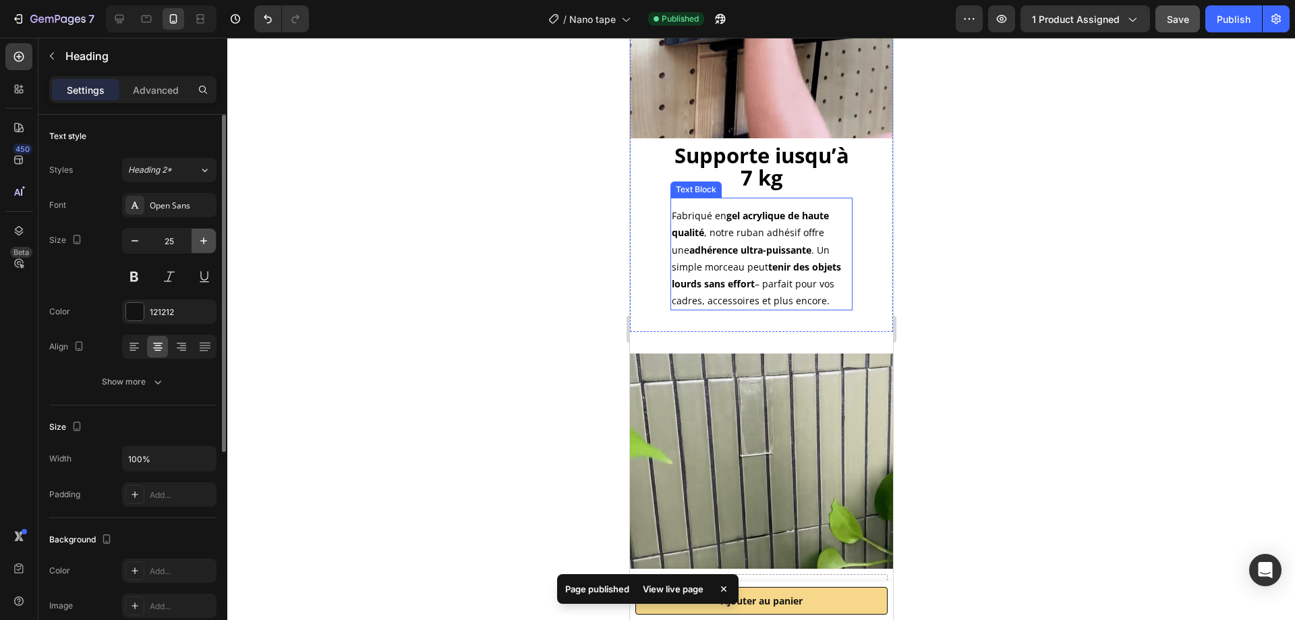
click at [202, 242] on icon "button" at bounding box center [203, 240] width 13 height 13
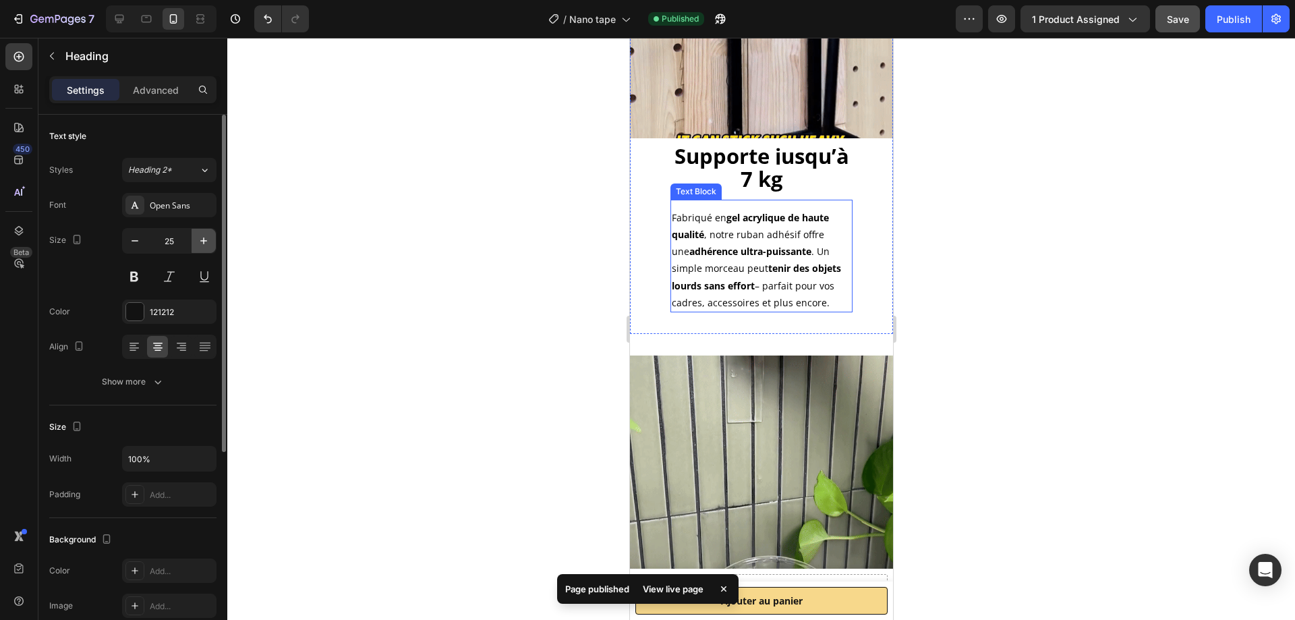
type input "26"
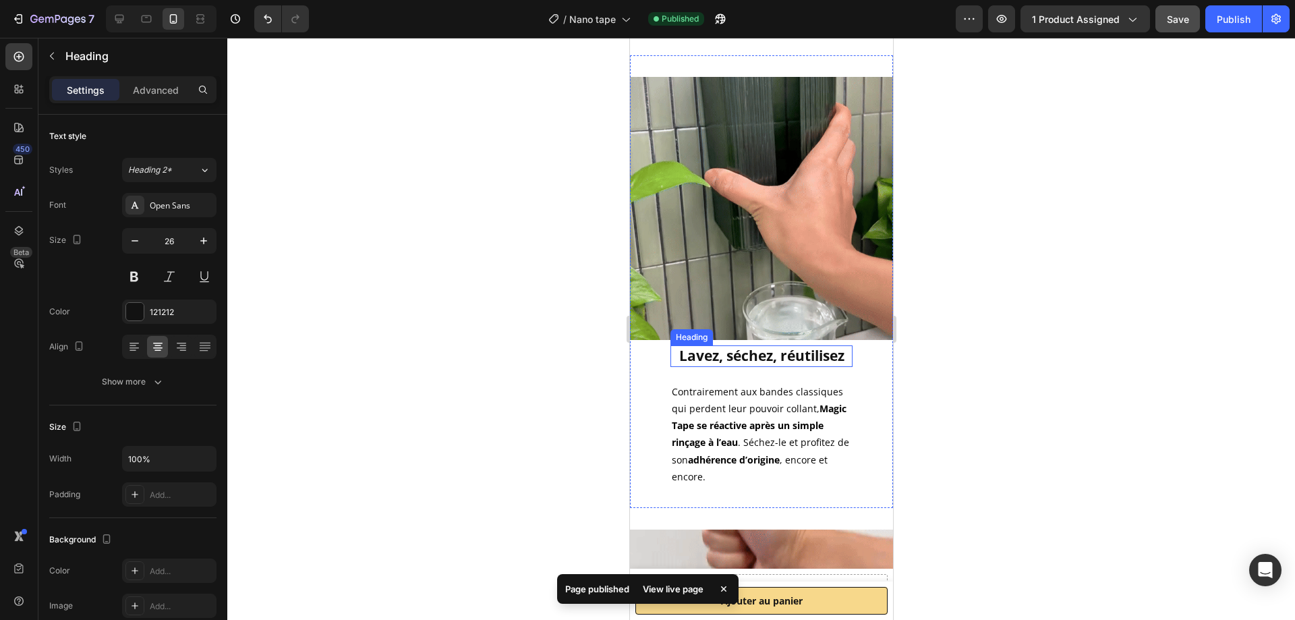
scroll to position [1235, 0]
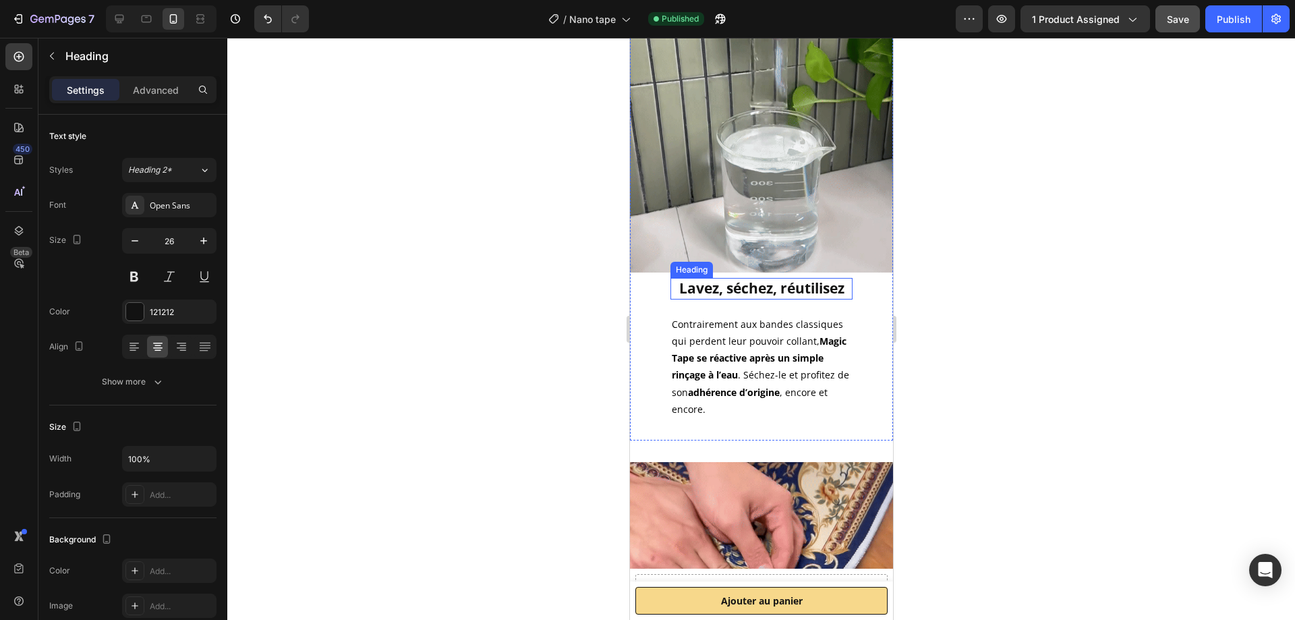
click at [801, 281] on h2 "Lavez, séchez, réutilisez" at bounding box center [761, 288] width 182 height 21
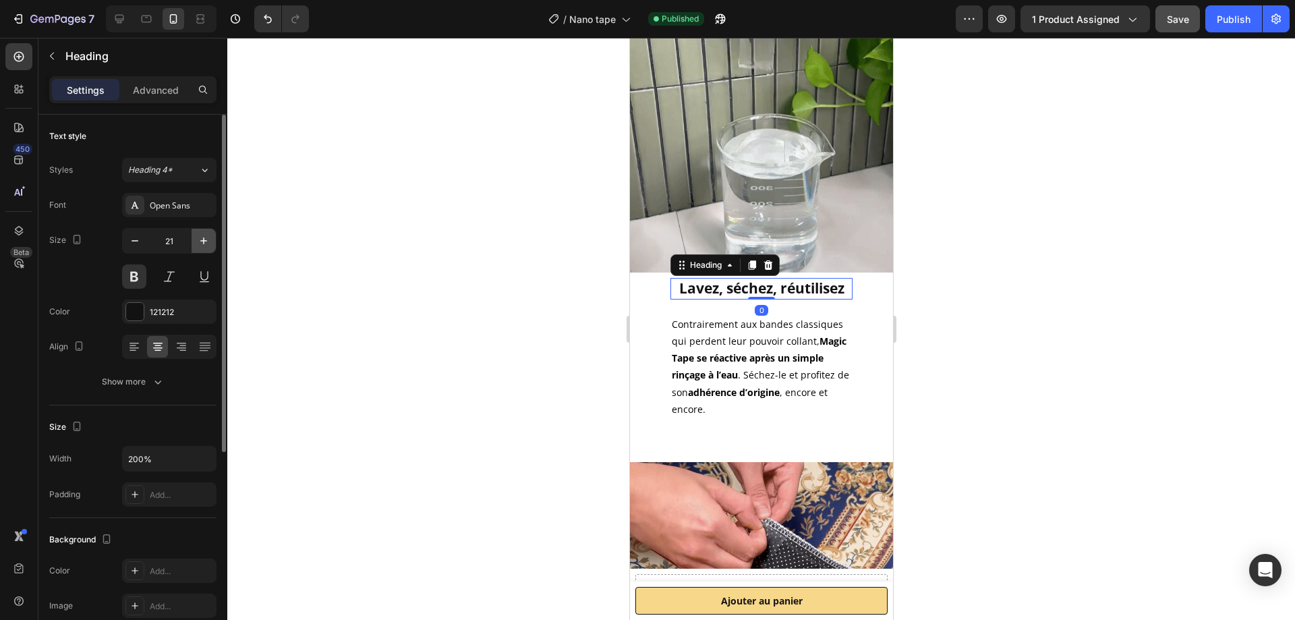
click at [210, 242] on button "button" at bounding box center [204, 241] width 24 height 24
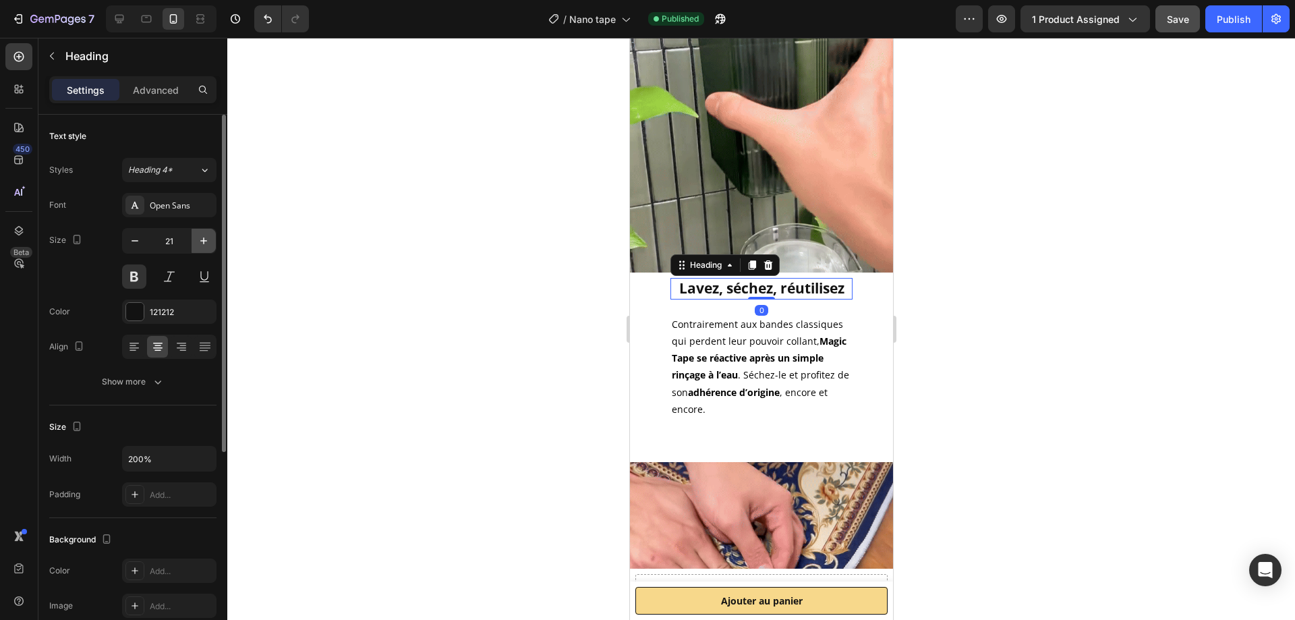
click at [210, 242] on button "button" at bounding box center [204, 241] width 24 height 24
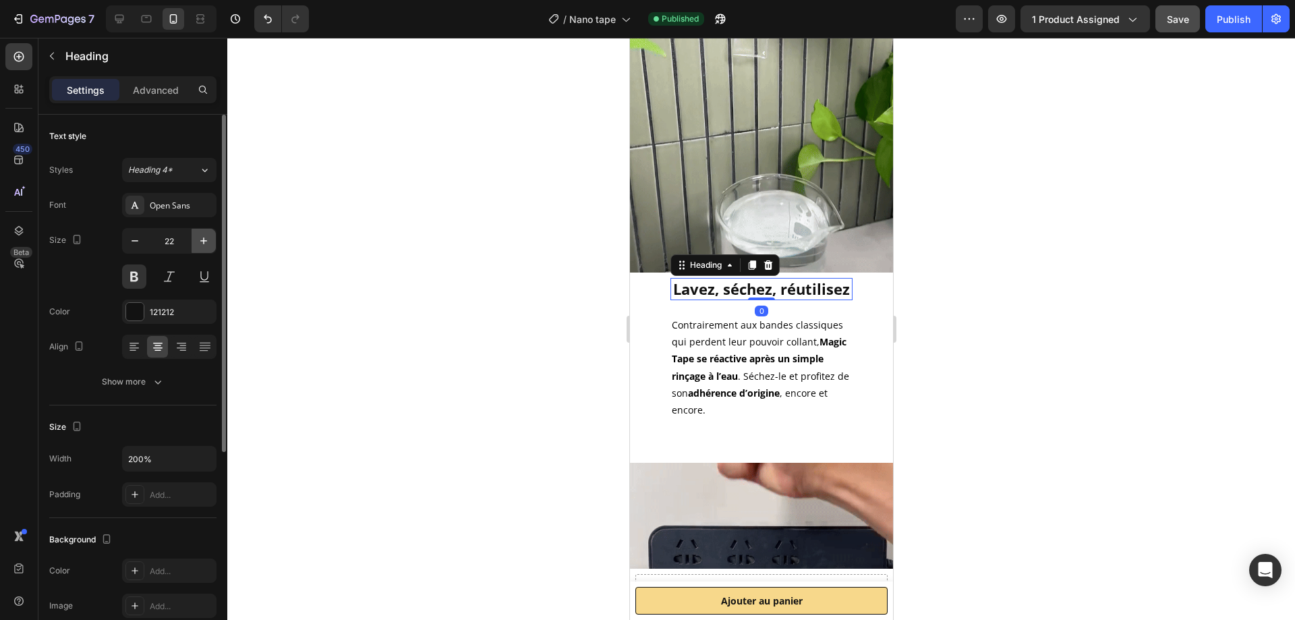
click at [210, 242] on button "button" at bounding box center [204, 241] width 24 height 24
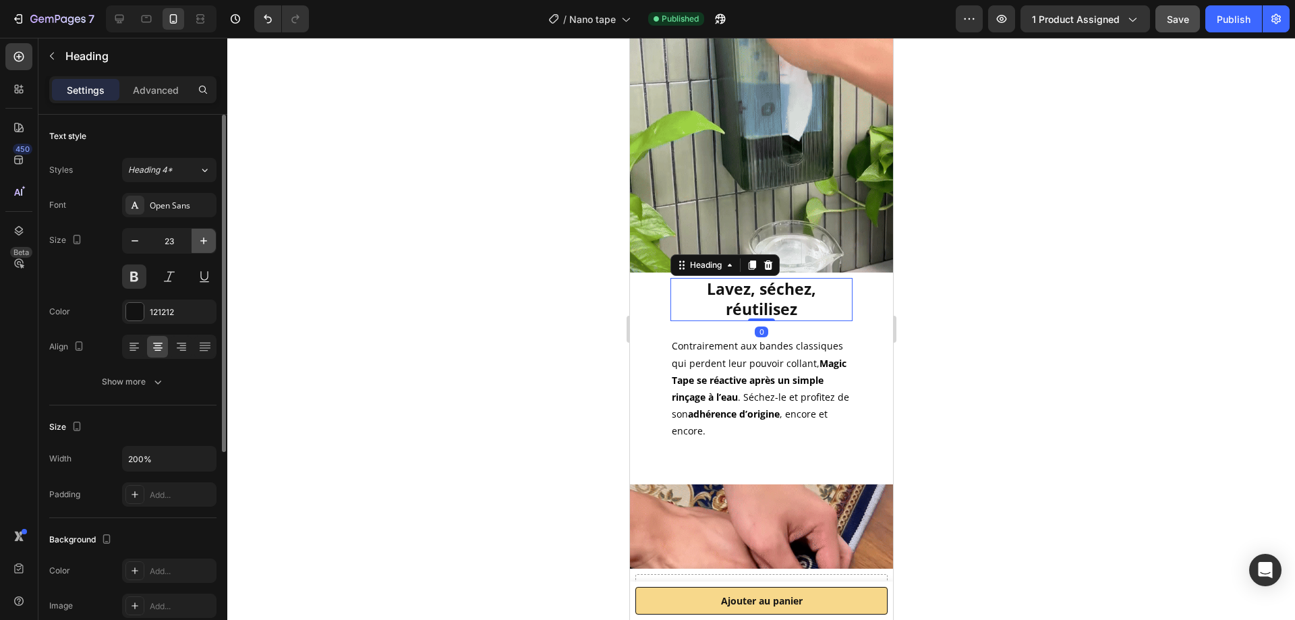
click at [210, 242] on button "button" at bounding box center [204, 241] width 24 height 24
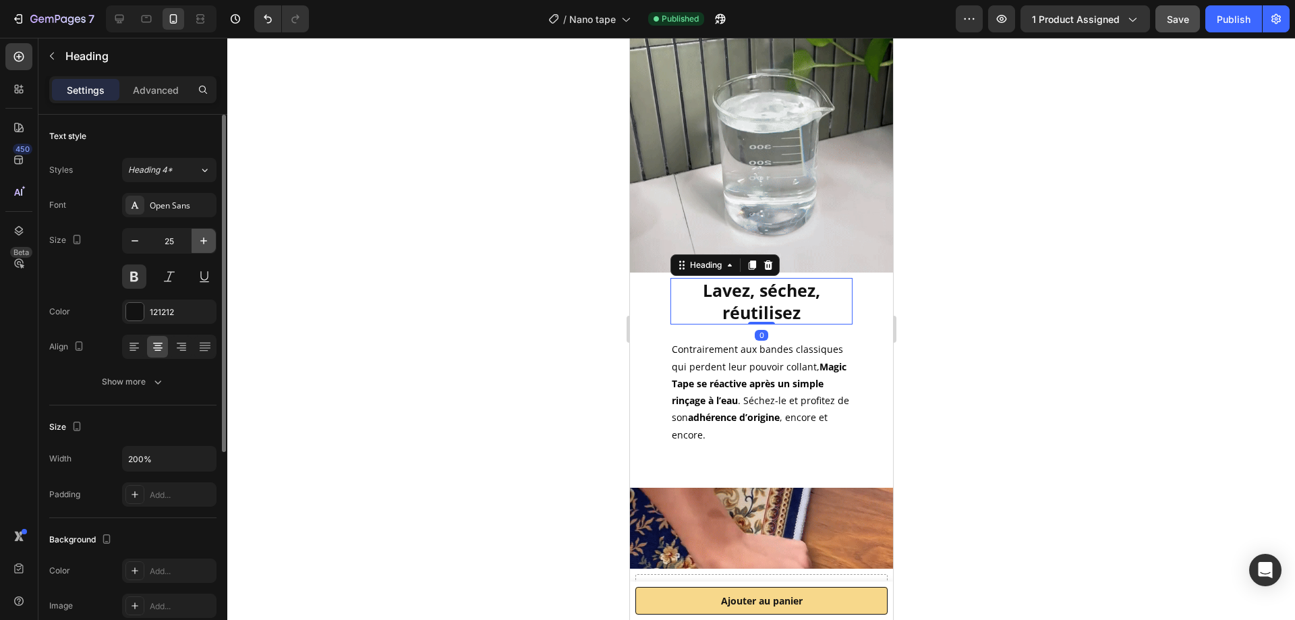
click at [210, 242] on button "button" at bounding box center [204, 241] width 24 height 24
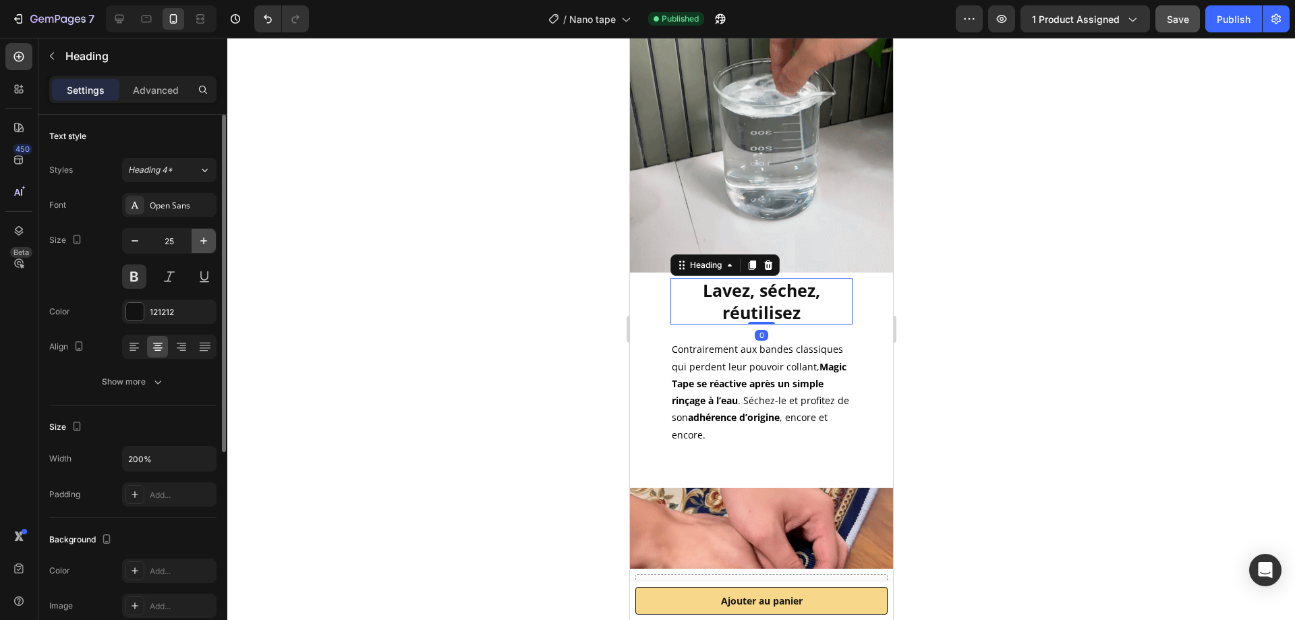
type input "26"
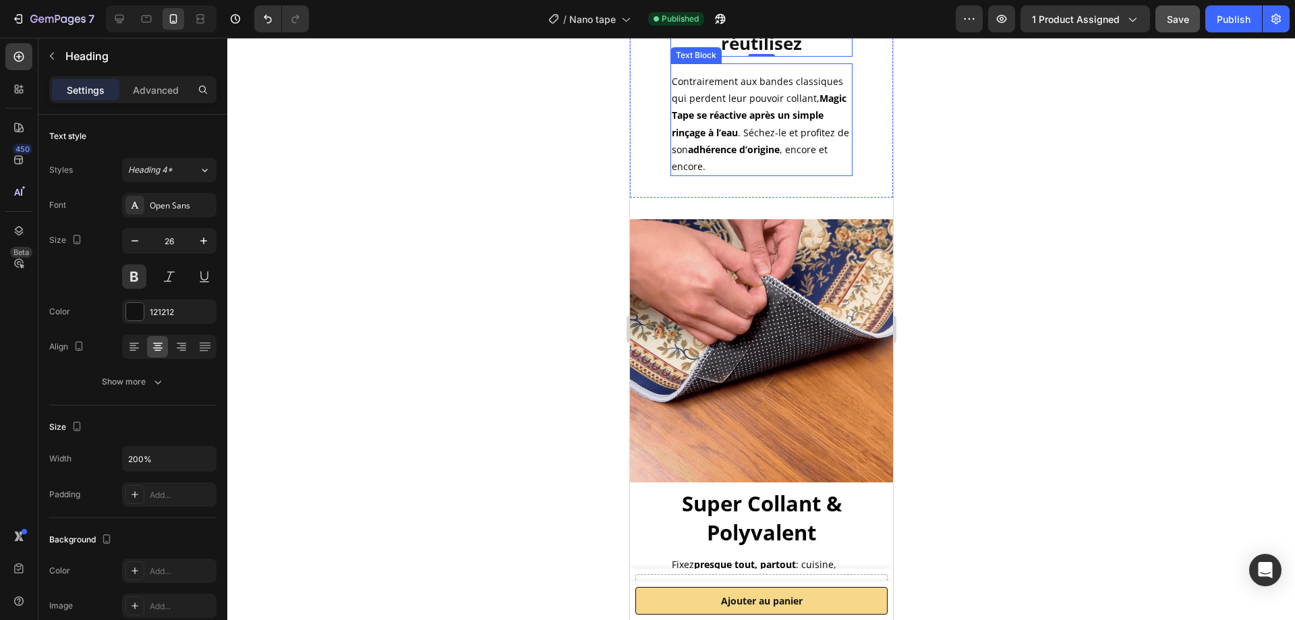
scroll to position [1707, 0]
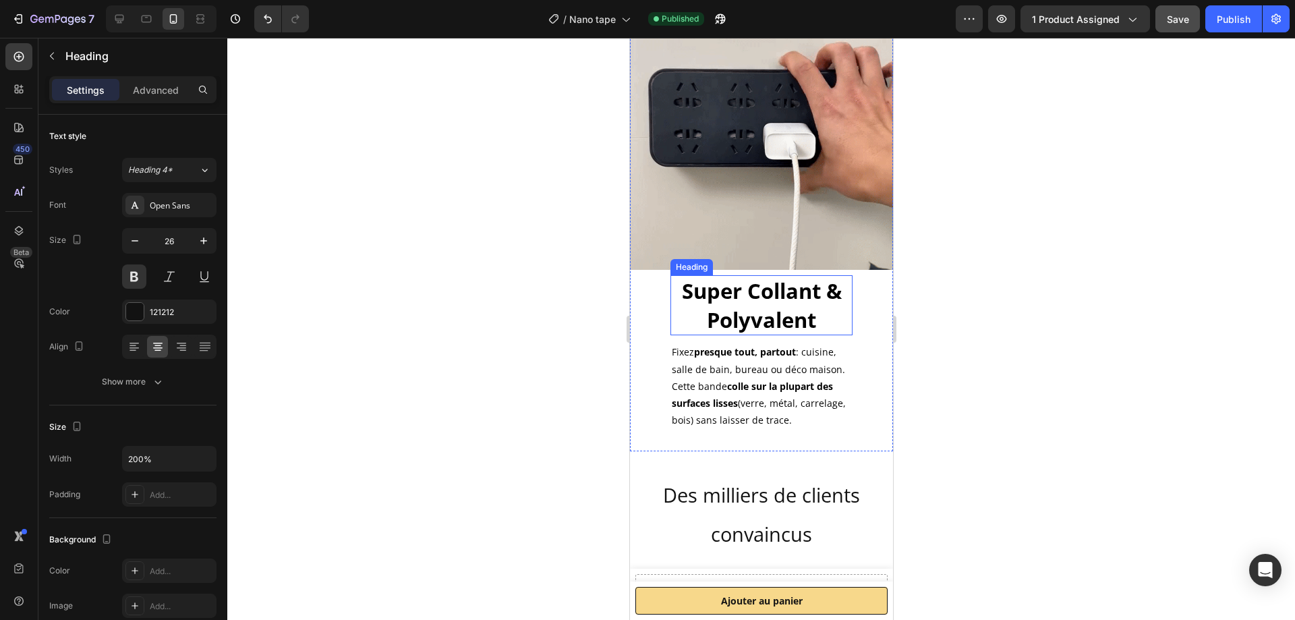
click at [776, 288] on strong "Super Collant & Polyvalent" at bounding box center [761, 305] width 160 height 57
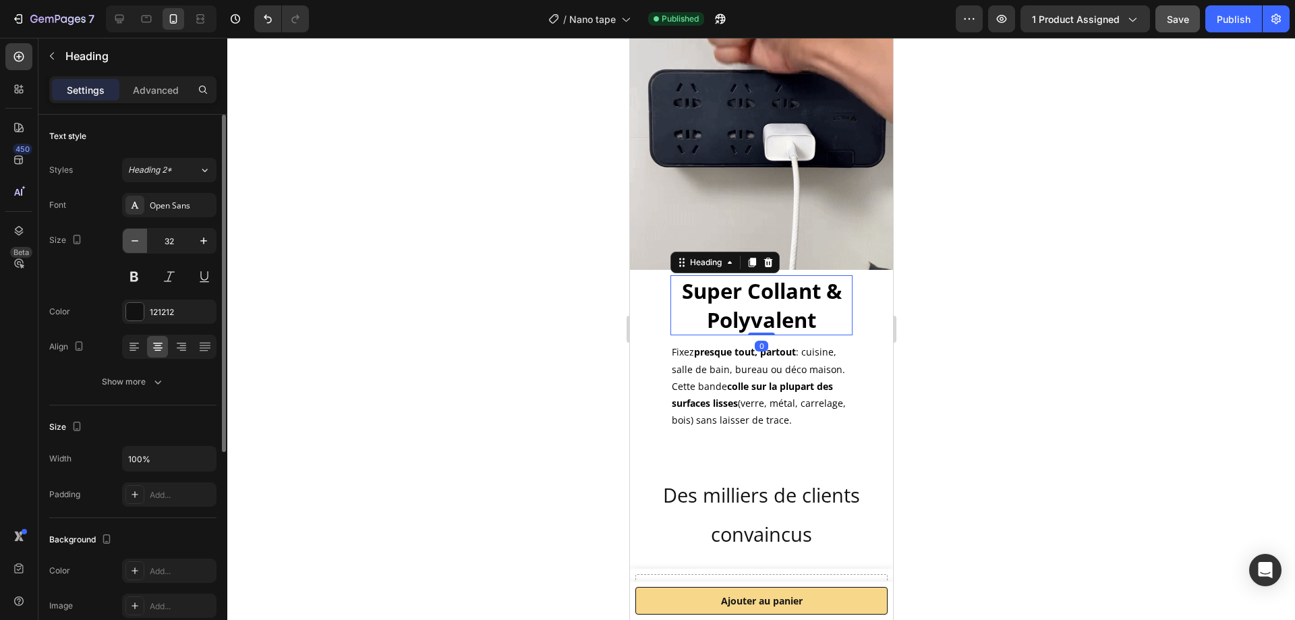
click at [142, 241] on button "button" at bounding box center [135, 241] width 24 height 24
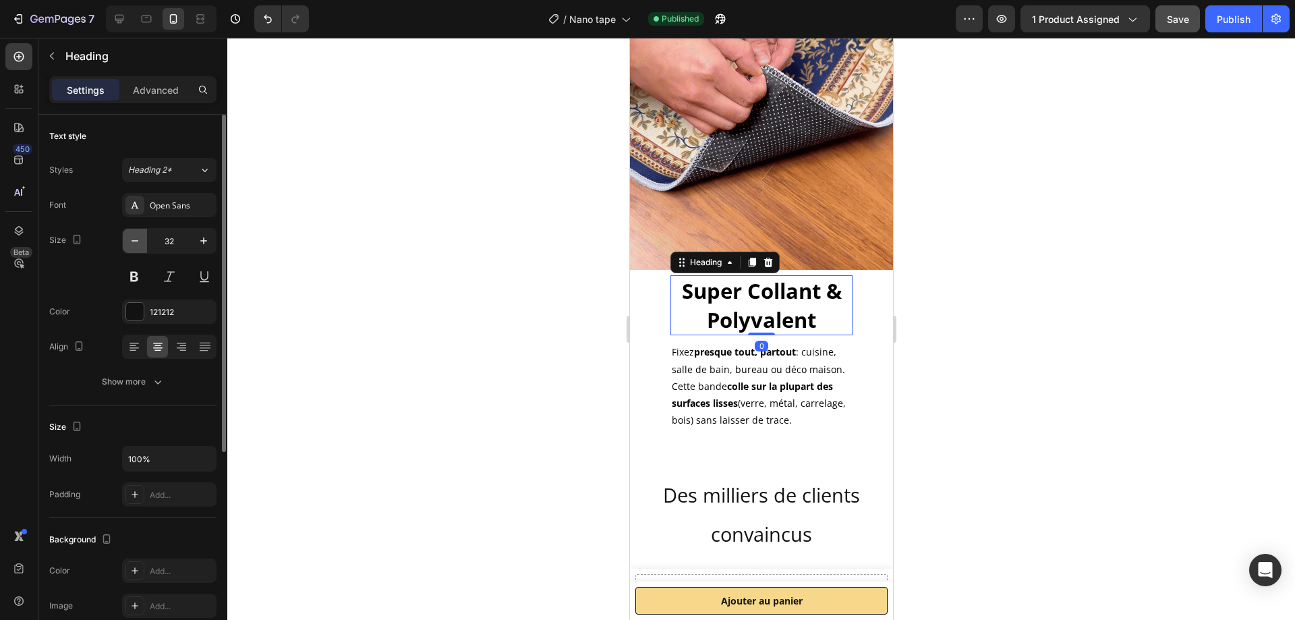
click at [142, 241] on button "button" at bounding box center [135, 241] width 24 height 24
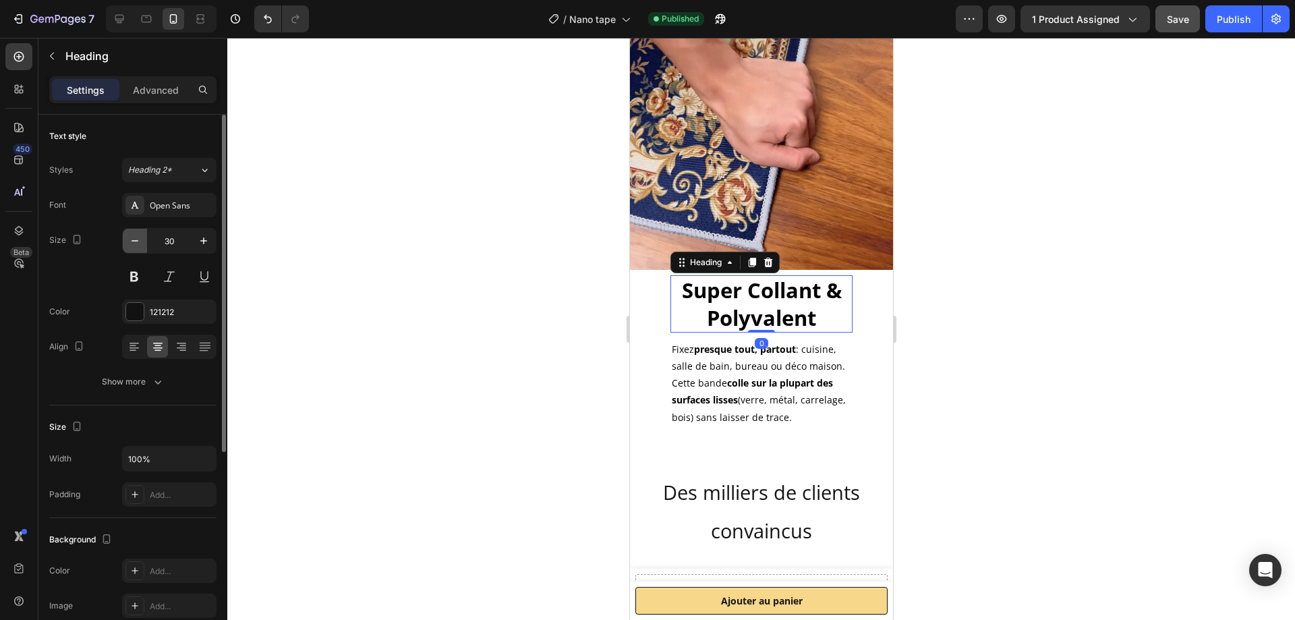
click at [142, 241] on button "button" at bounding box center [135, 241] width 24 height 24
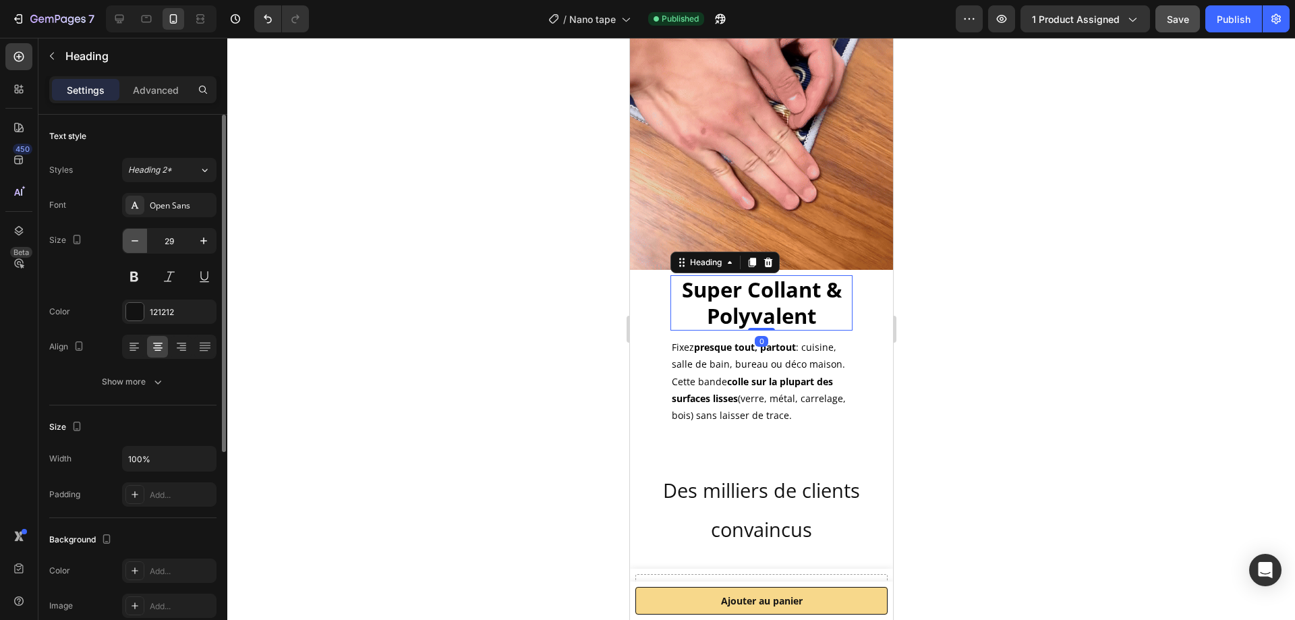
click at [142, 241] on button "button" at bounding box center [135, 241] width 24 height 24
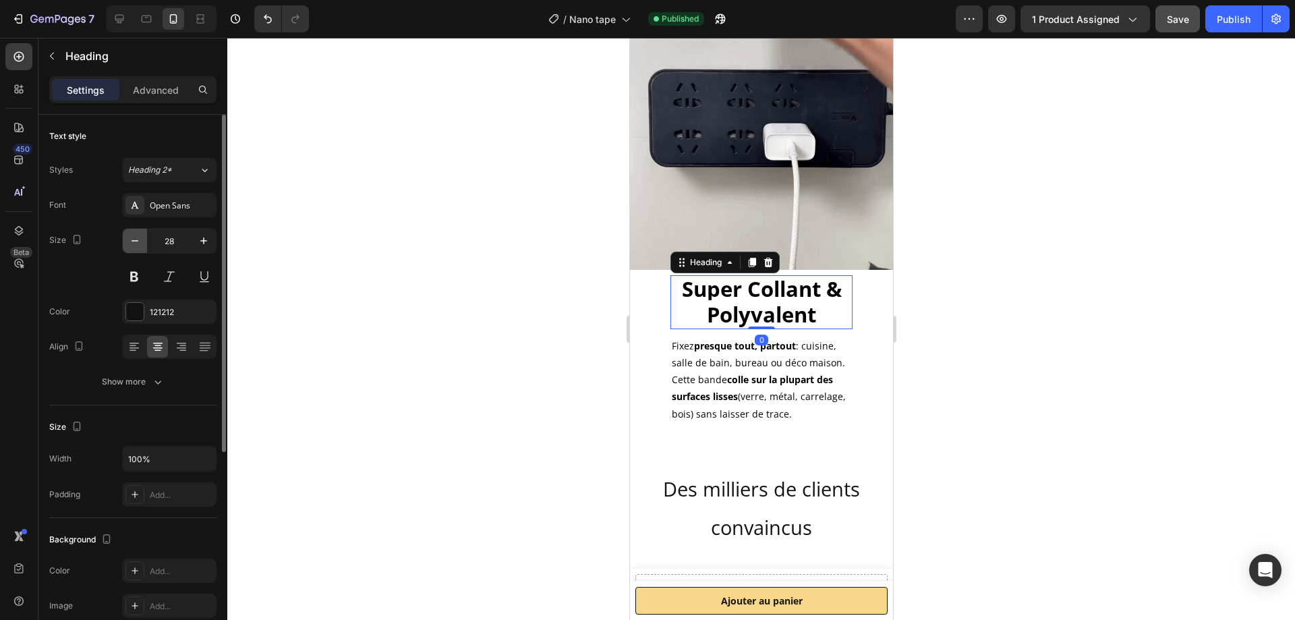
click at [142, 241] on button "button" at bounding box center [135, 241] width 24 height 24
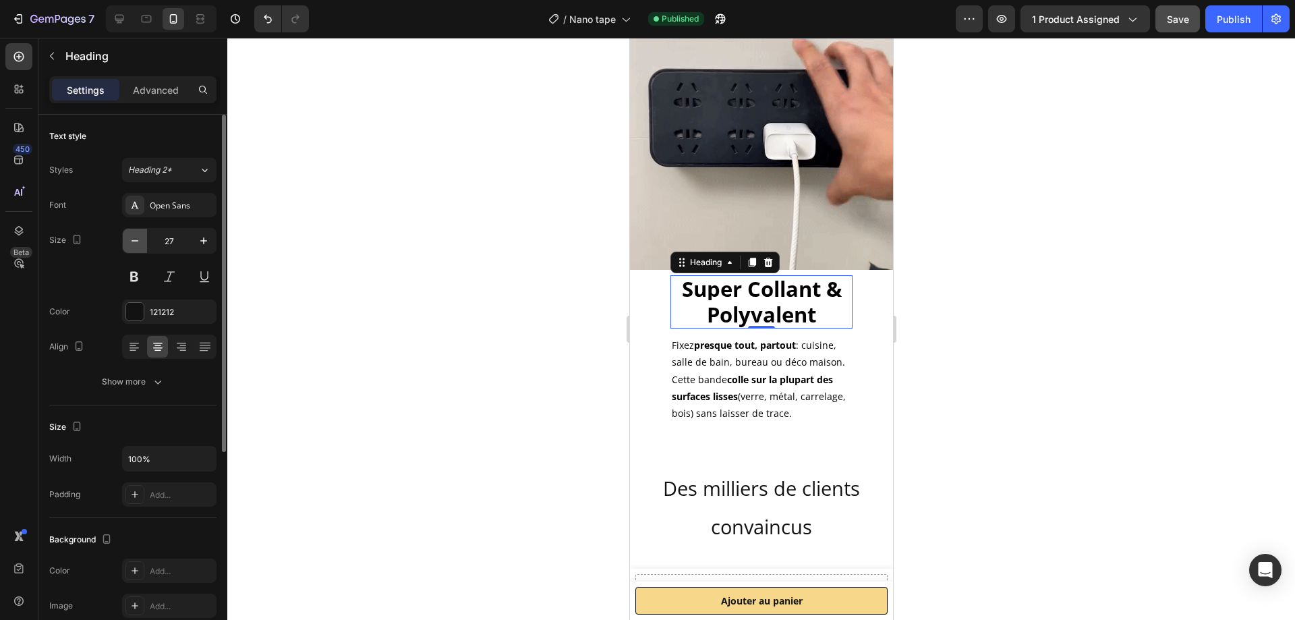
click at [142, 241] on button "button" at bounding box center [135, 241] width 24 height 24
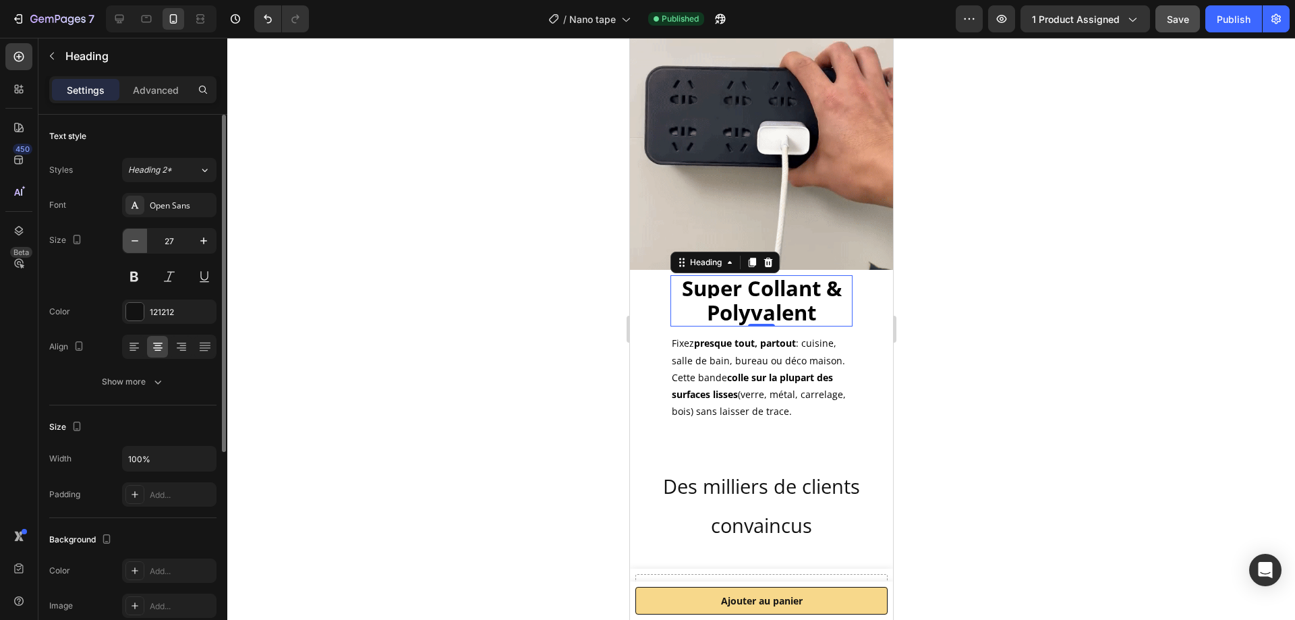
type input "26"
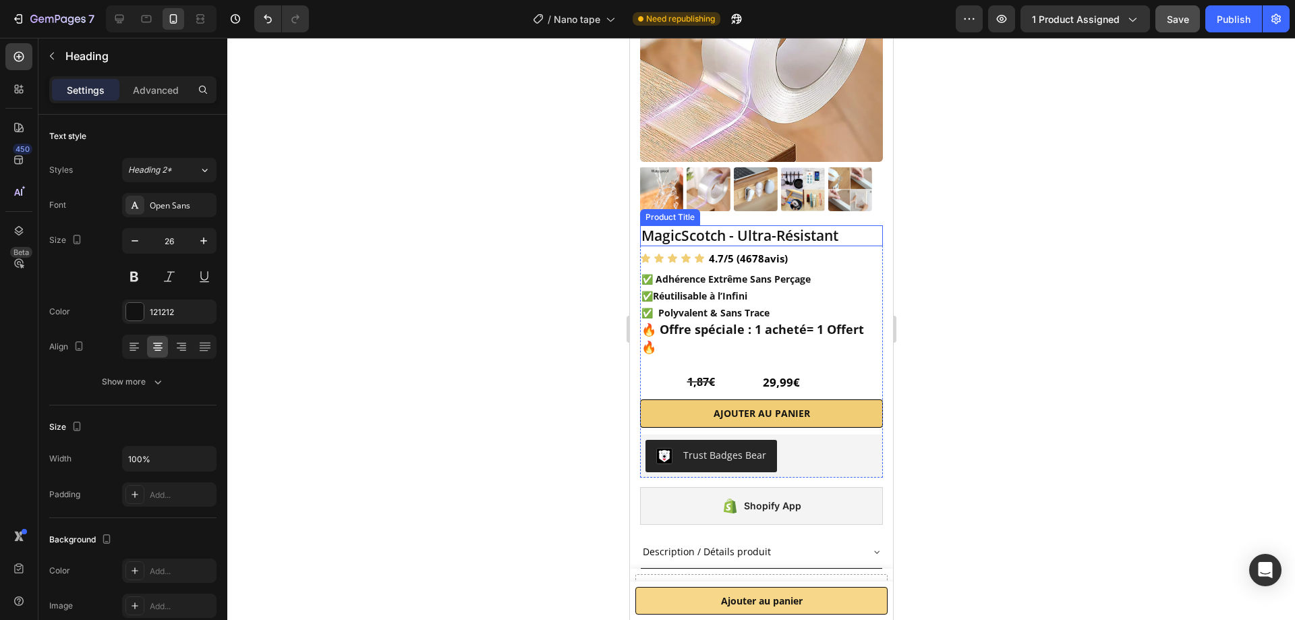
scroll to position [0, 0]
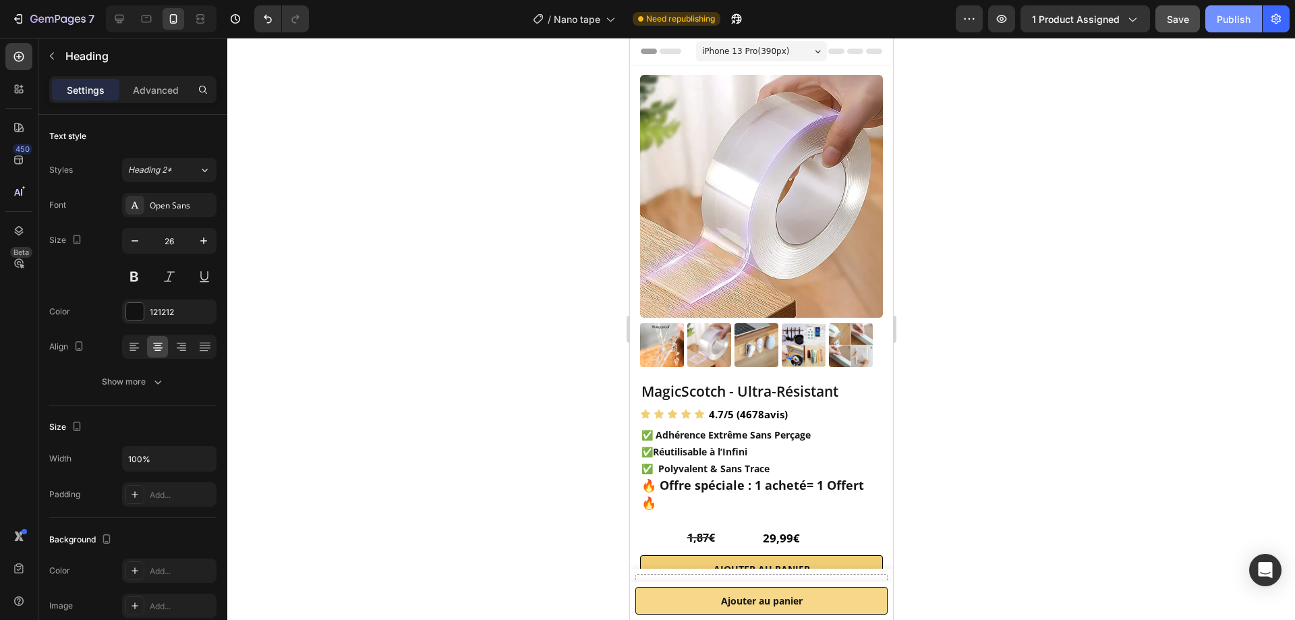
click at [1223, 14] on div "Publish" at bounding box center [1234, 19] width 34 height 14
click at [416, 252] on div at bounding box center [761, 329] width 1068 height 582
